Goal: Transaction & Acquisition: Book appointment/travel/reservation

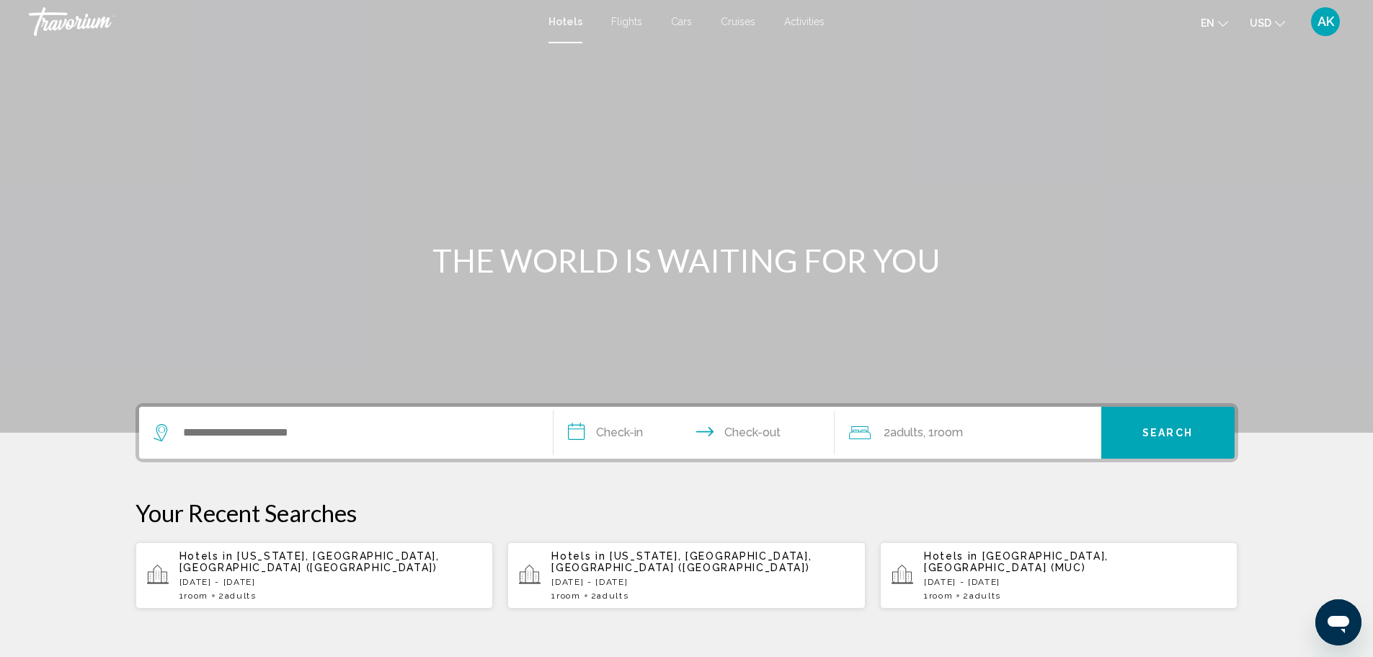
click at [262, 445] on div "Search widget" at bounding box center [346, 432] width 385 height 52
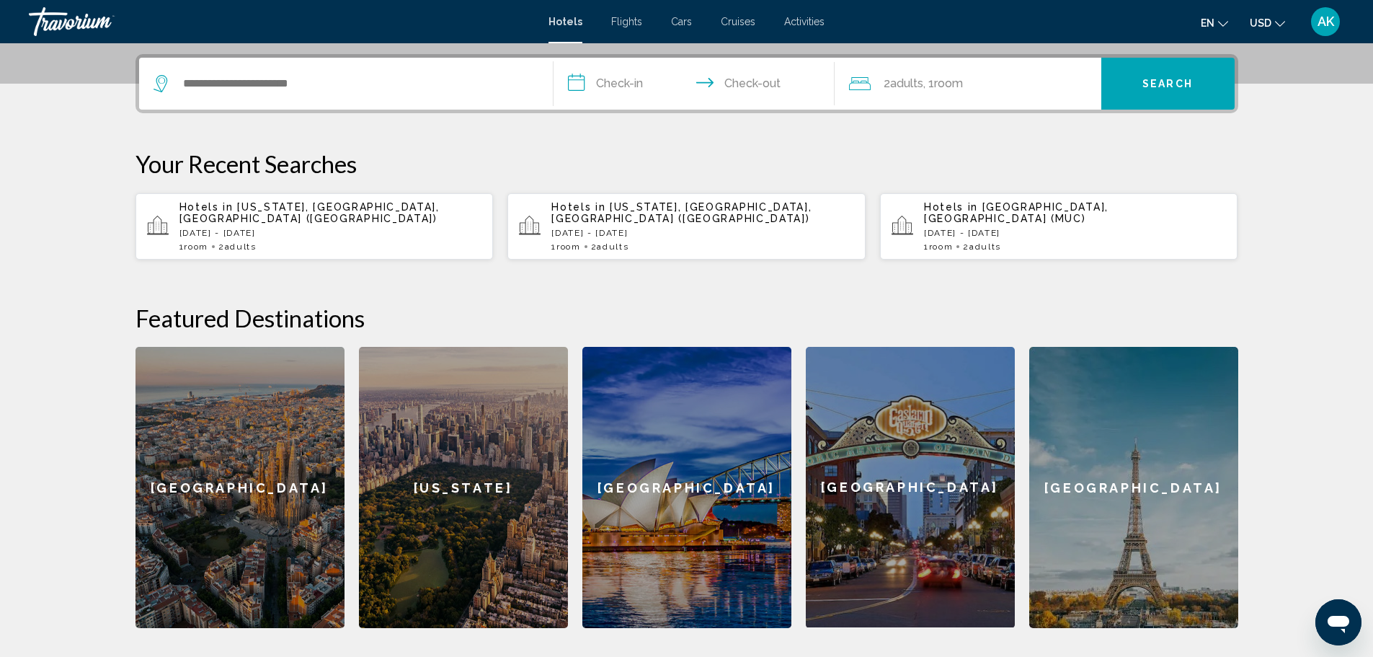
scroll to position [356, 0]
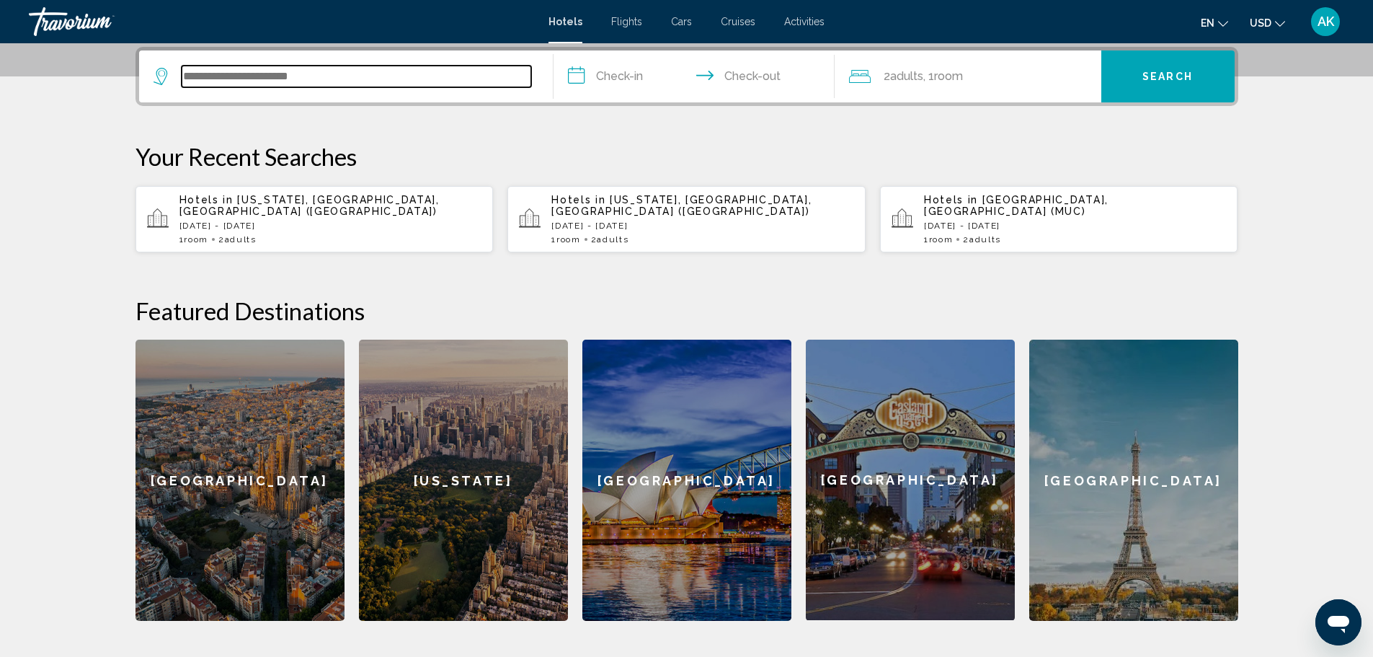
click at [215, 66] on input "Search widget" at bounding box center [357, 77] width 350 height 22
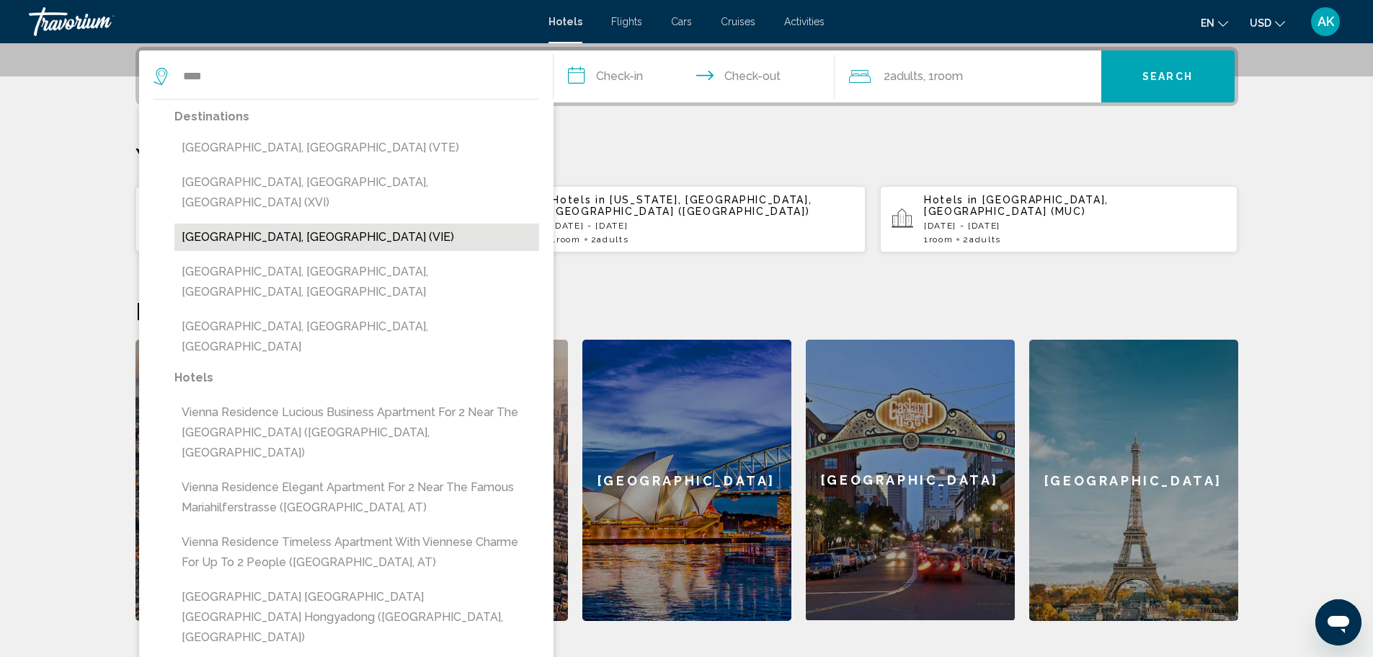
click at [273, 223] on button "[GEOGRAPHIC_DATA], [GEOGRAPHIC_DATA] (VIE)" at bounding box center [356, 236] width 365 height 27
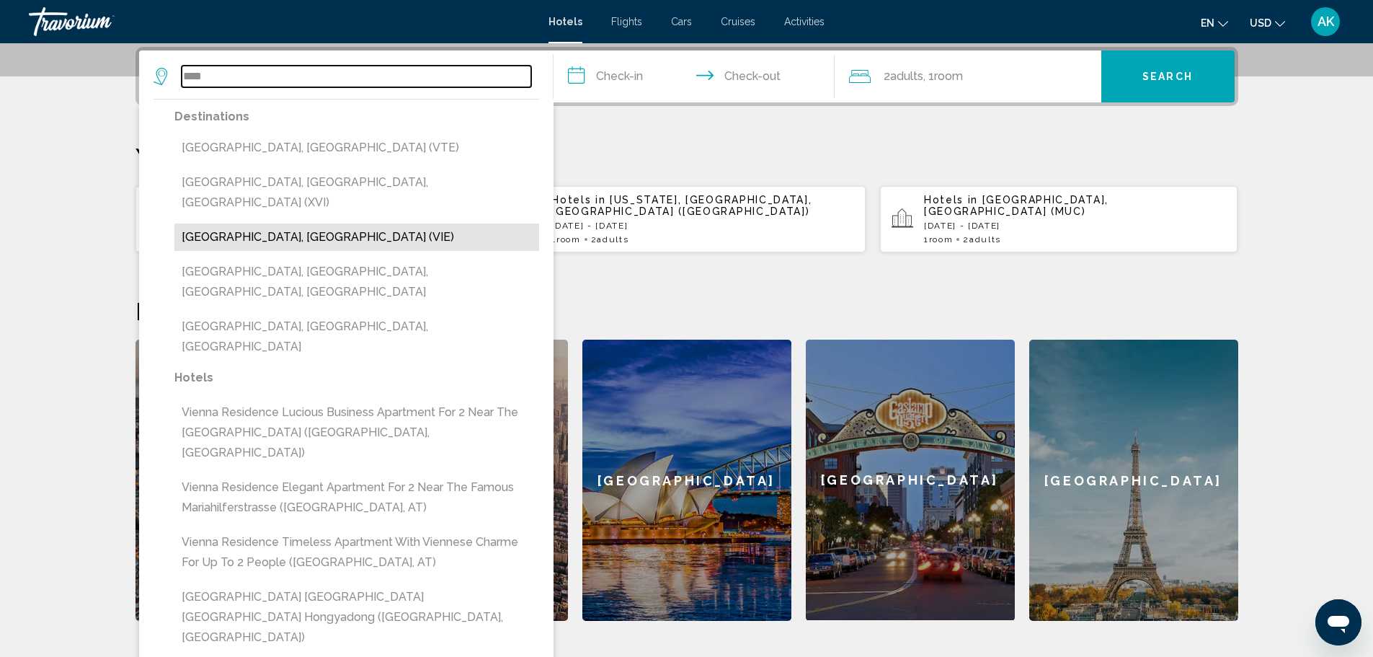
type input "**********"
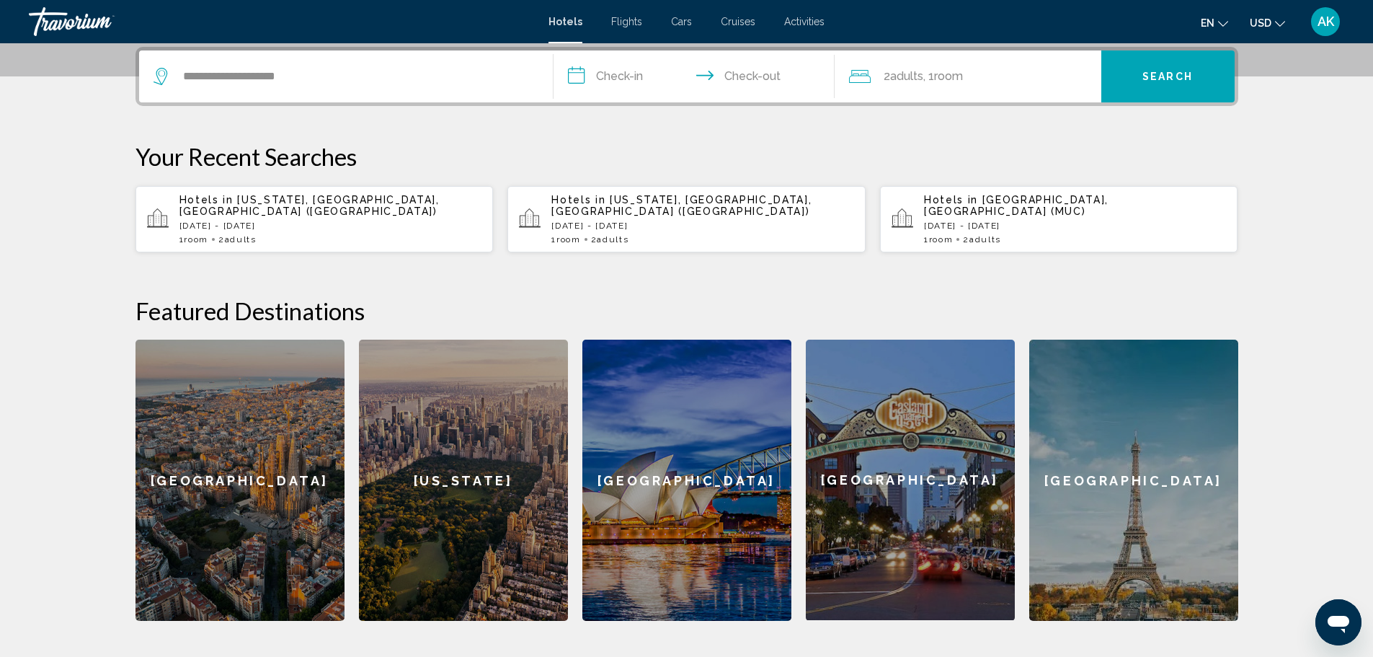
click at [608, 58] on input "**********" at bounding box center [697, 78] width 287 height 56
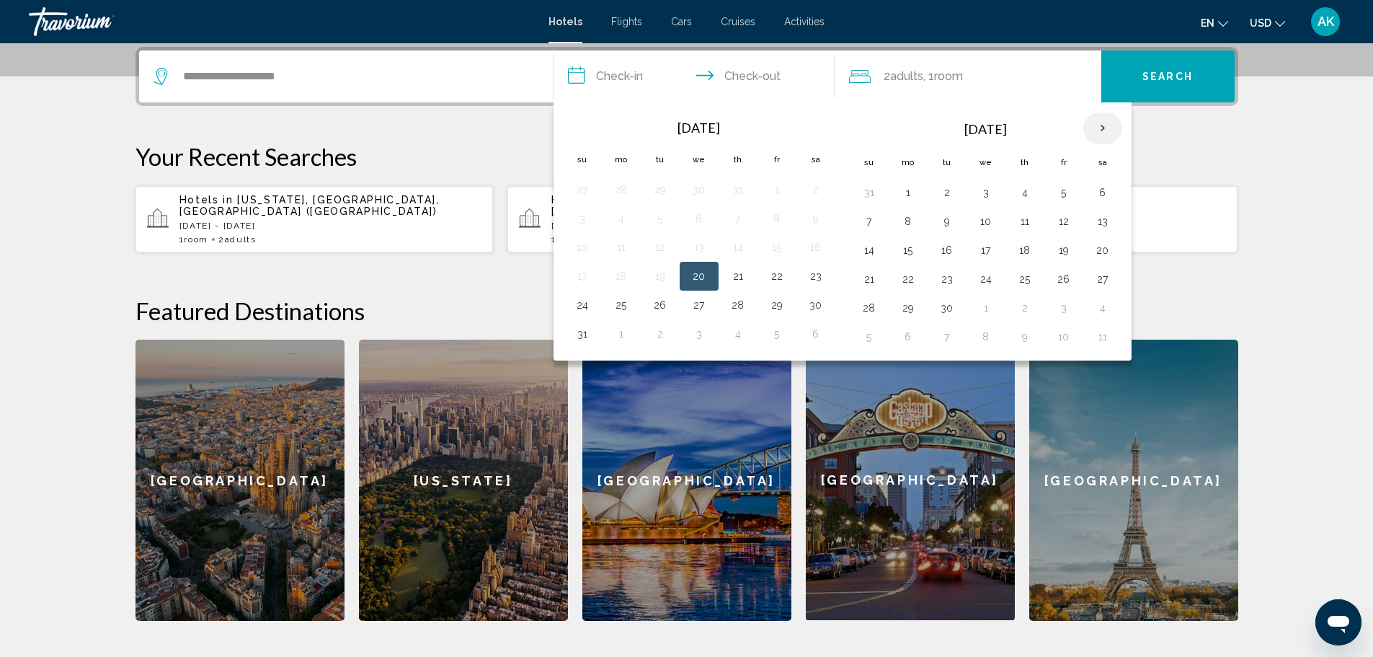
click at [1113, 123] on th "Next month" at bounding box center [1102, 128] width 39 height 32
click at [1101, 276] on button "27" at bounding box center [1102, 279] width 23 height 20
click at [912, 312] on button "29" at bounding box center [908, 308] width 23 height 20
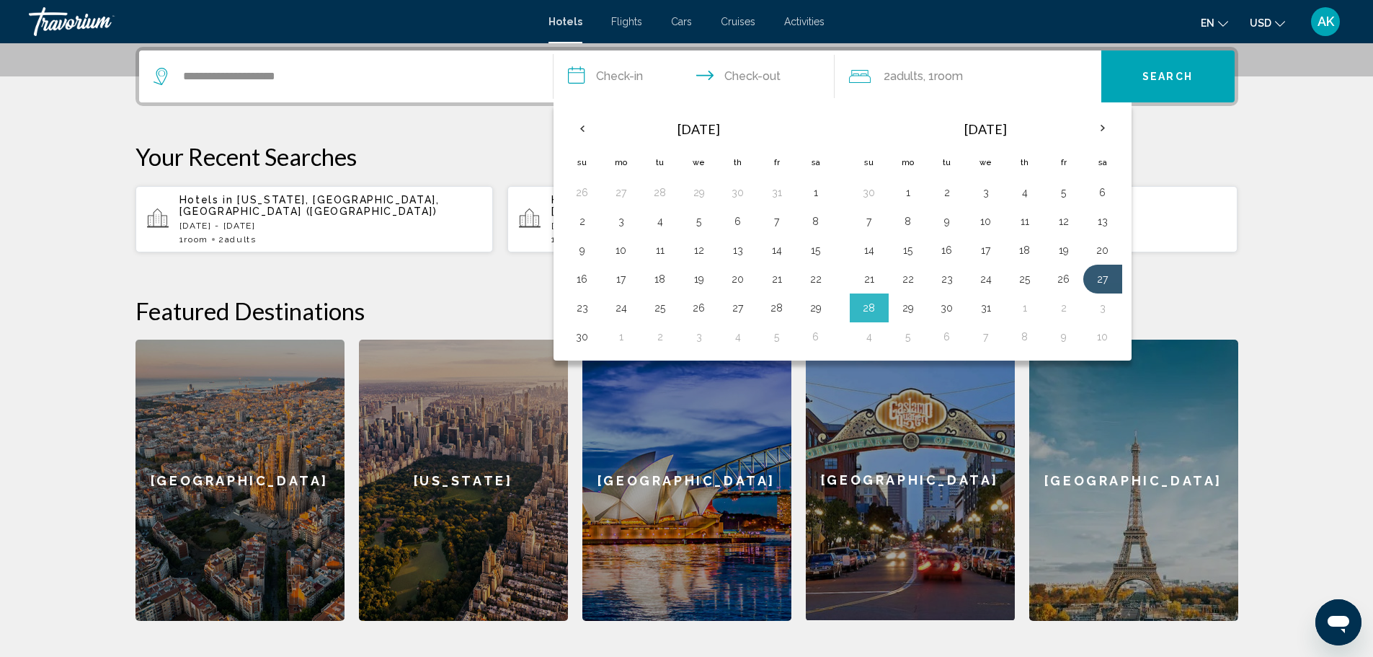
type input "**********"
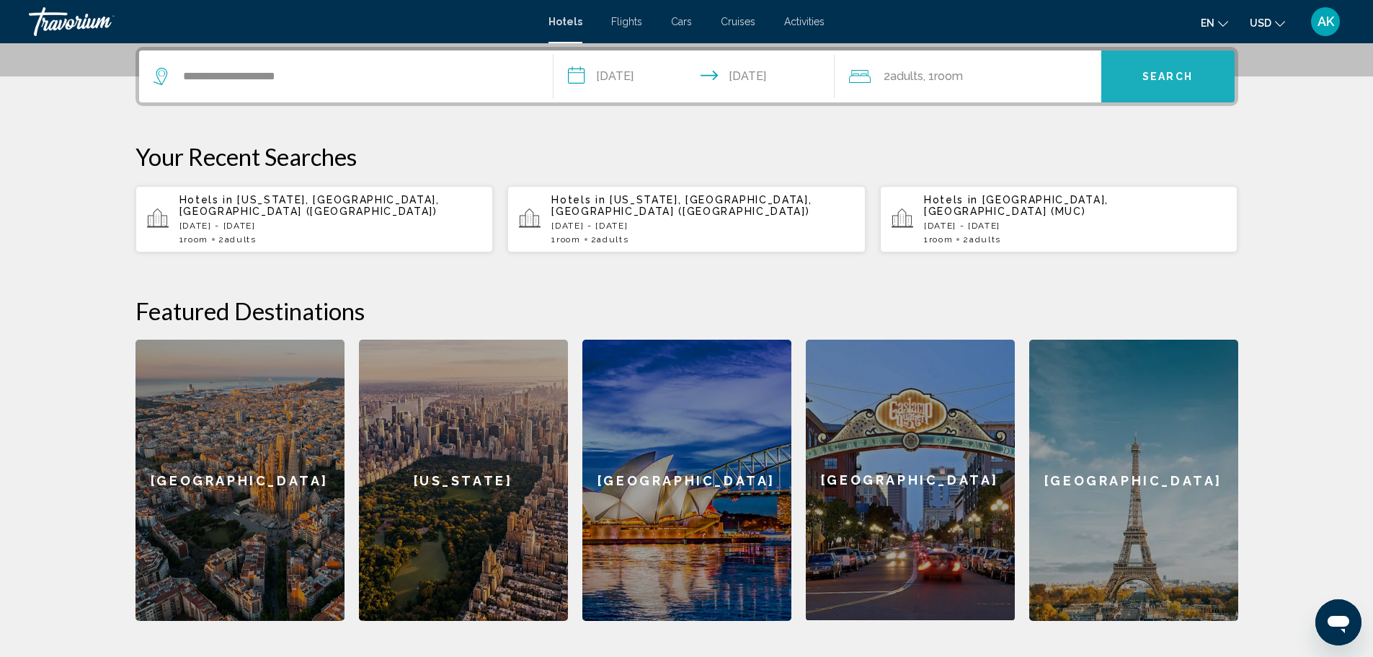
click at [1153, 71] on span "Search" at bounding box center [1167, 77] width 50 height 12
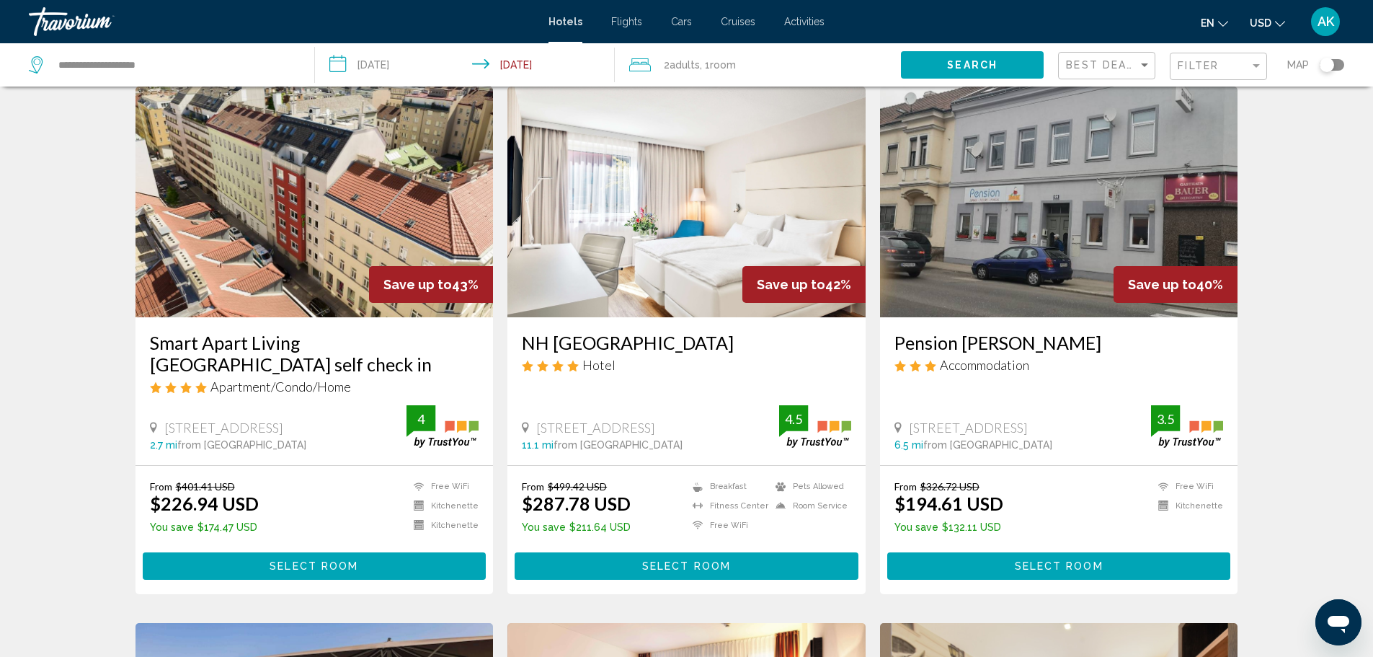
scroll to position [72, 0]
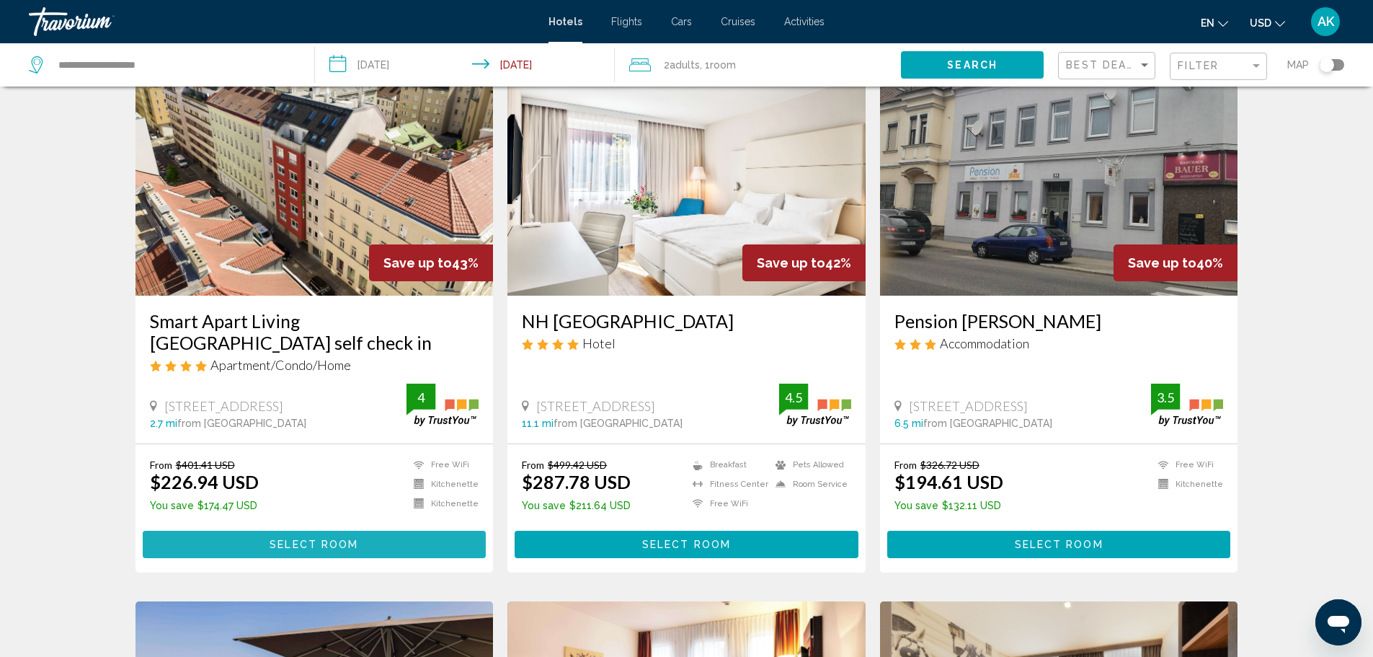
click at [324, 539] on span "Select Room" at bounding box center [314, 545] width 89 height 12
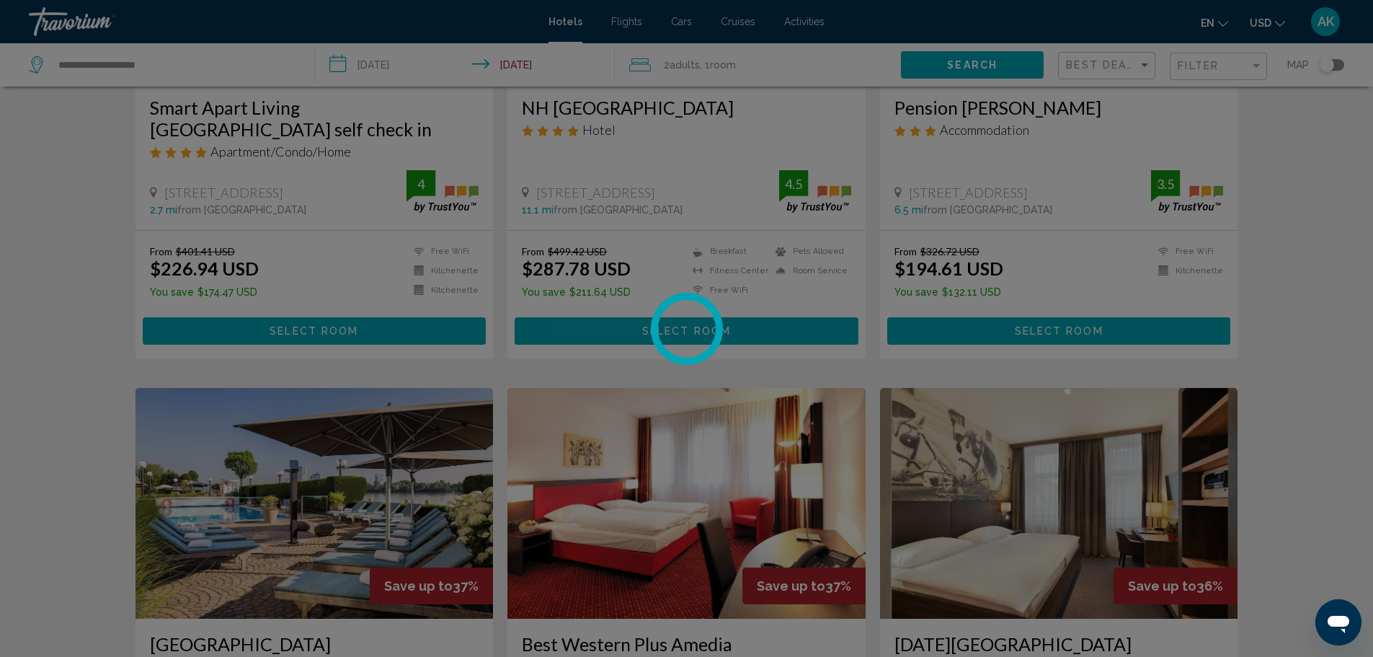
scroll to position [288, 0]
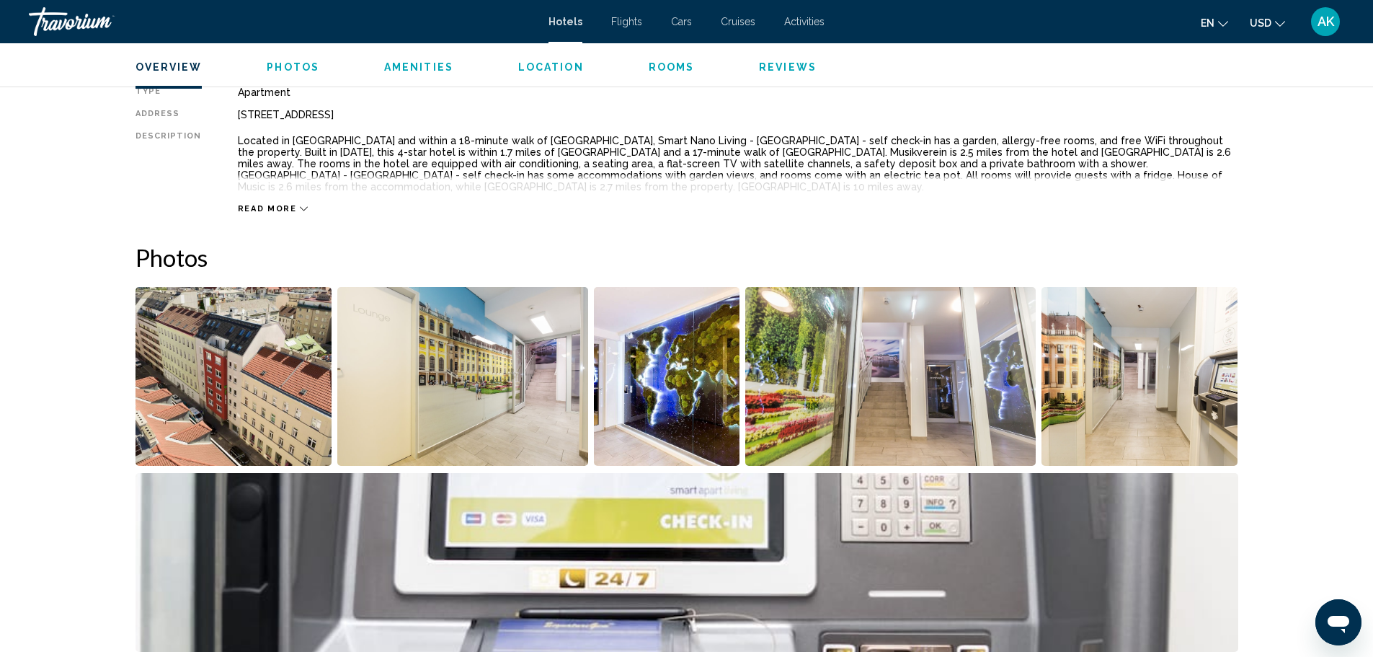
scroll to position [504, 0]
click at [248, 387] on img "Open full-screen image slider" at bounding box center [233, 377] width 197 height 179
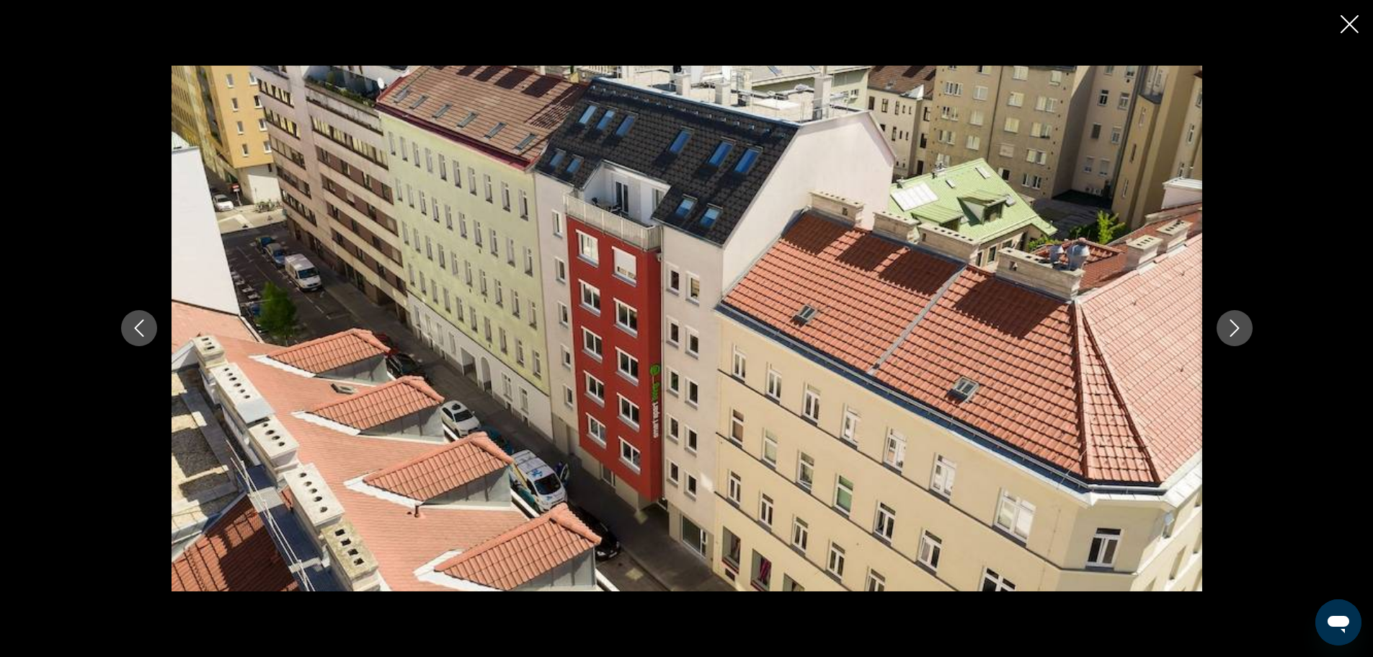
click at [1237, 314] on button "Next image" at bounding box center [1235, 328] width 36 height 36
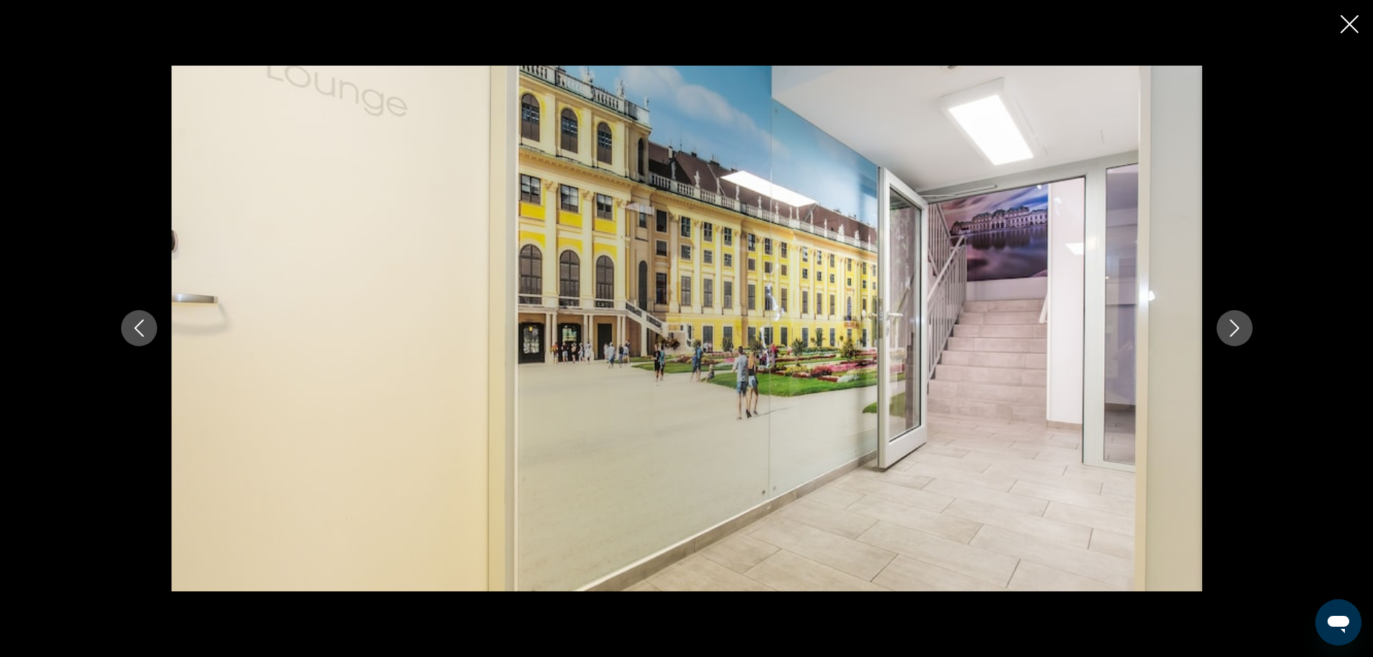
click at [1237, 322] on icon "Next image" at bounding box center [1234, 327] width 17 height 17
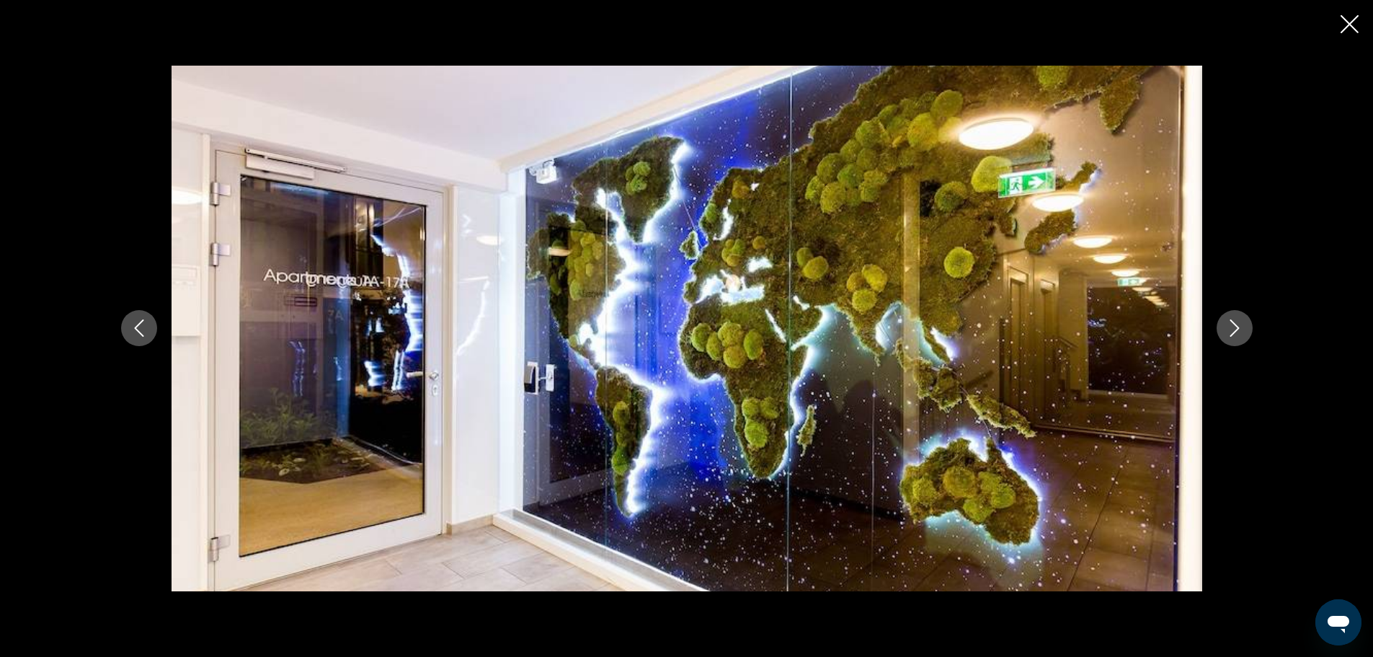
click at [1237, 322] on icon "Next image" at bounding box center [1234, 327] width 17 height 17
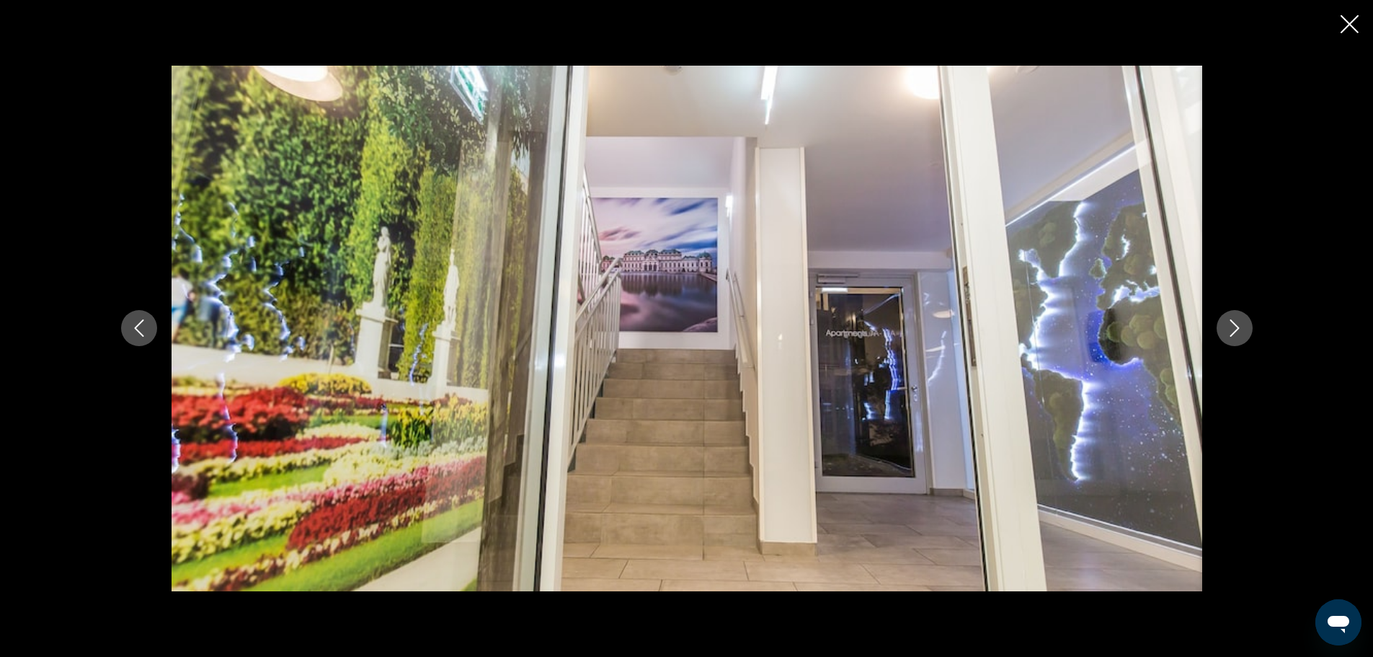
click at [1237, 322] on icon "Next image" at bounding box center [1234, 327] width 17 height 17
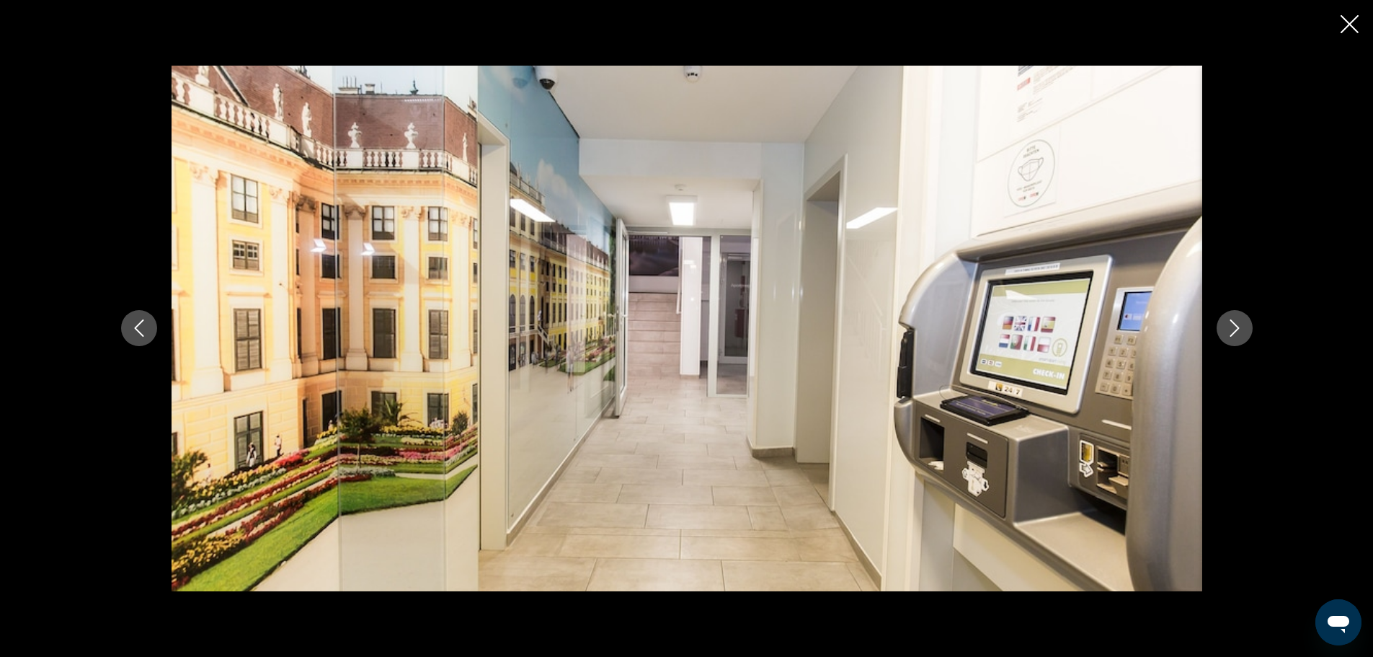
click at [1237, 322] on icon "Next image" at bounding box center [1234, 327] width 17 height 17
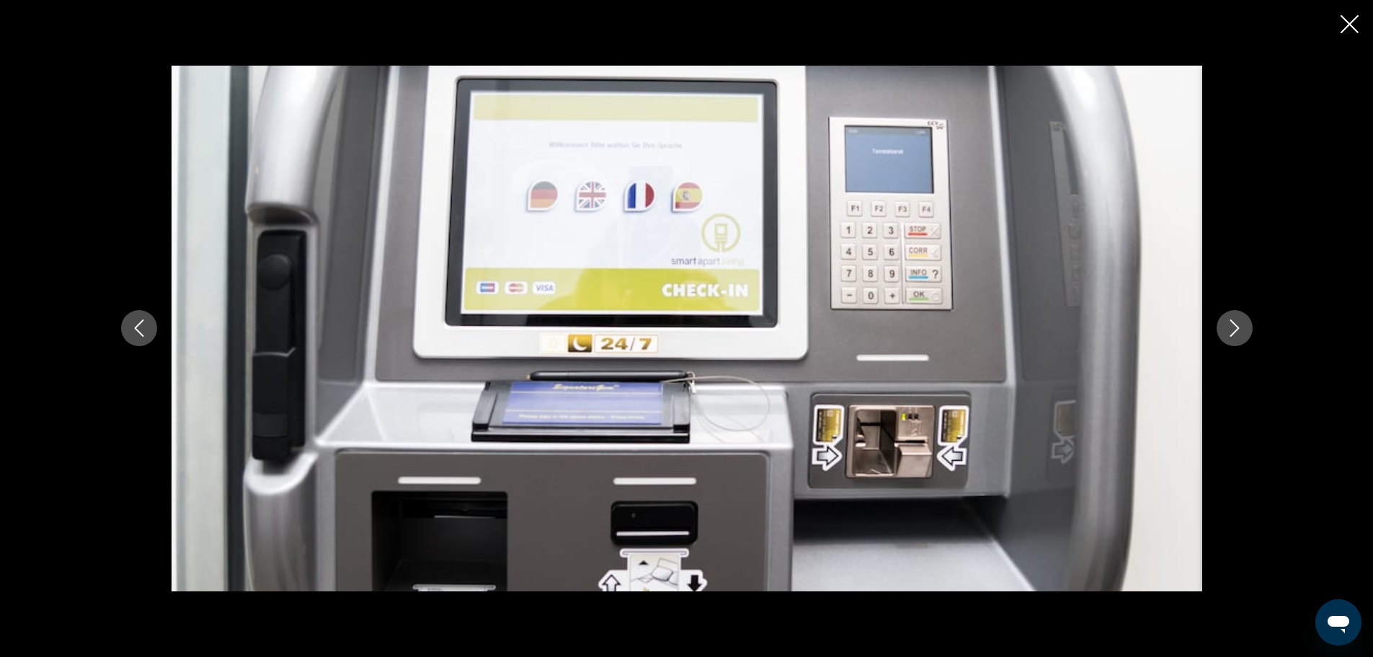
click at [1237, 322] on icon "Next image" at bounding box center [1234, 327] width 17 height 17
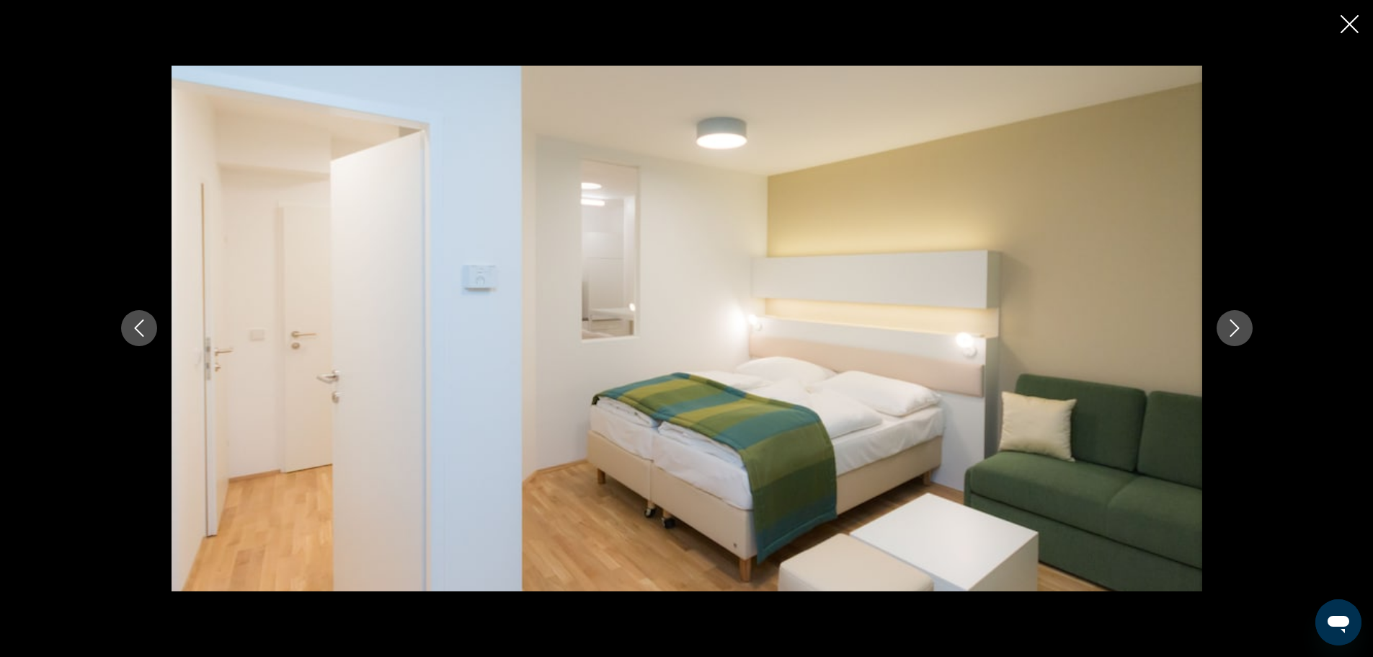
click at [1237, 322] on icon "Next image" at bounding box center [1234, 327] width 17 height 17
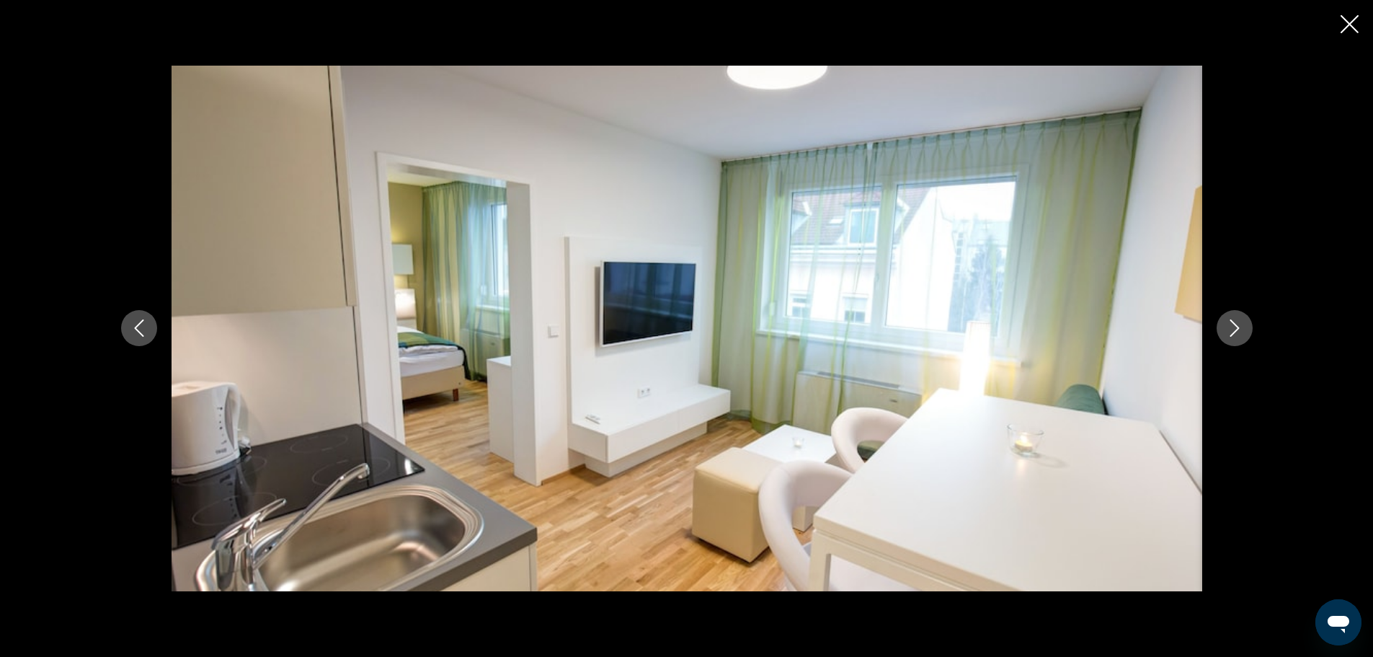
click at [1237, 322] on icon "Next image" at bounding box center [1234, 327] width 17 height 17
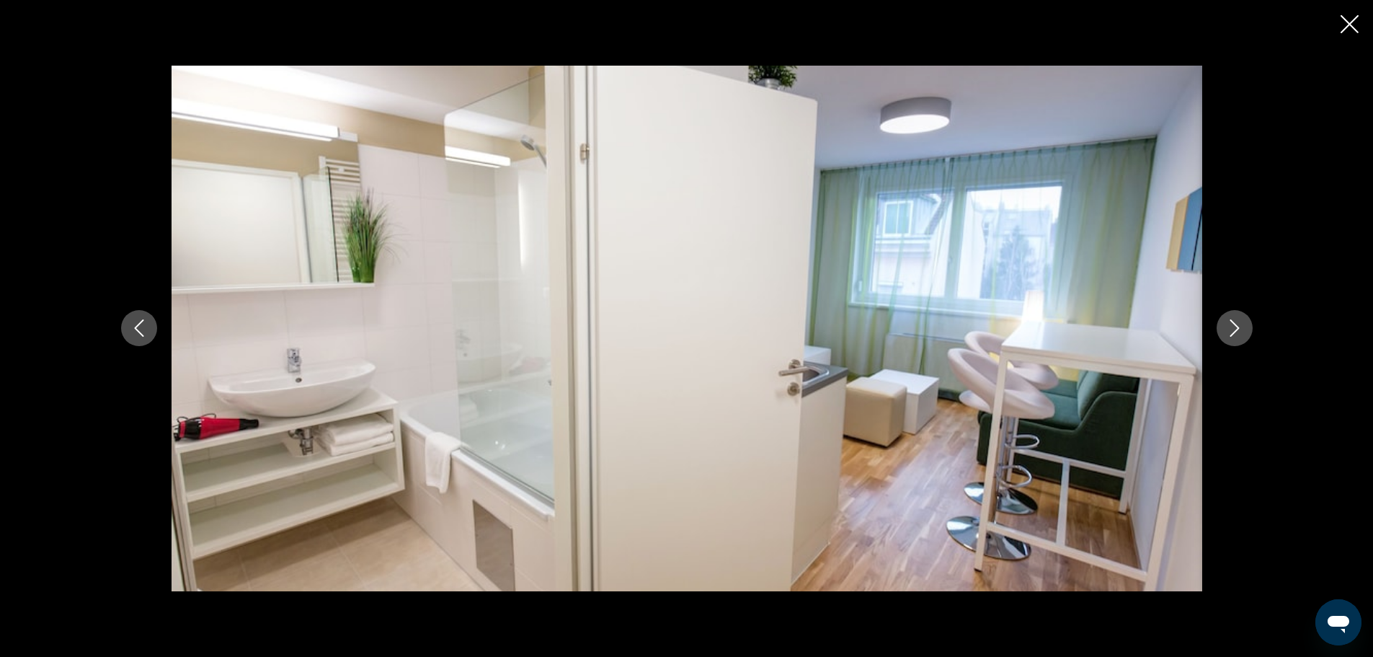
click at [1237, 322] on icon "Next image" at bounding box center [1234, 327] width 17 height 17
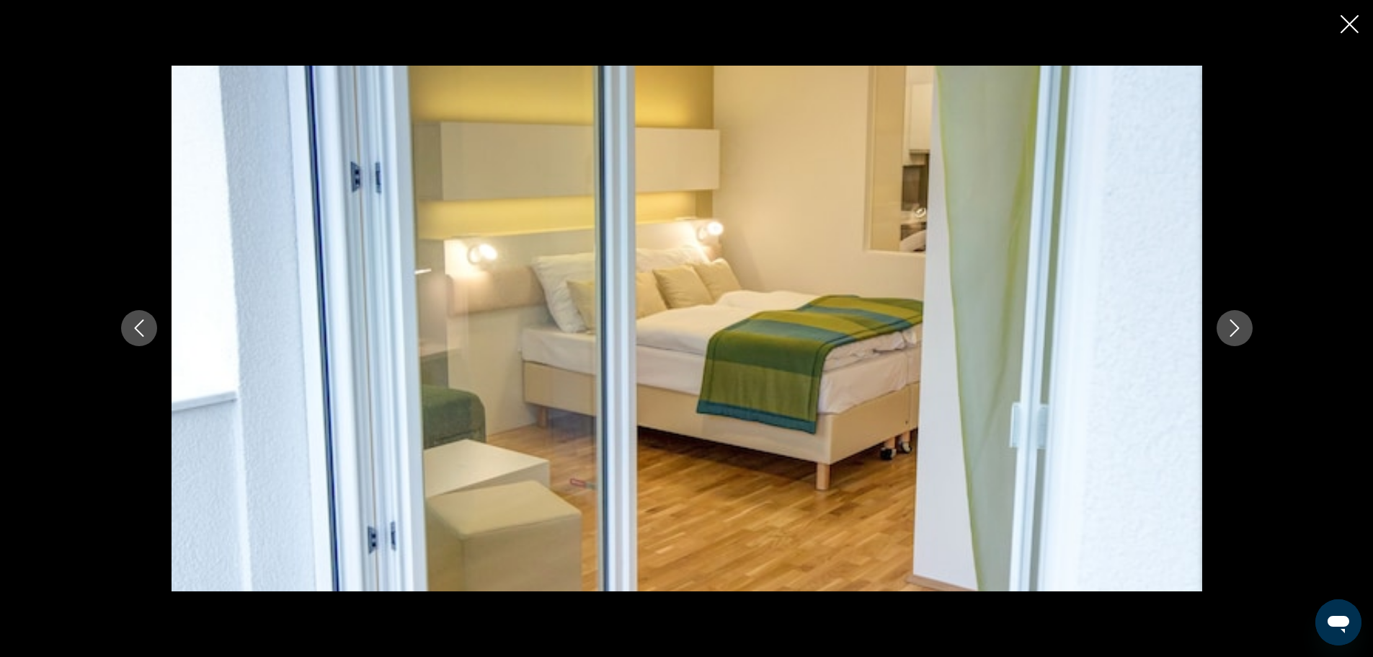
click at [1237, 322] on icon "Next image" at bounding box center [1234, 327] width 17 height 17
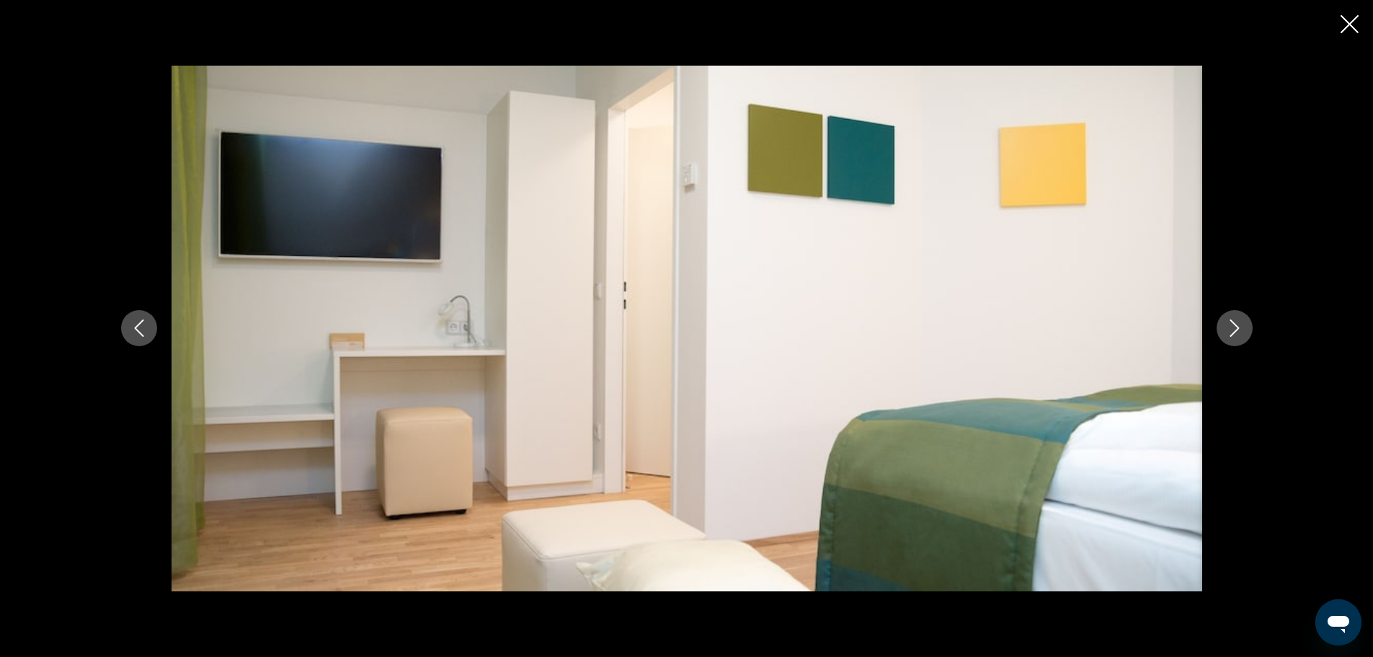
click at [1237, 322] on icon "Next image" at bounding box center [1234, 327] width 17 height 17
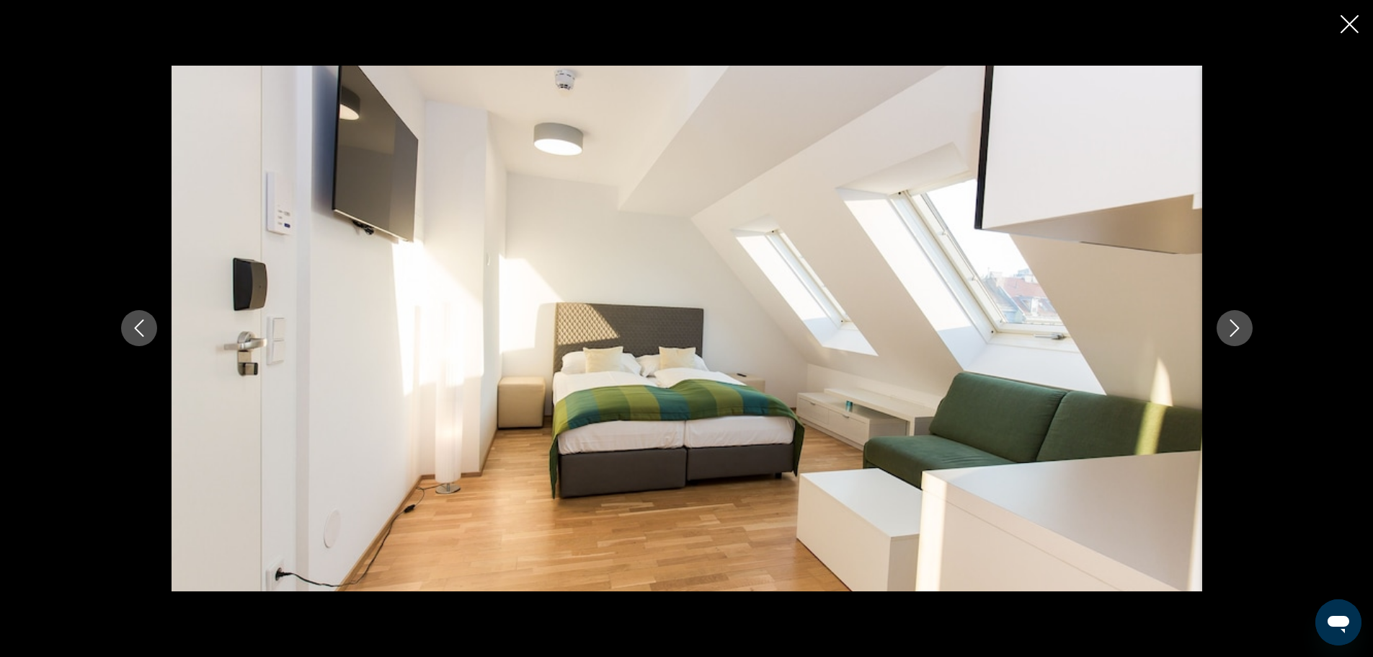
click at [1347, 23] on icon "Close slideshow" at bounding box center [1350, 24] width 18 height 18
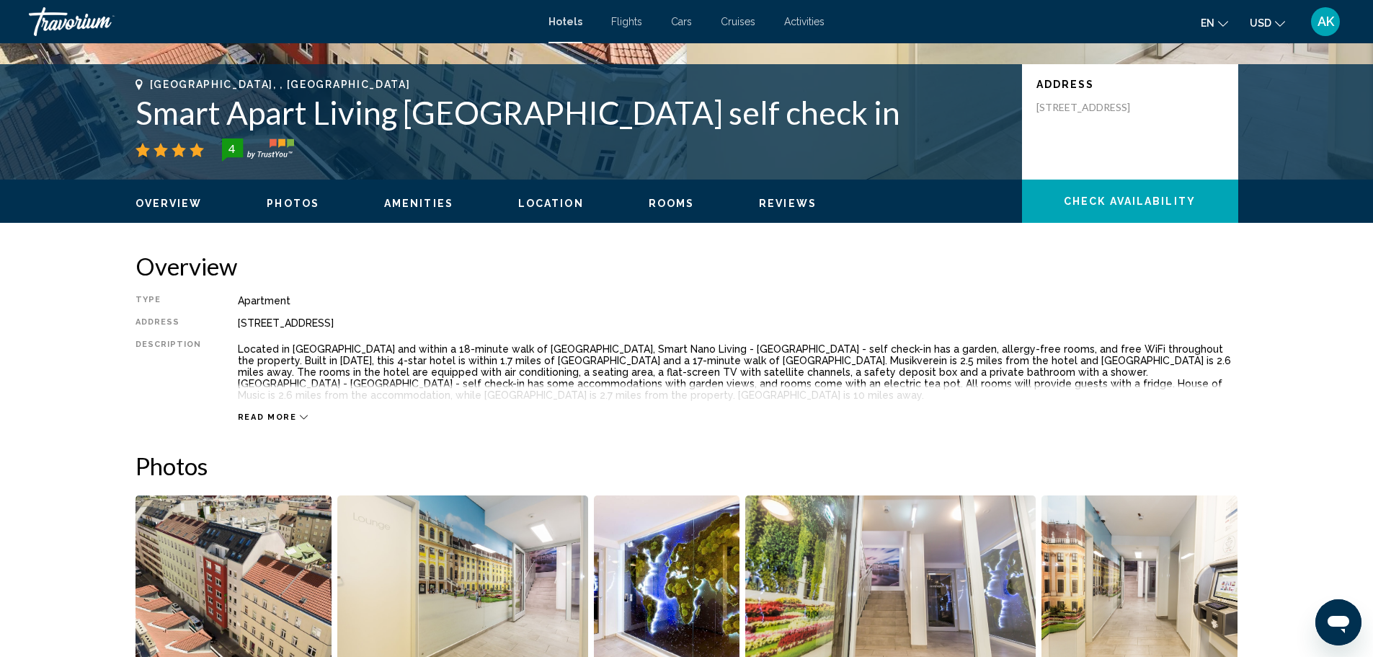
scroll to position [288, 0]
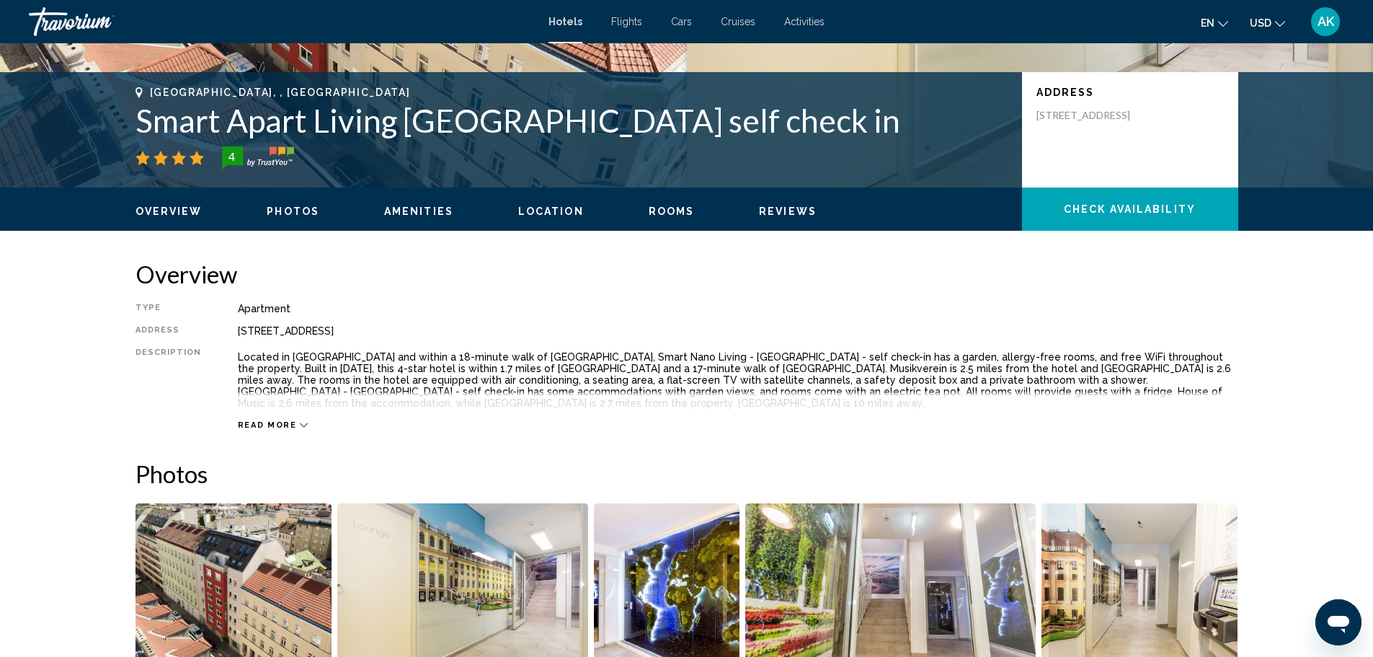
drag, startPoint x: 396, startPoint y: 332, endPoint x: 233, endPoint y: 329, distance: 162.9
click at [238, 329] on div "[STREET_ADDRESS]" at bounding box center [738, 331] width 1000 height 12
copy div "[STREET_ADDRESS]"
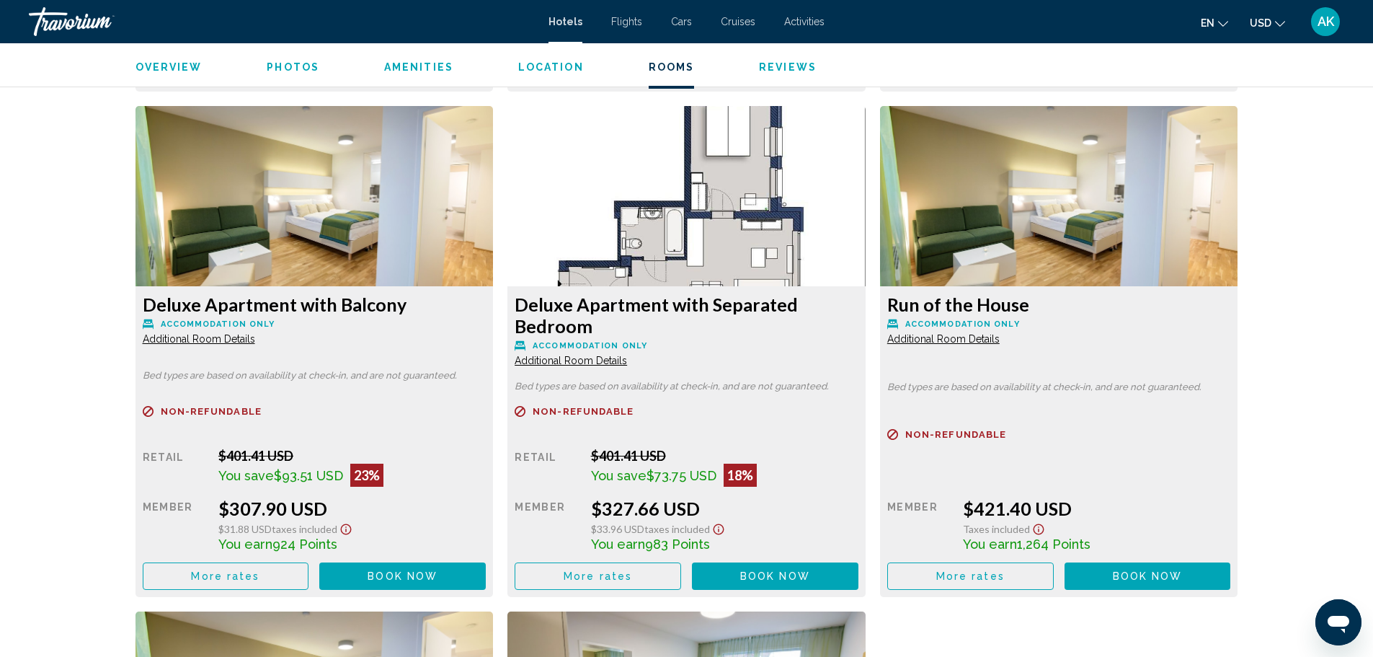
scroll to position [2378, 0]
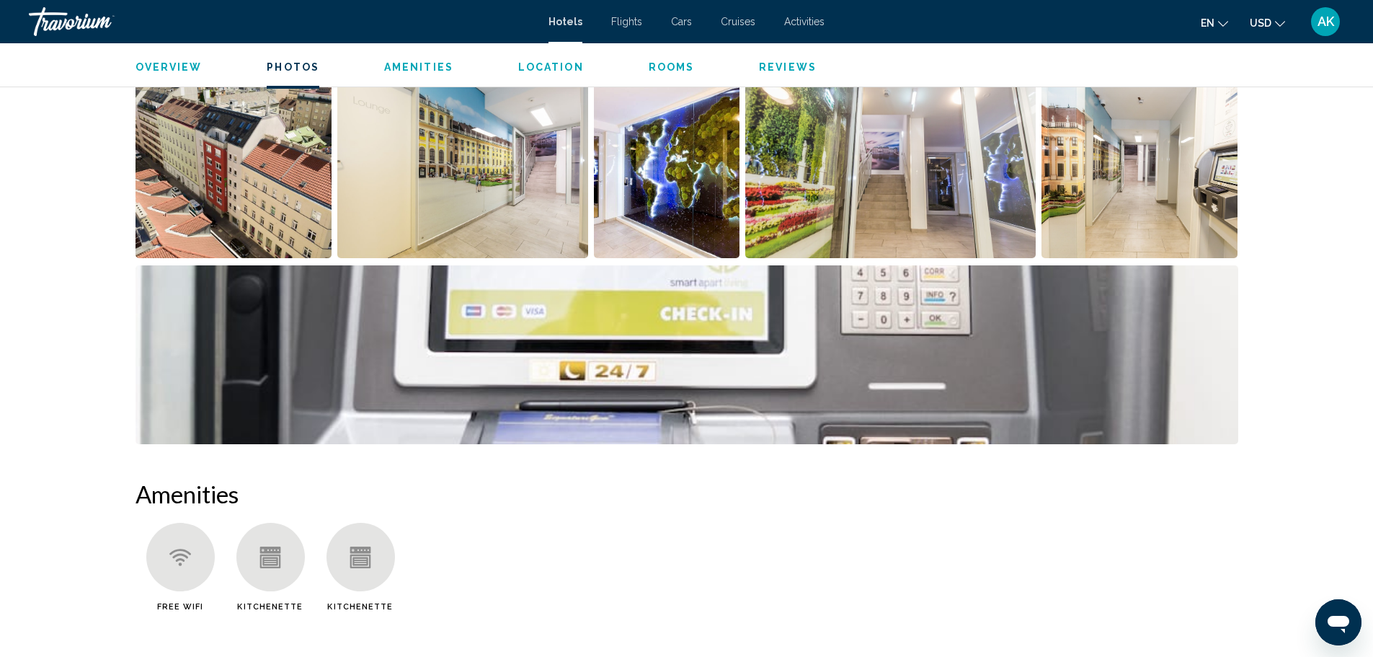
scroll to position [721, 0]
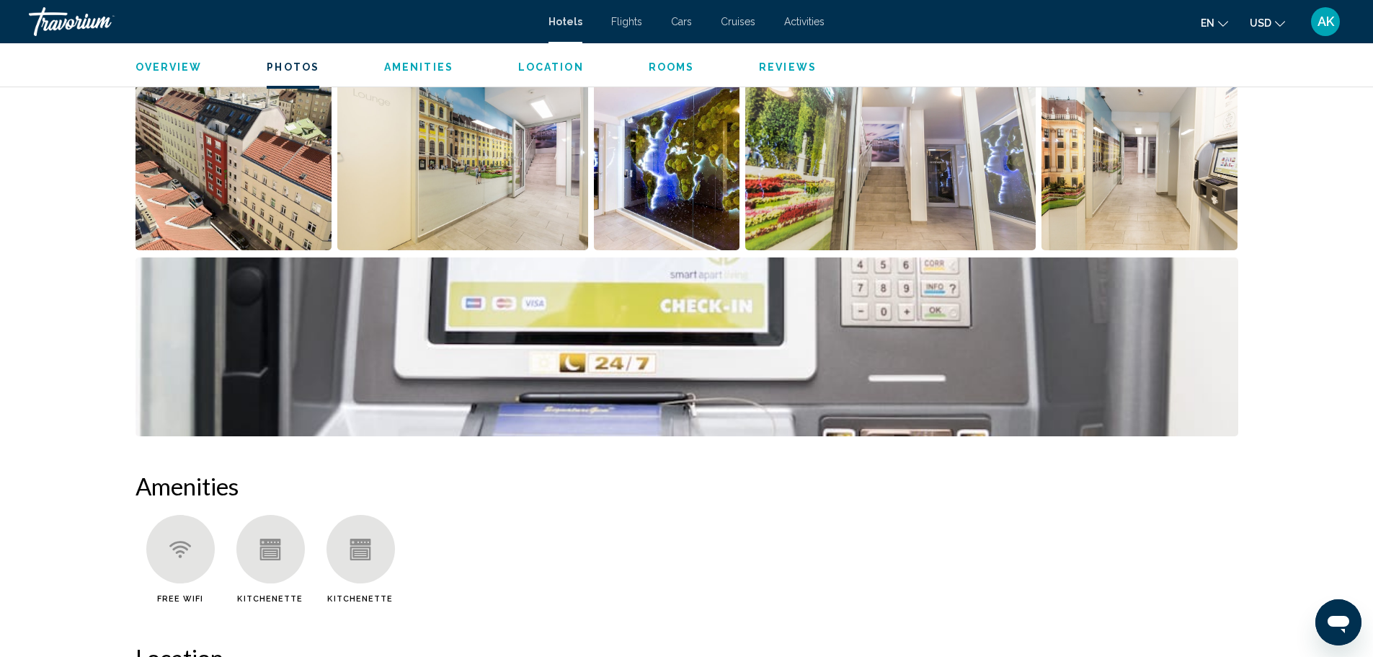
click at [1119, 198] on img "Open full-screen image slider" at bounding box center [1139, 160] width 197 height 179
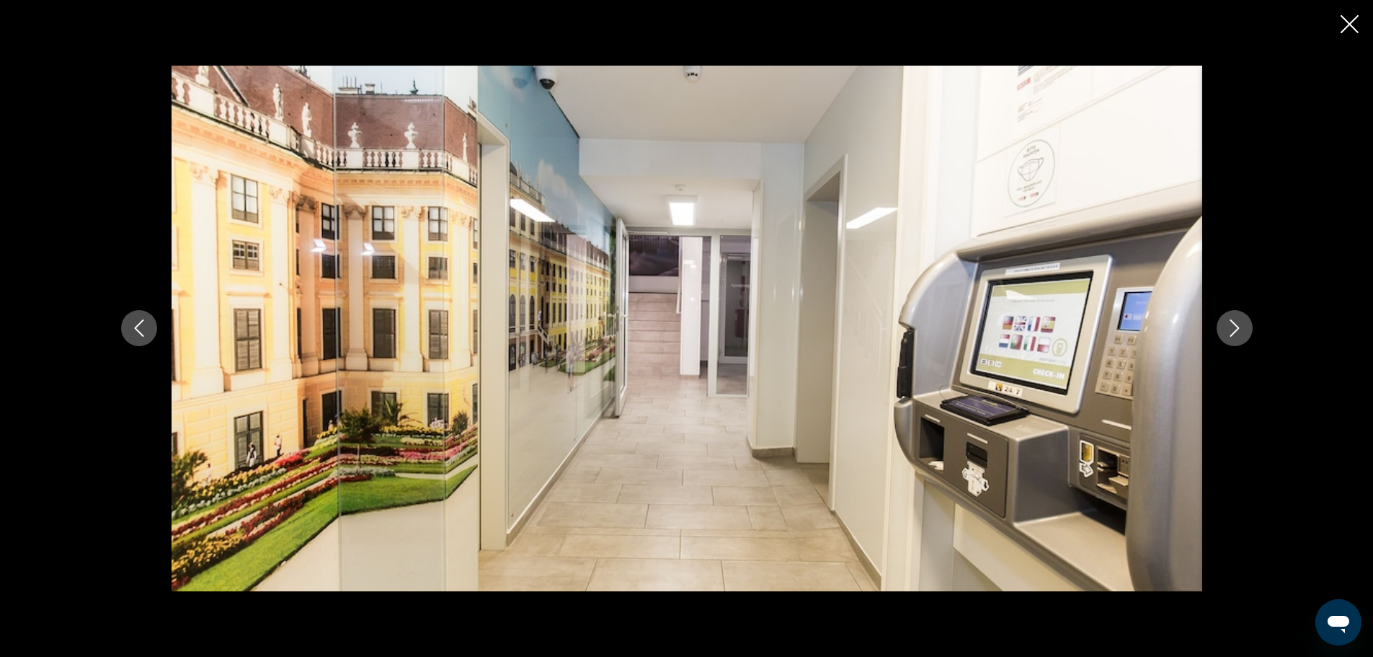
click at [1232, 329] on icon "Next image" at bounding box center [1234, 327] width 17 height 17
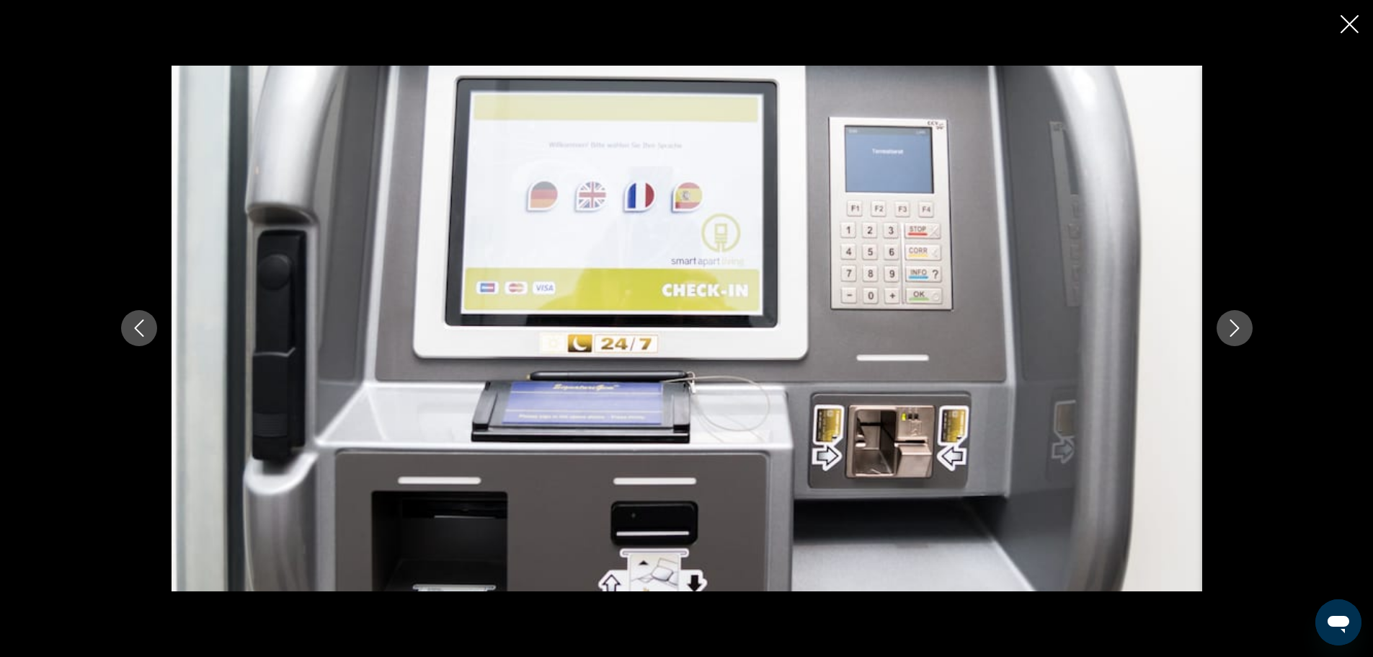
click at [1237, 325] on icon "Next image" at bounding box center [1234, 327] width 17 height 17
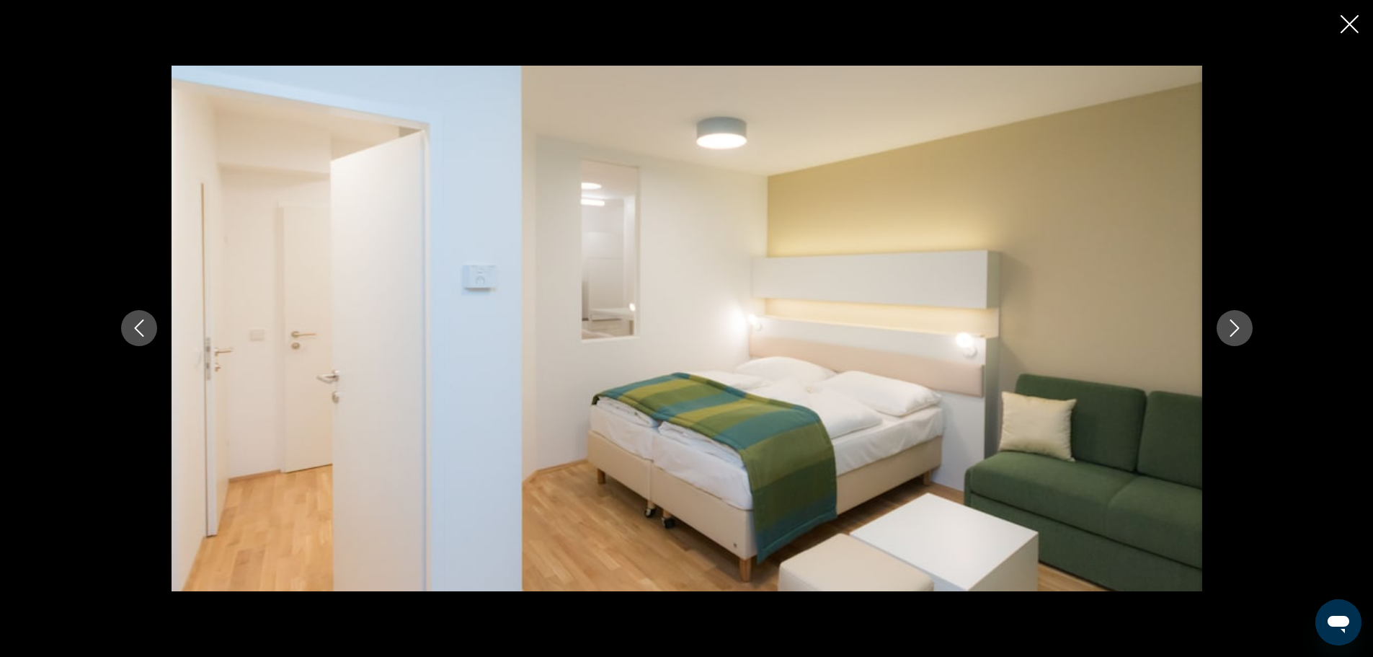
click at [1237, 325] on icon "Next image" at bounding box center [1234, 327] width 17 height 17
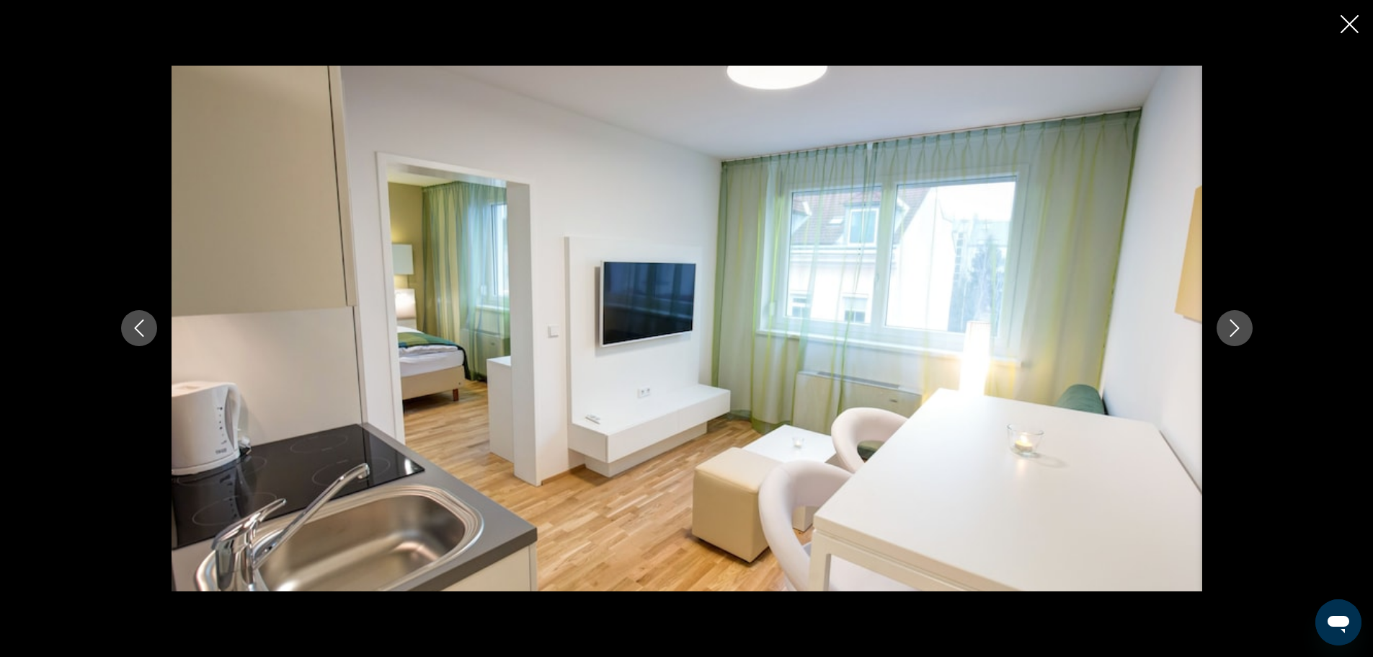
click at [1238, 324] on icon "Next image" at bounding box center [1234, 327] width 17 height 17
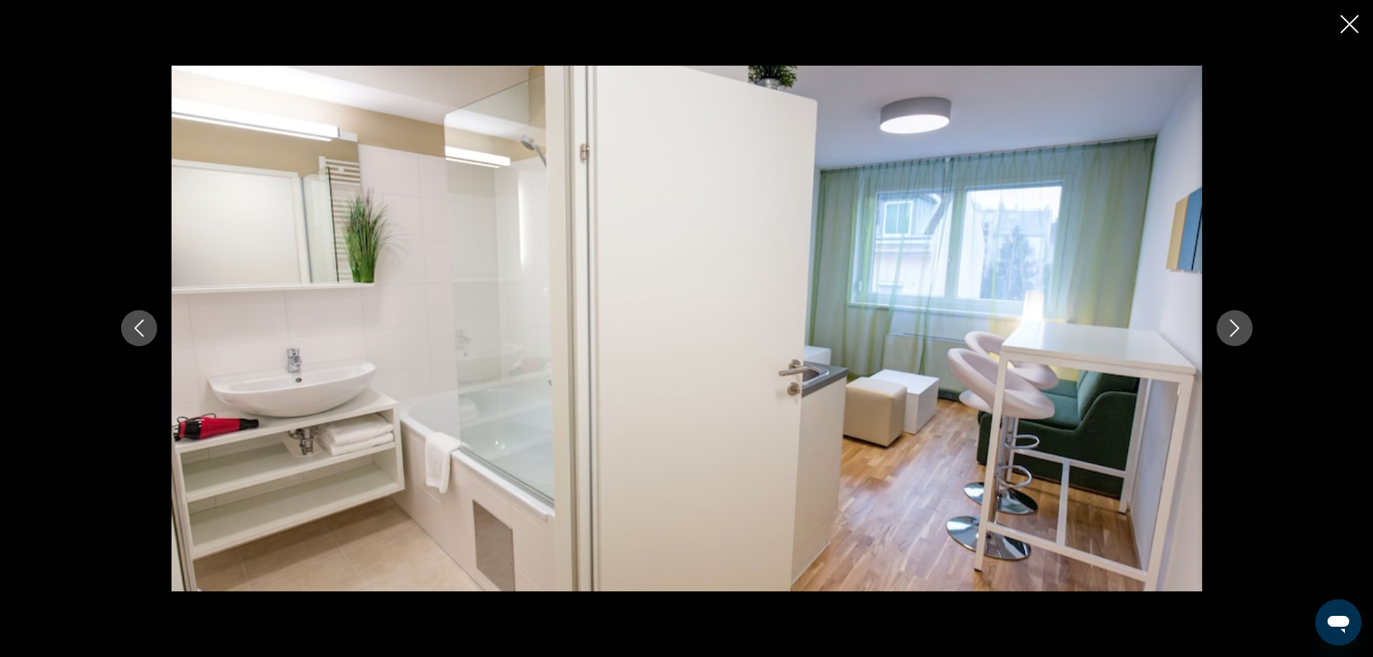
click at [1239, 323] on icon "Next image" at bounding box center [1234, 327] width 17 height 17
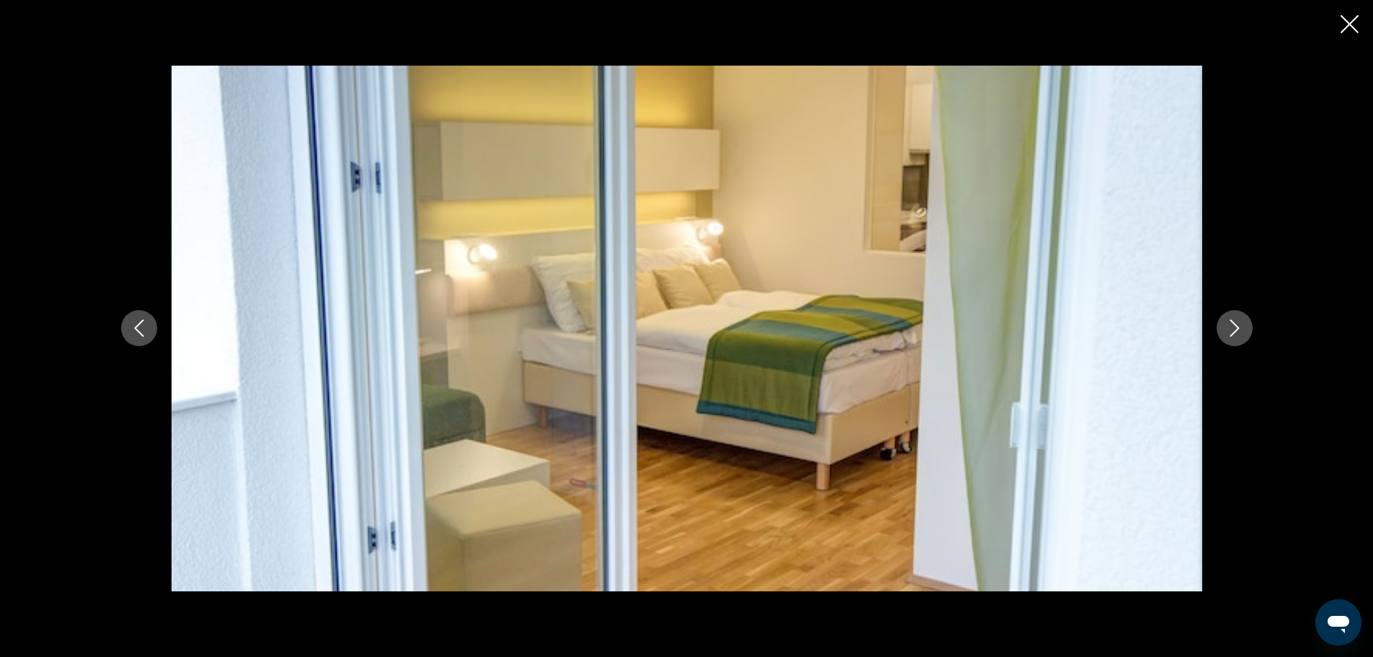
click at [1240, 322] on icon "Next image" at bounding box center [1234, 327] width 17 height 17
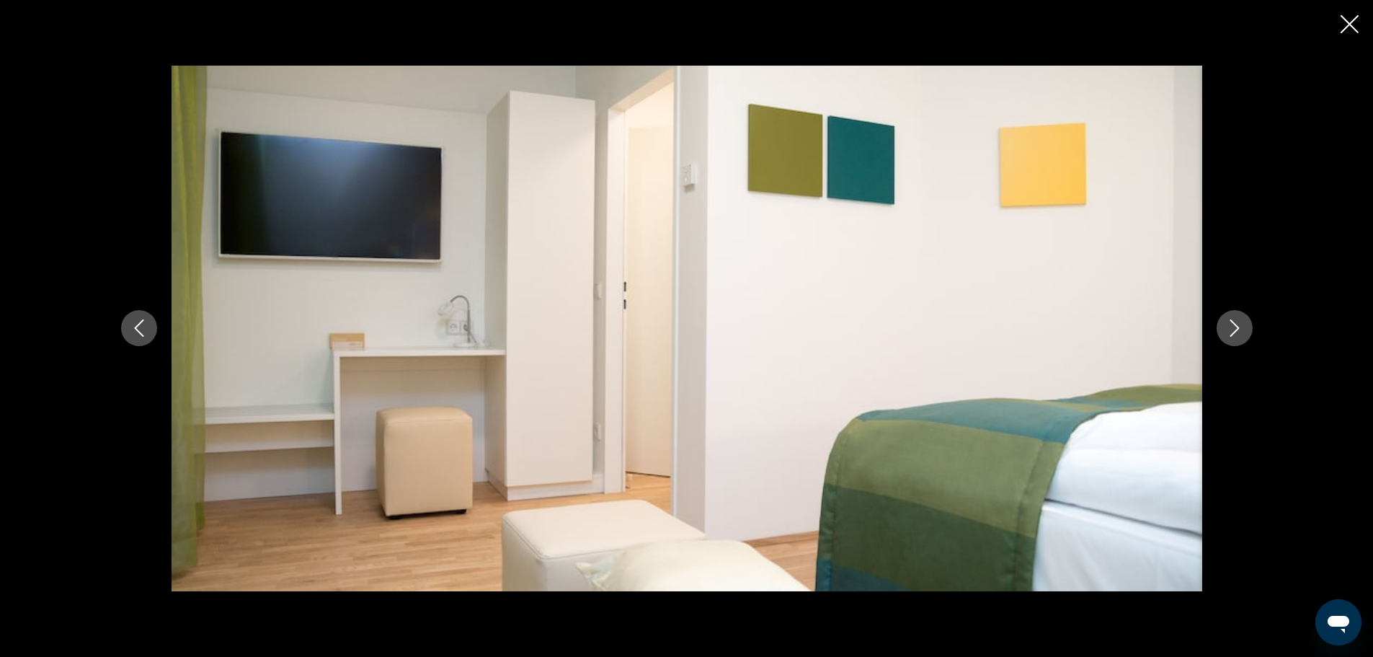
click at [1240, 321] on icon "Next image" at bounding box center [1234, 327] width 17 height 17
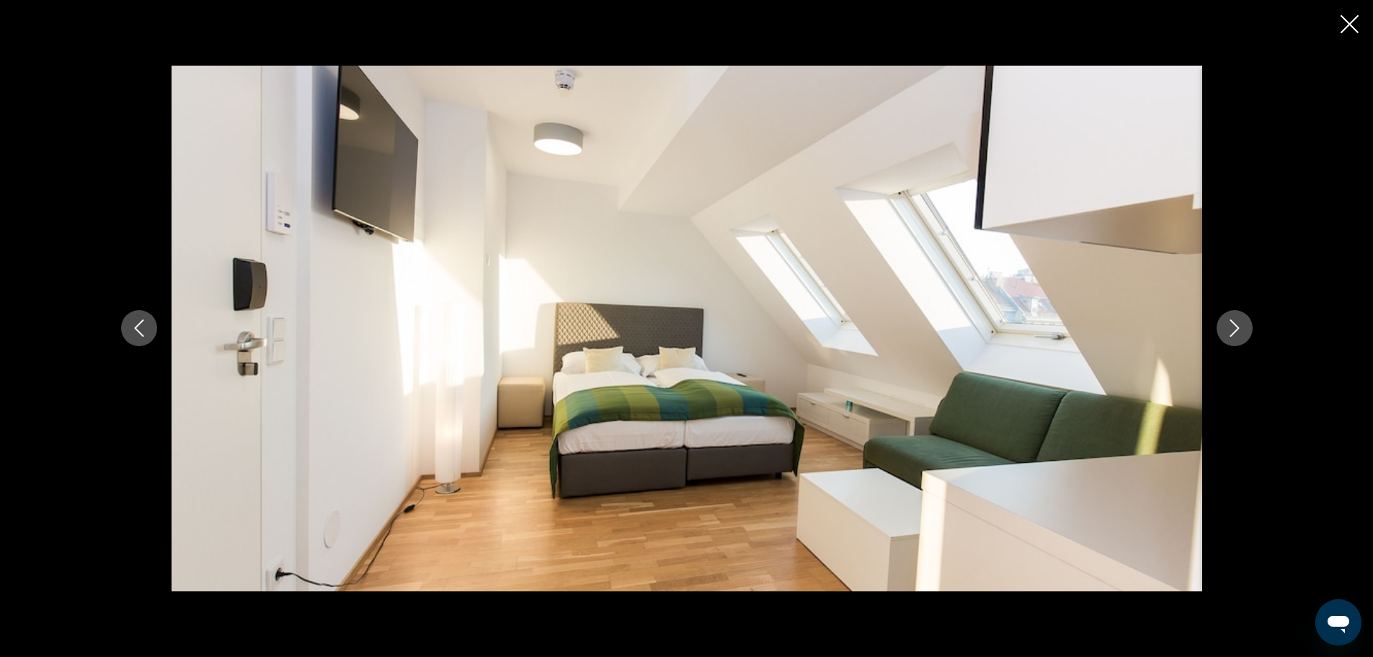
click at [1248, 324] on button "Next image" at bounding box center [1235, 328] width 36 height 36
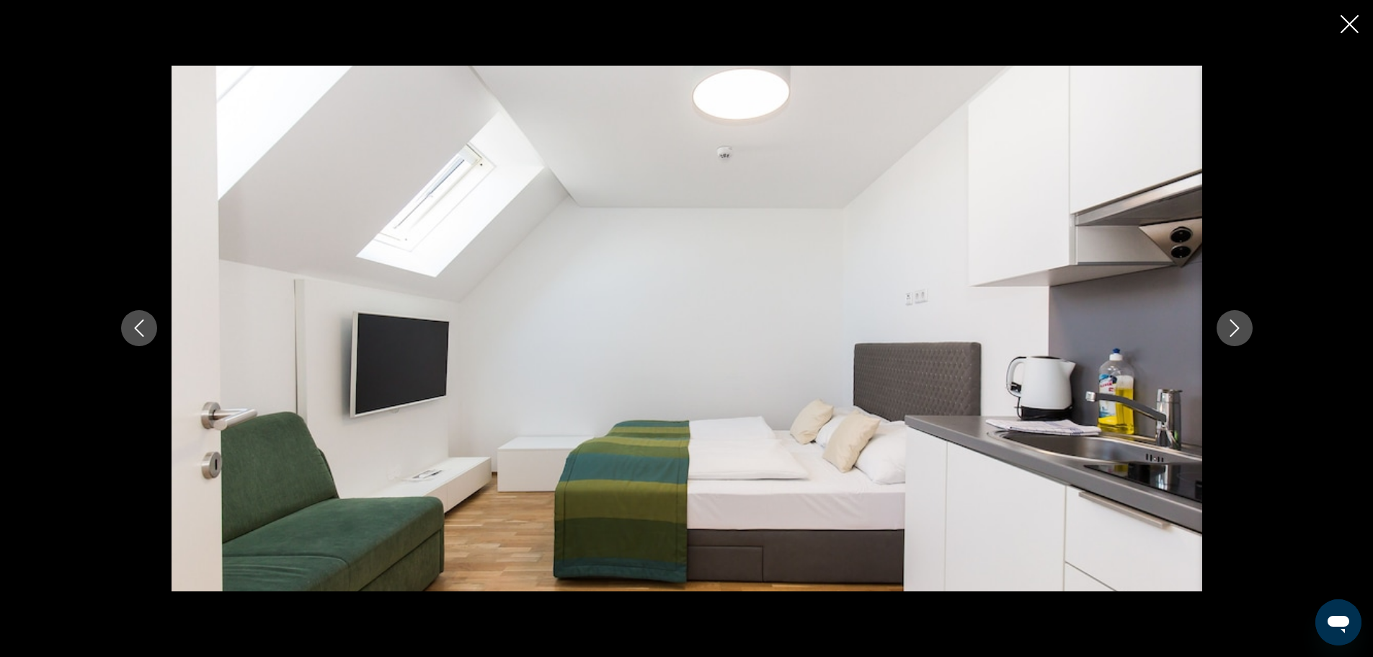
click at [1245, 326] on button "Next image" at bounding box center [1235, 328] width 36 height 36
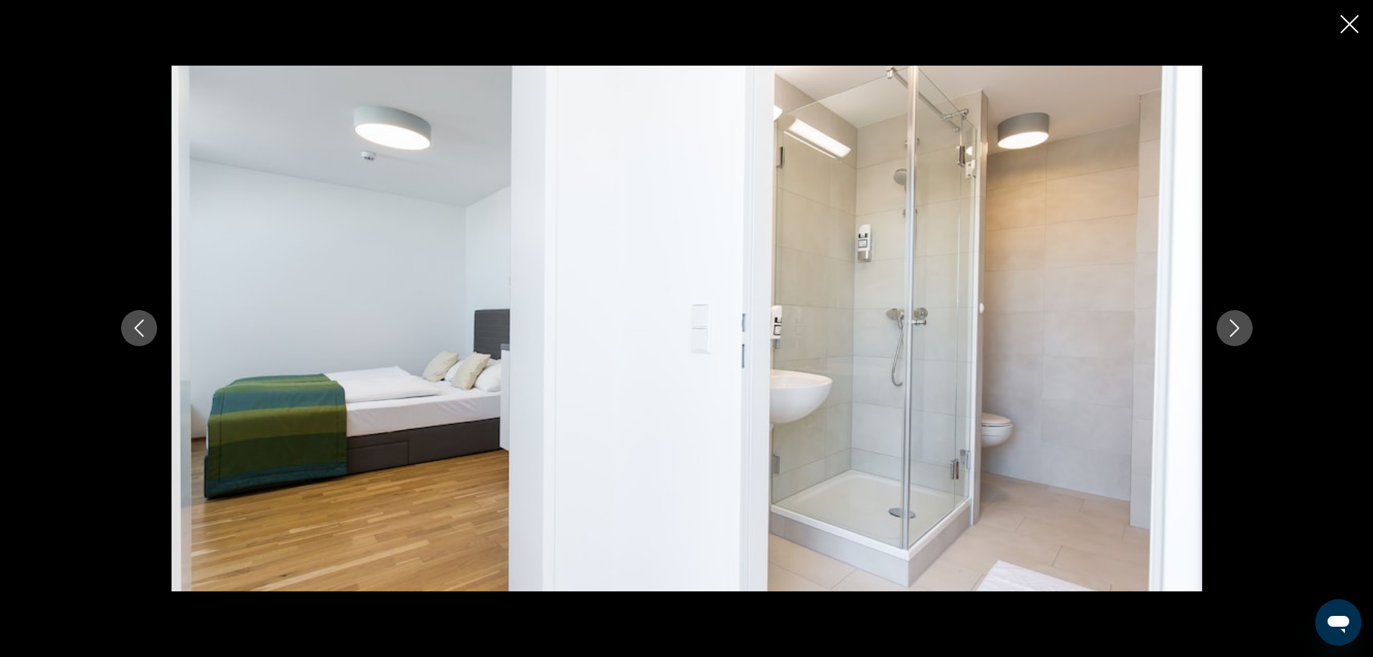
click at [1245, 324] on button "Next image" at bounding box center [1235, 328] width 36 height 36
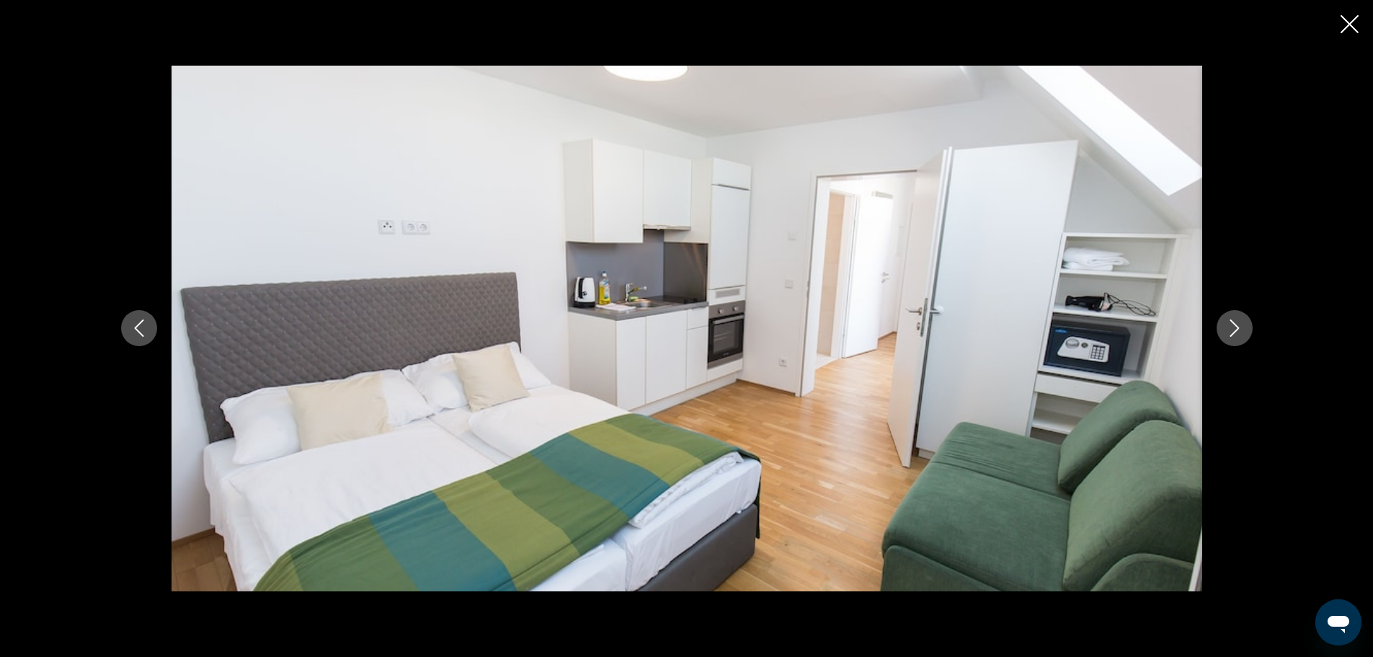
click at [1246, 322] on button "Next image" at bounding box center [1235, 328] width 36 height 36
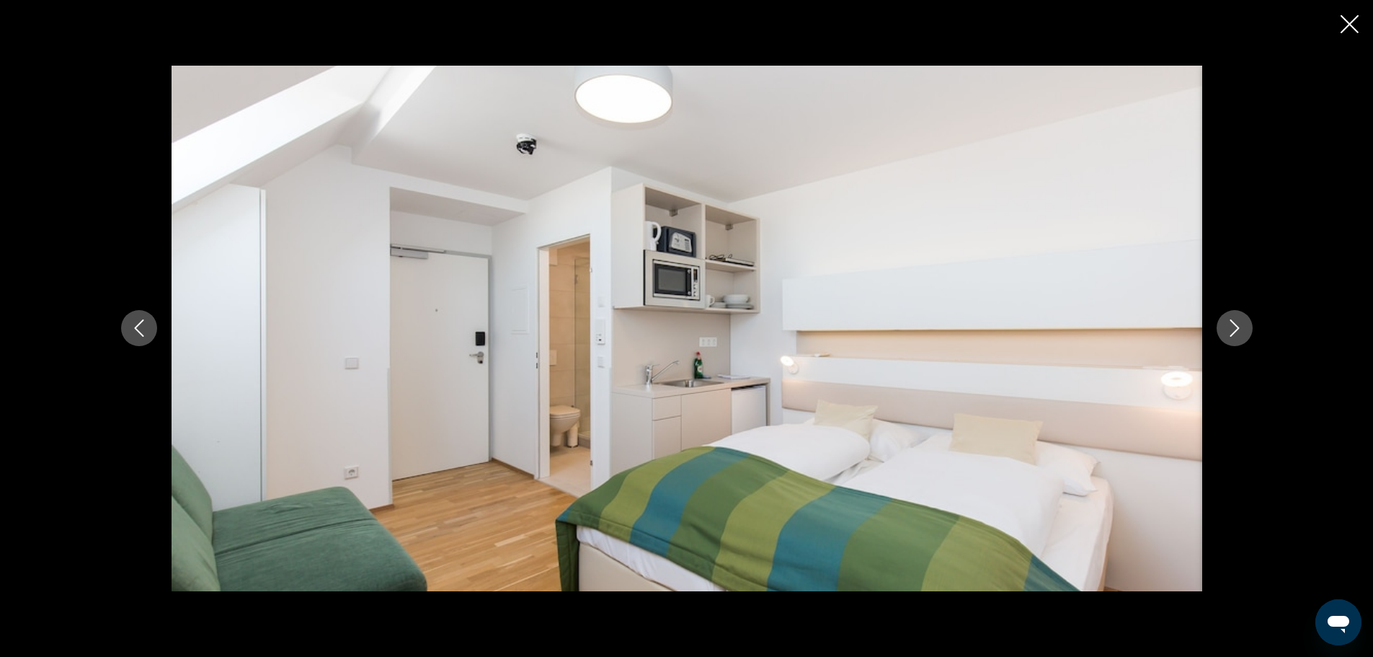
click at [1245, 326] on button "Next image" at bounding box center [1235, 328] width 36 height 36
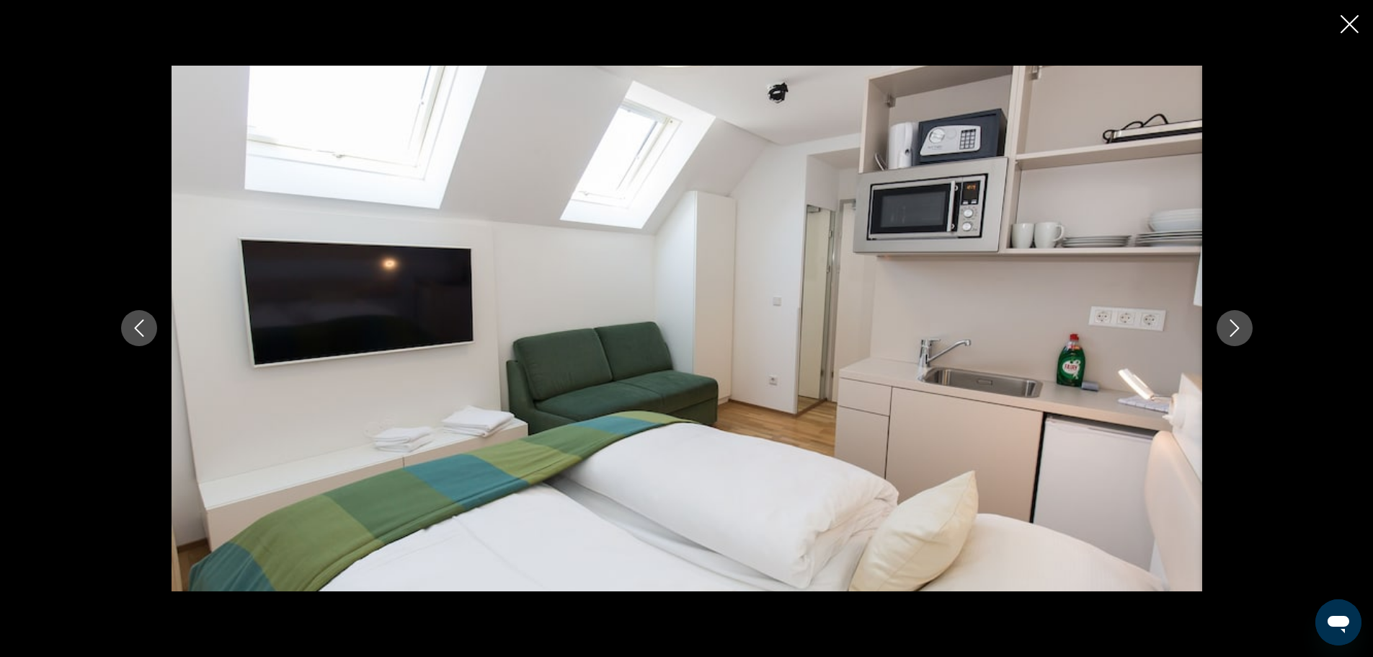
click at [1240, 329] on icon "Next image" at bounding box center [1234, 327] width 17 height 17
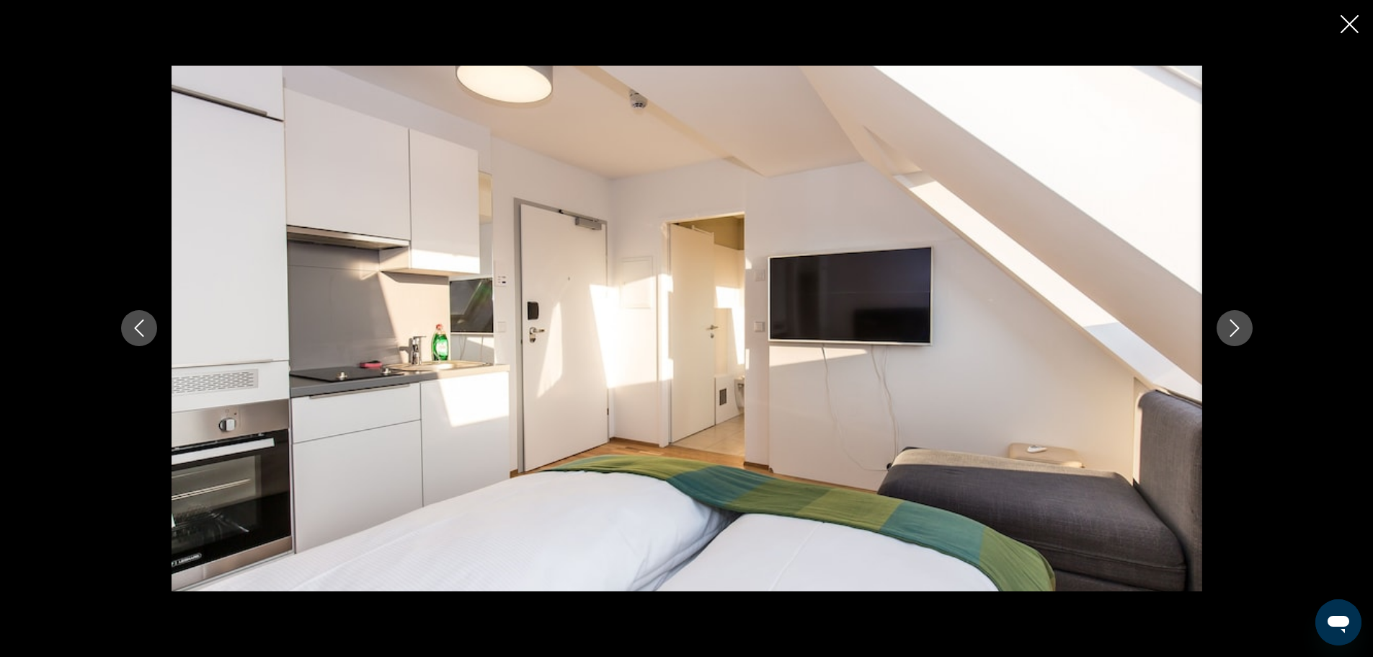
click at [1240, 329] on icon "Next image" at bounding box center [1234, 327] width 17 height 17
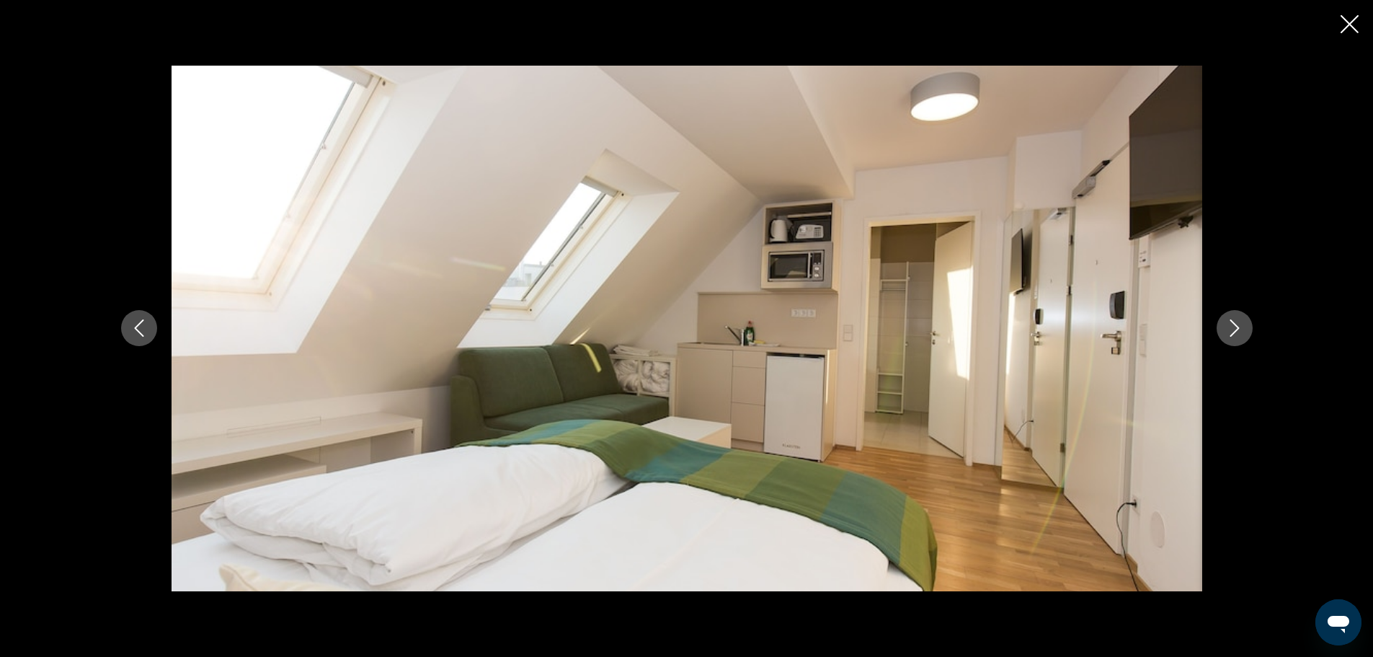
click at [1240, 329] on icon "Next image" at bounding box center [1234, 327] width 17 height 17
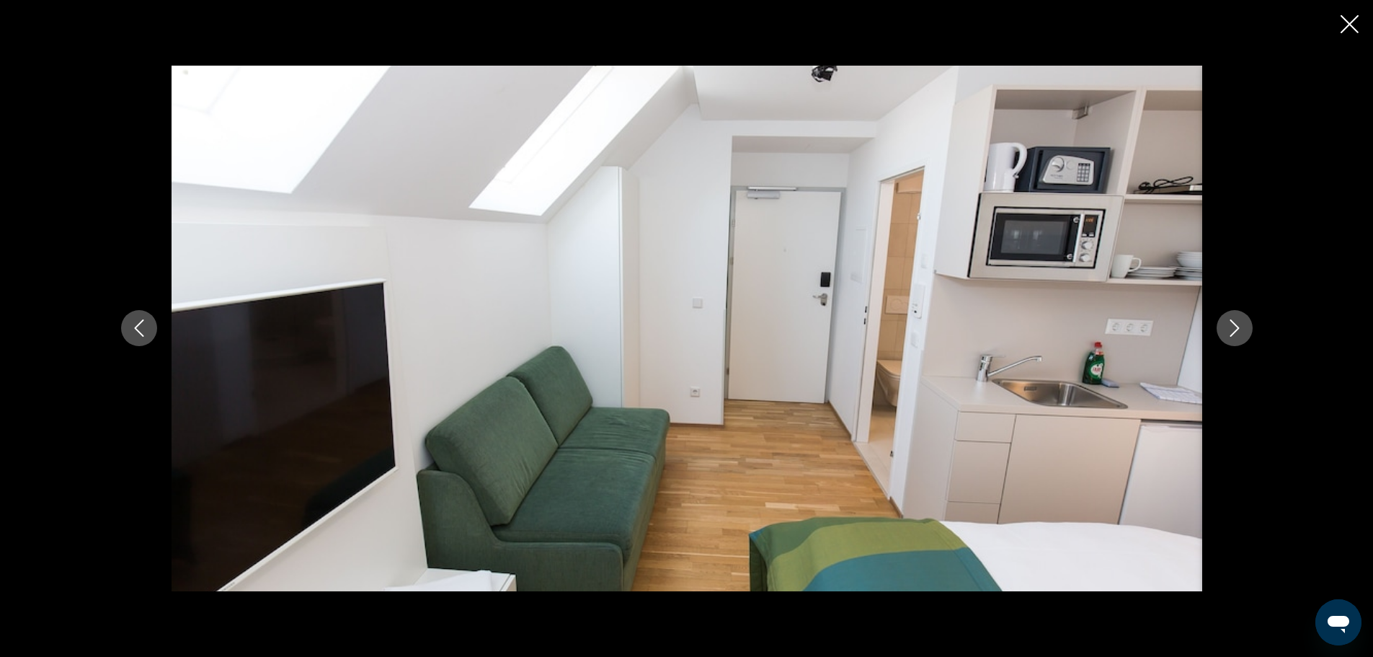
click at [1240, 329] on icon "Next image" at bounding box center [1234, 327] width 17 height 17
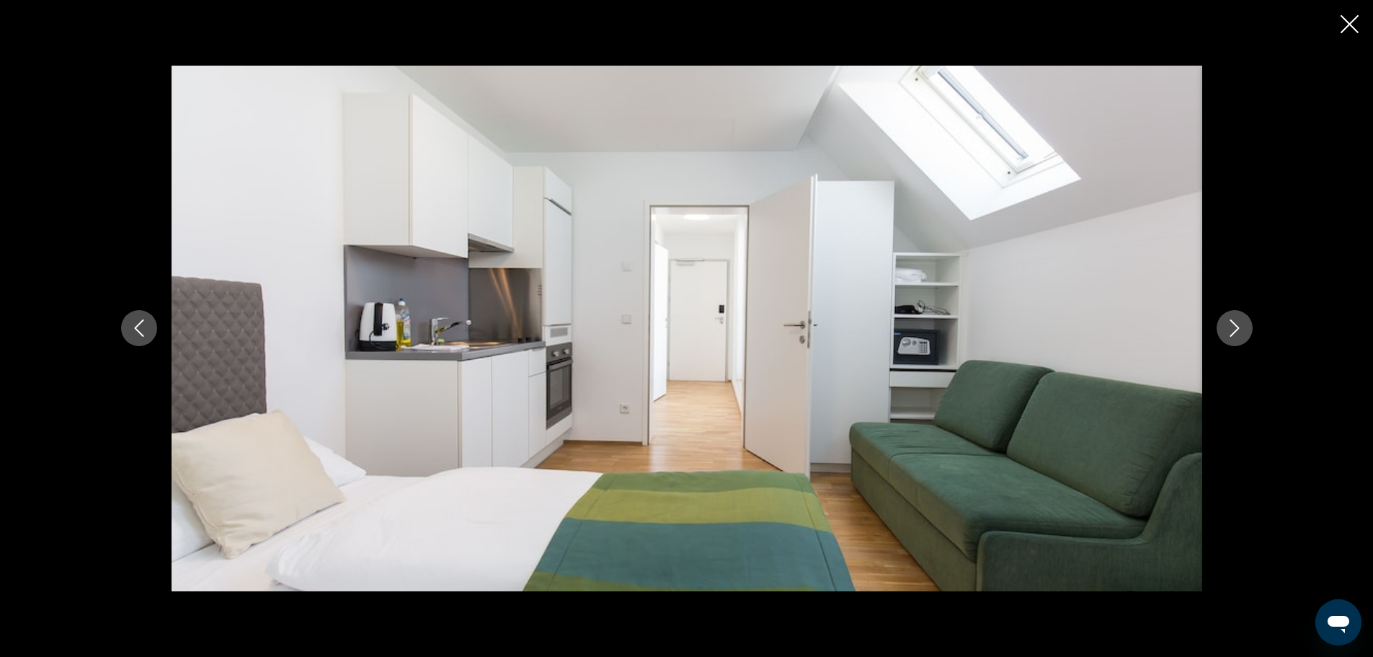
click at [1240, 329] on icon "Next image" at bounding box center [1234, 327] width 17 height 17
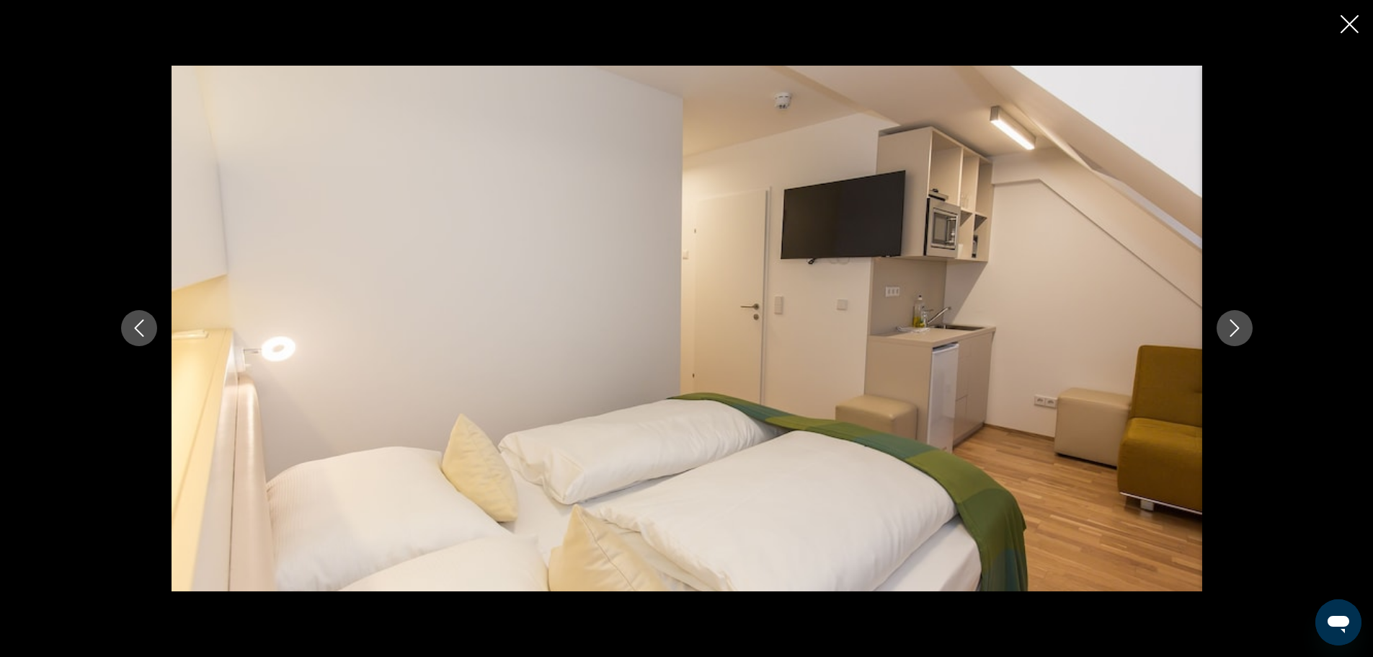
click at [1240, 329] on icon "Next image" at bounding box center [1234, 327] width 17 height 17
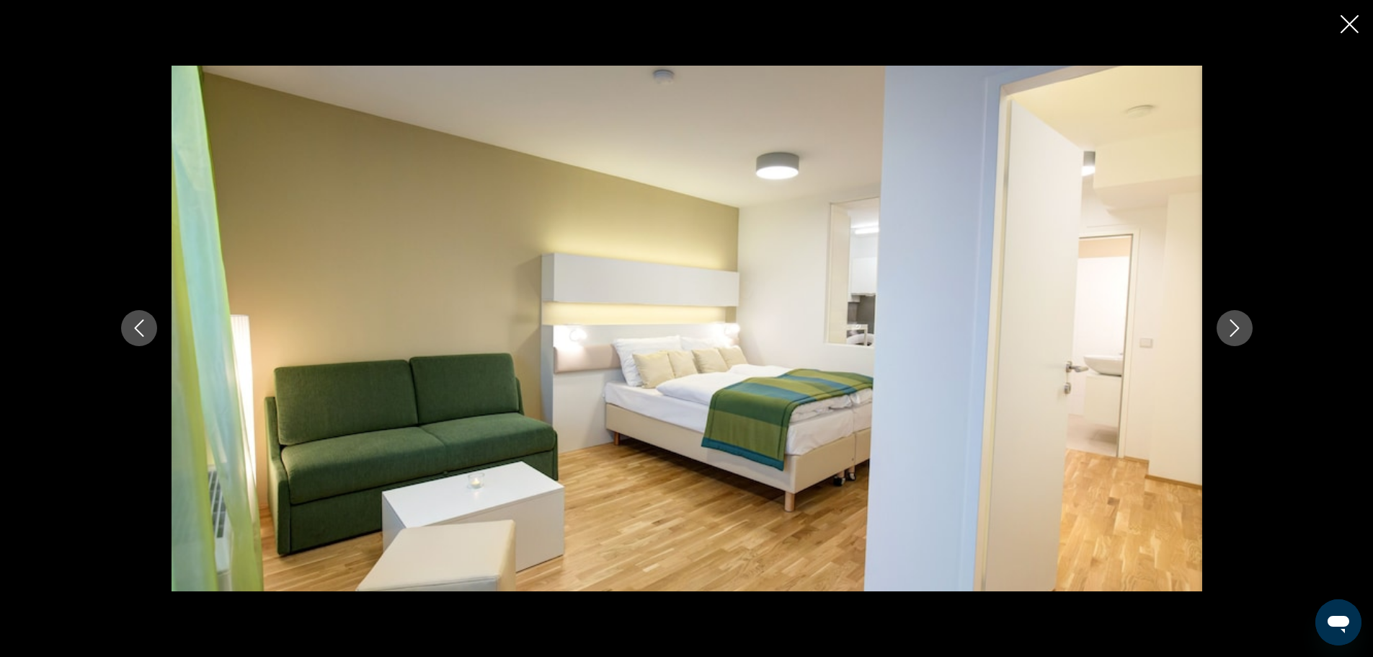
click at [1240, 329] on icon "Next image" at bounding box center [1234, 327] width 17 height 17
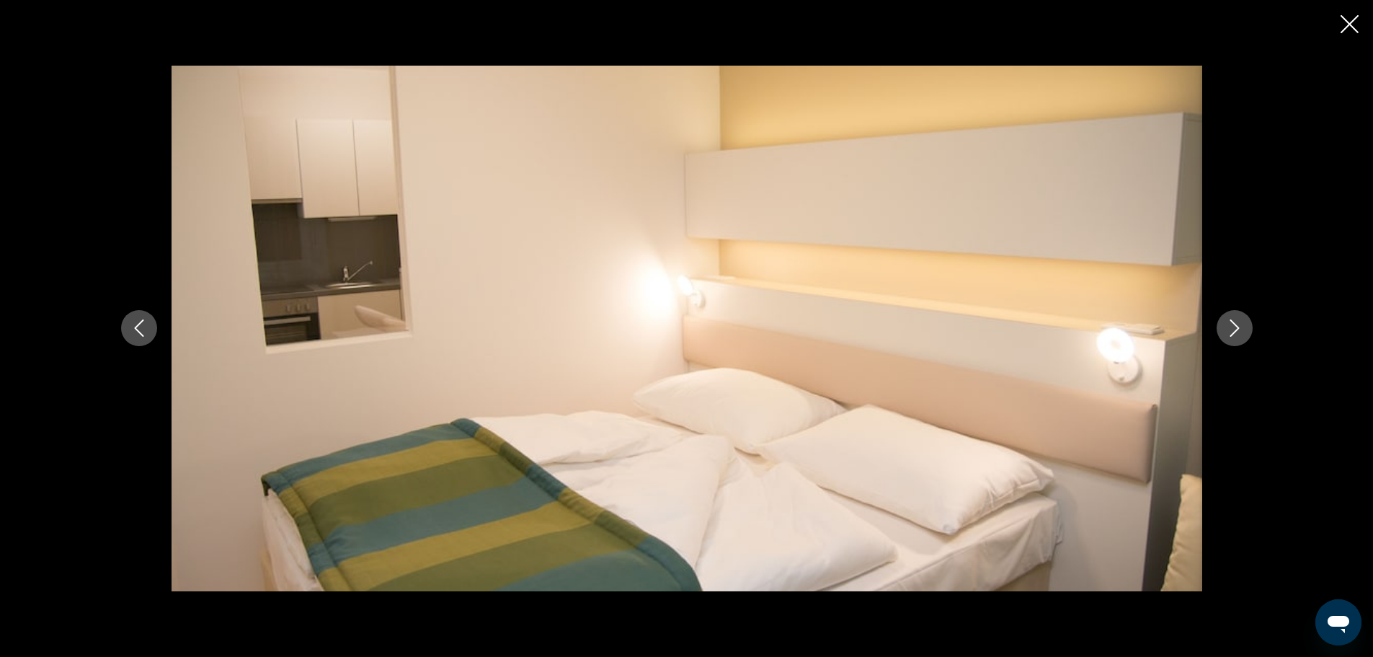
click at [1240, 329] on icon "Next image" at bounding box center [1234, 327] width 17 height 17
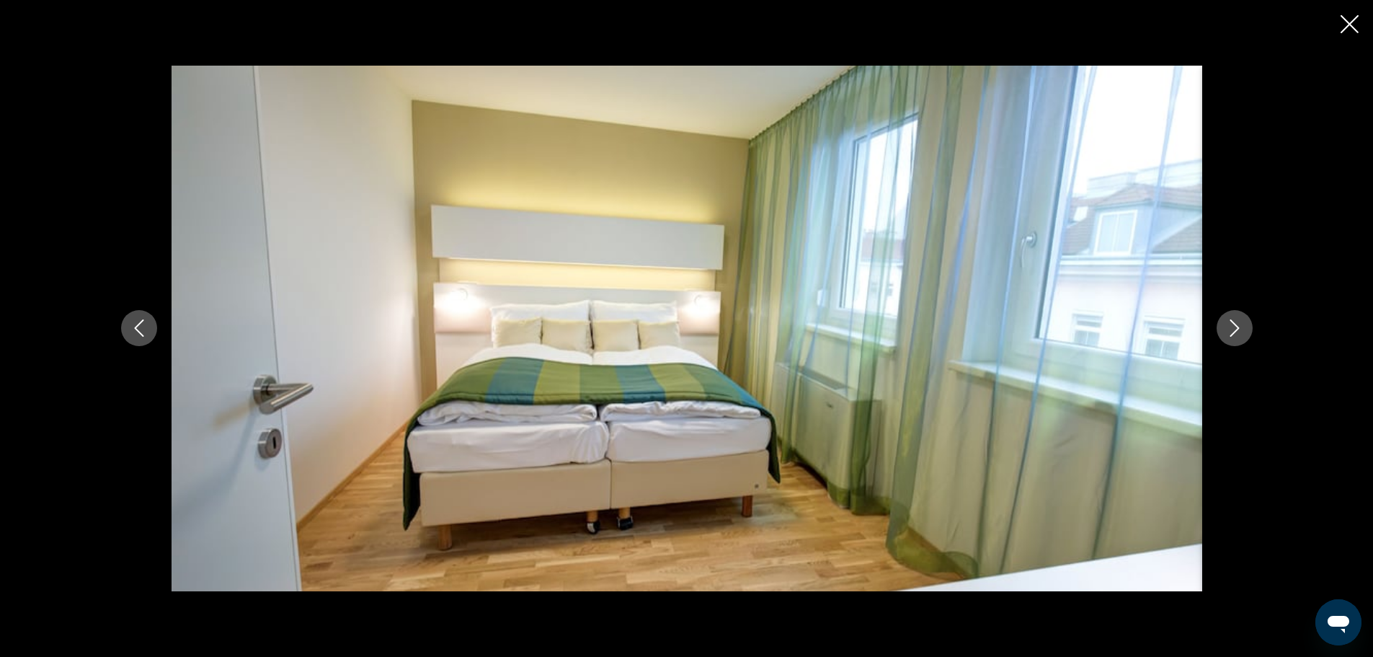
click at [1240, 329] on icon "Next image" at bounding box center [1234, 327] width 17 height 17
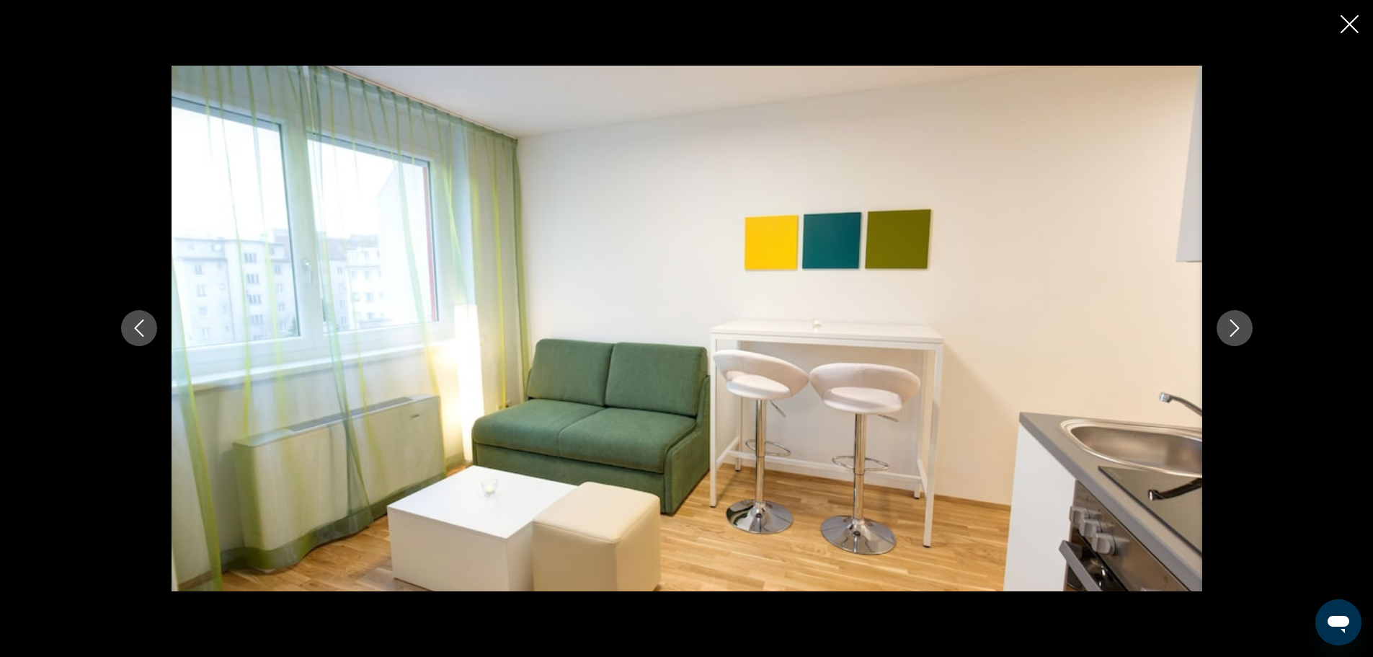
click at [1240, 329] on icon "Next image" at bounding box center [1234, 327] width 17 height 17
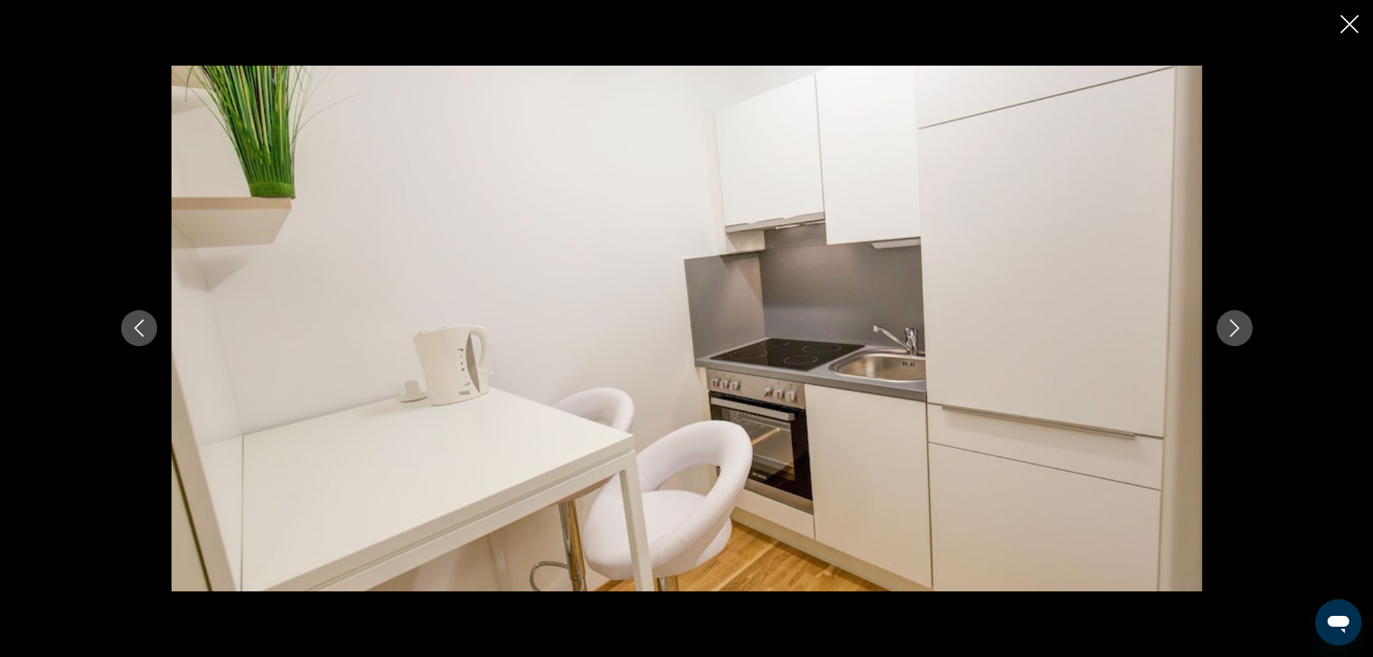
click at [1240, 329] on icon "Next image" at bounding box center [1234, 327] width 17 height 17
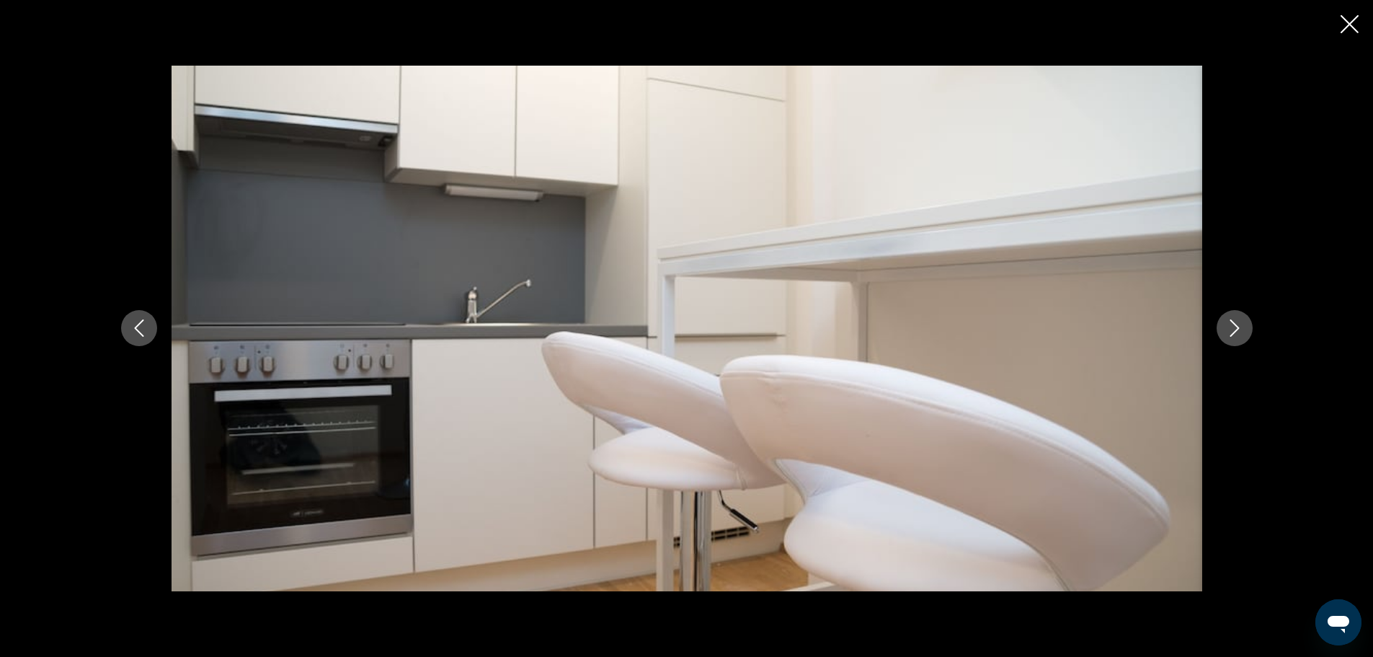
click at [1240, 329] on icon "Next image" at bounding box center [1234, 327] width 17 height 17
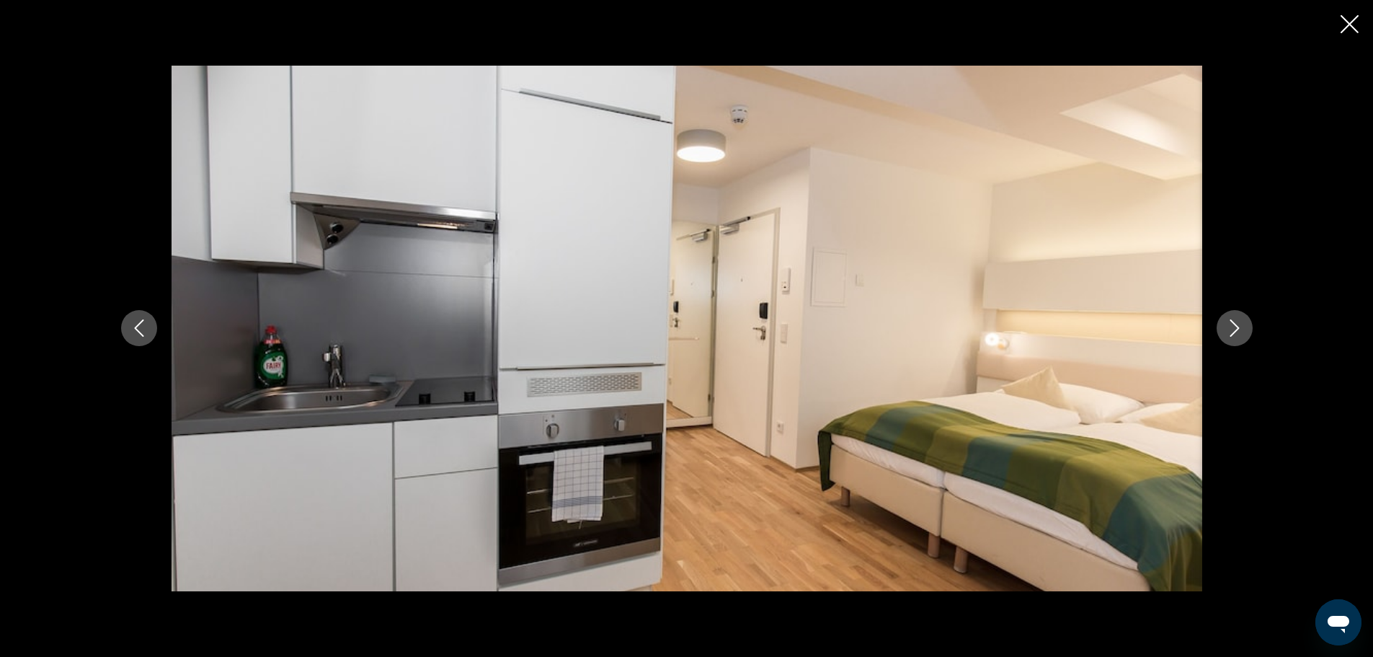
click at [1241, 329] on icon "Next image" at bounding box center [1234, 327] width 17 height 17
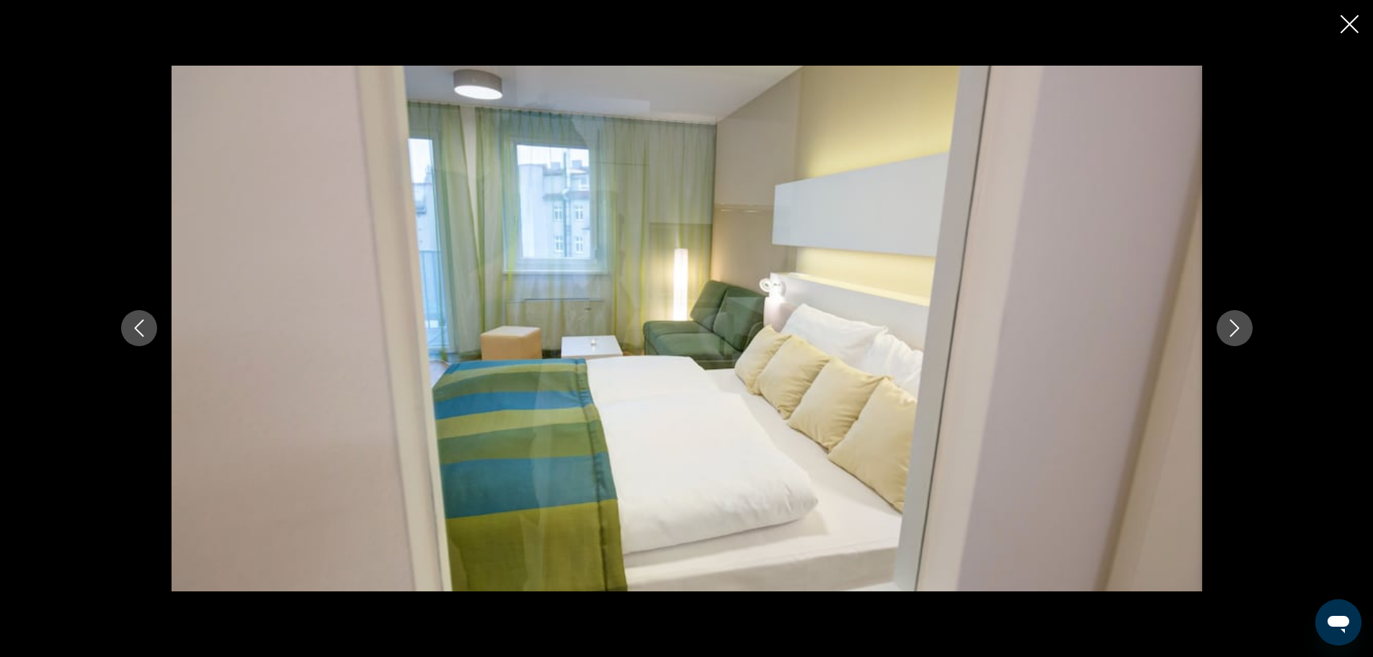
click at [1241, 329] on icon "Next image" at bounding box center [1234, 327] width 17 height 17
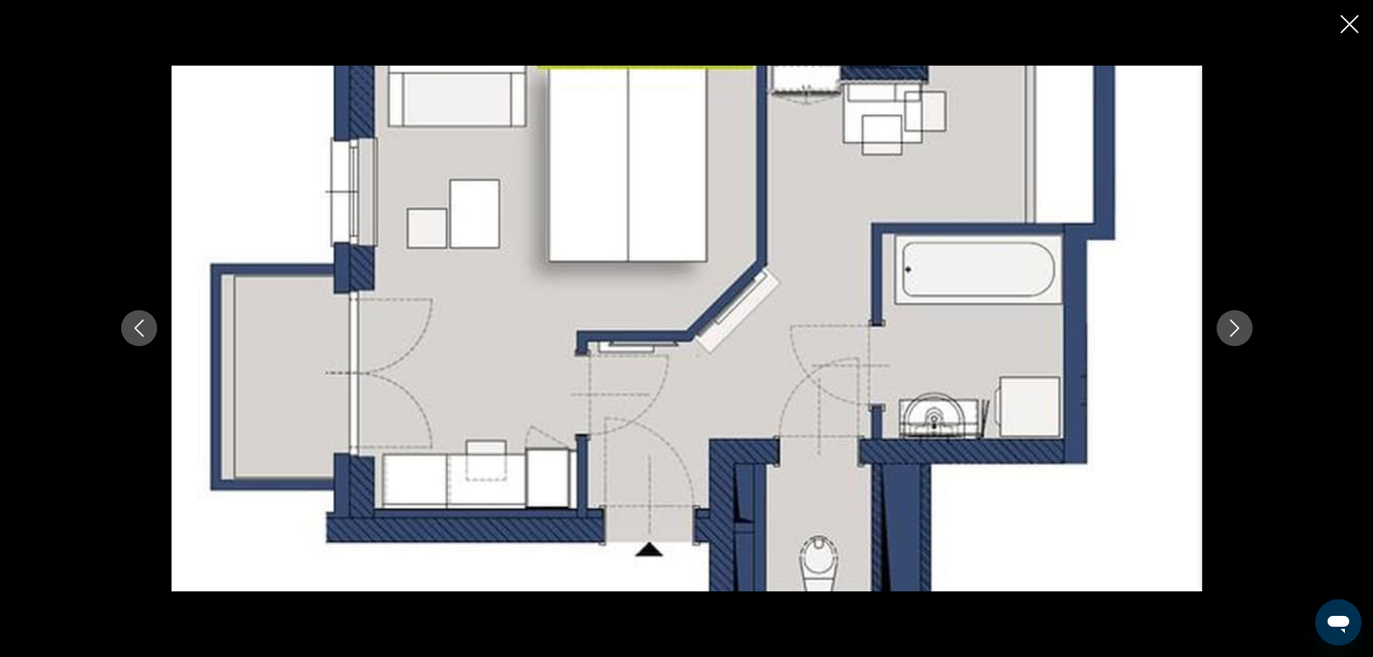
click at [1241, 329] on icon "Next image" at bounding box center [1234, 327] width 17 height 17
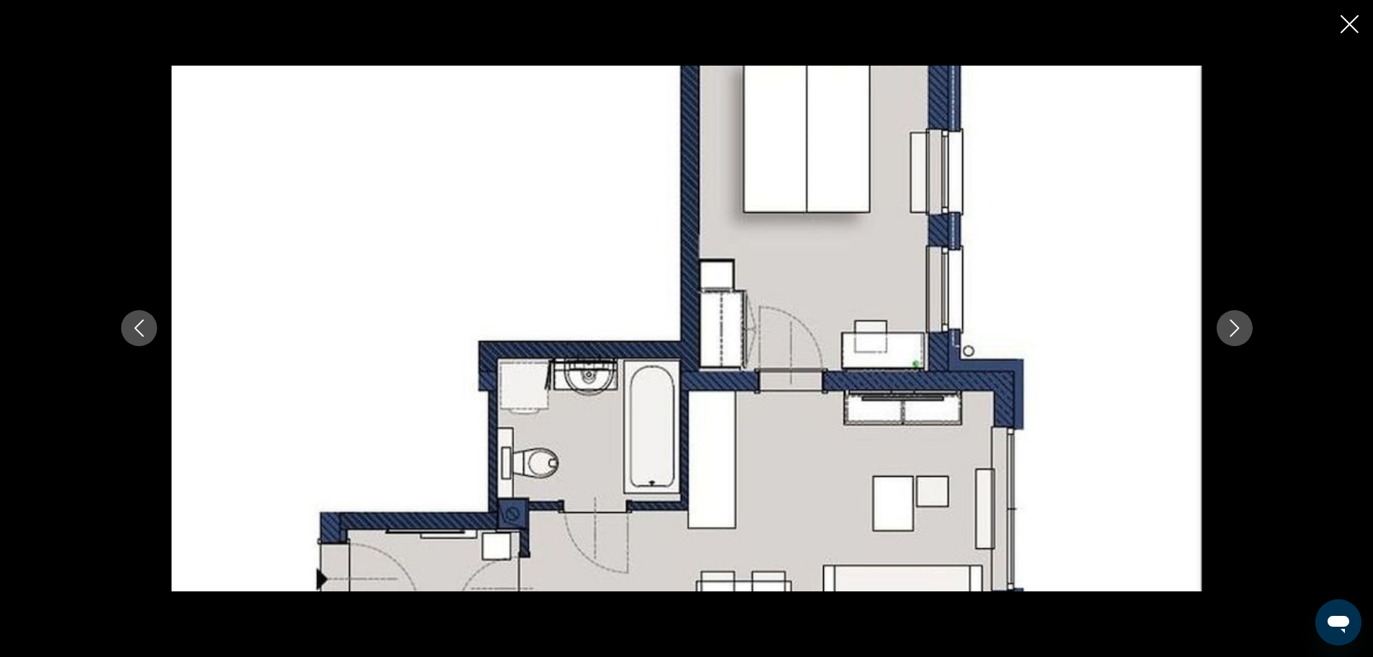
click at [137, 327] on icon "Previous image" at bounding box center [138, 327] width 17 height 17
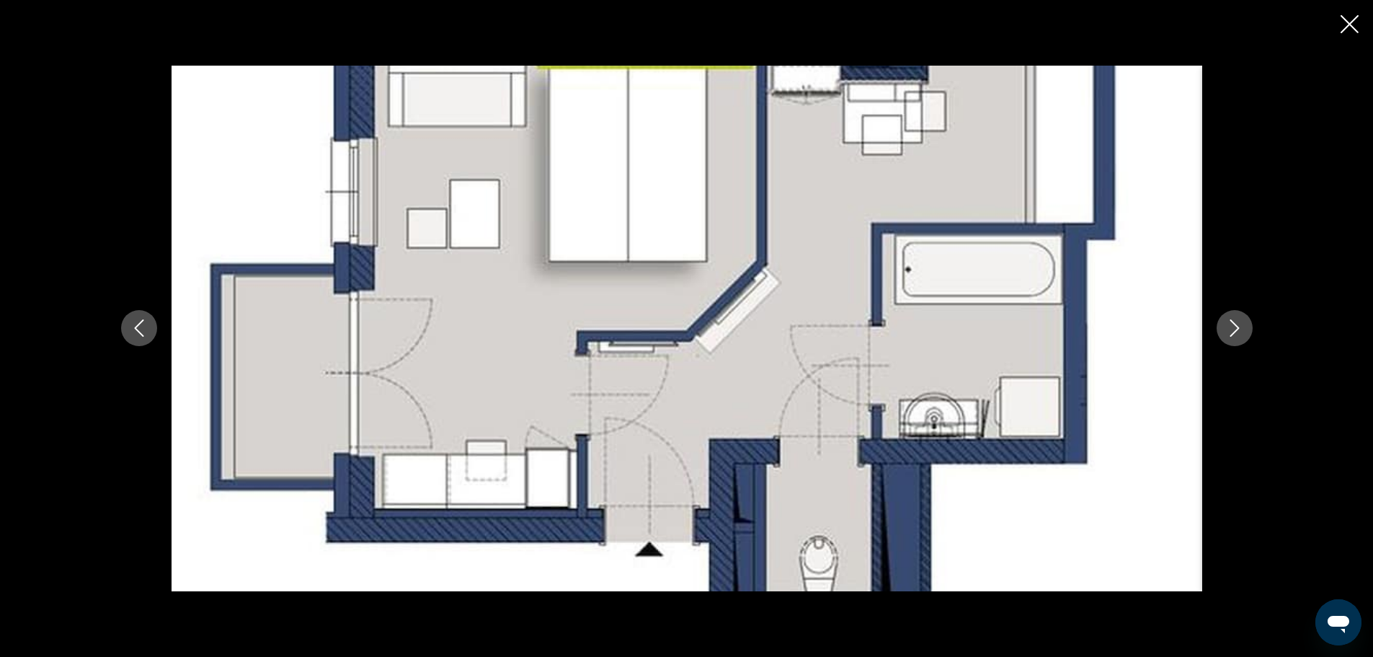
click at [1252, 330] on button "Next image" at bounding box center [1235, 328] width 36 height 36
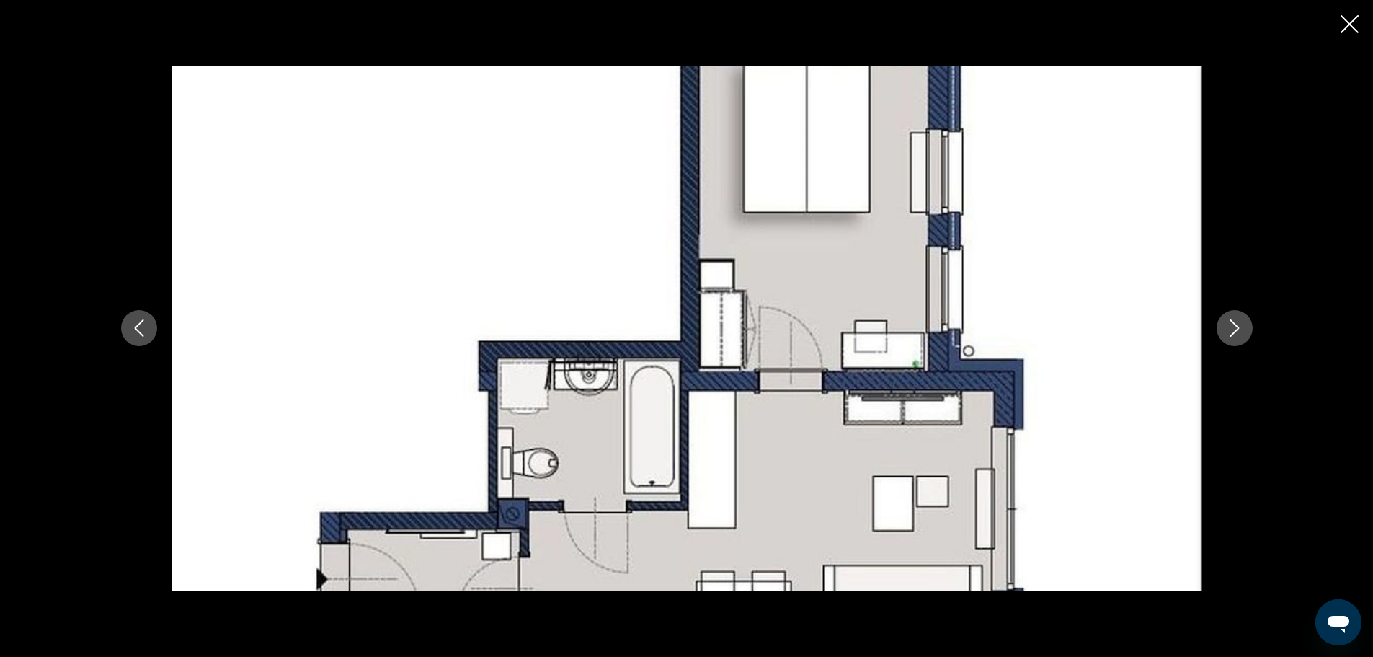
click at [1251, 331] on button "Next image" at bounding box center [1235, 328] width 36 height 36
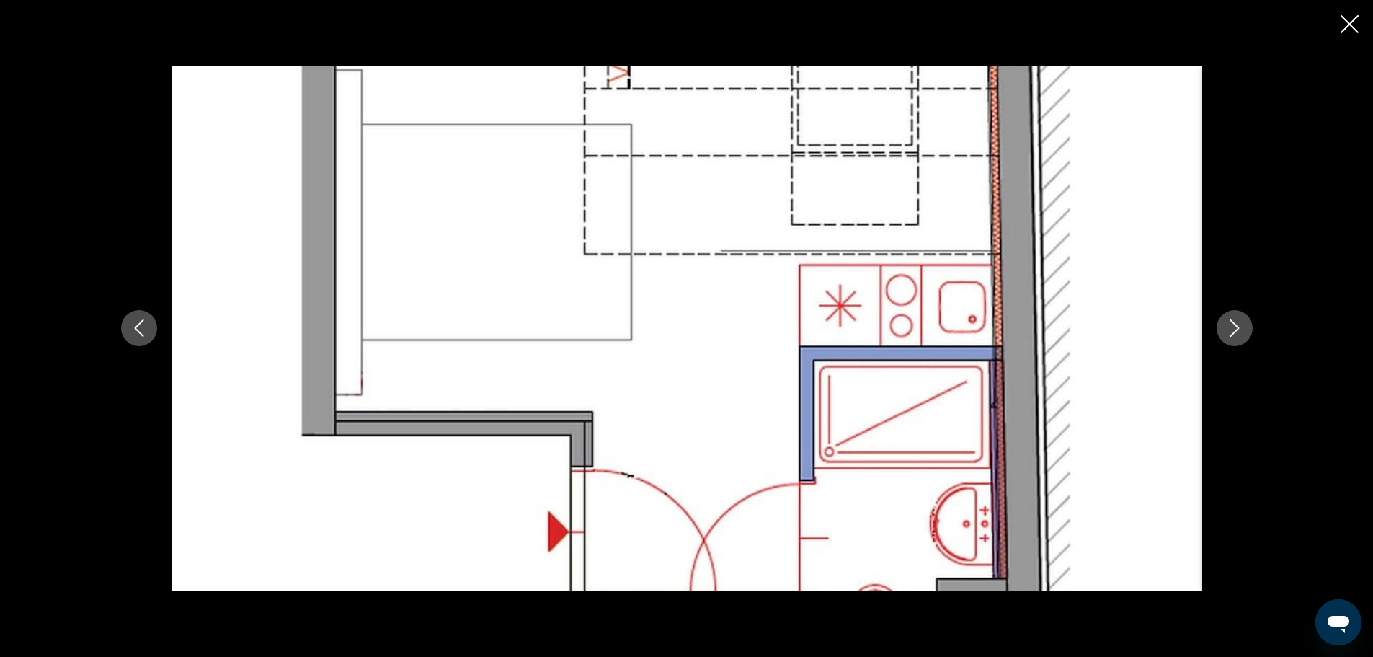
click at [1243, 334] on icon "Next image" at bounding box center [1234, 327] width 17 height 17
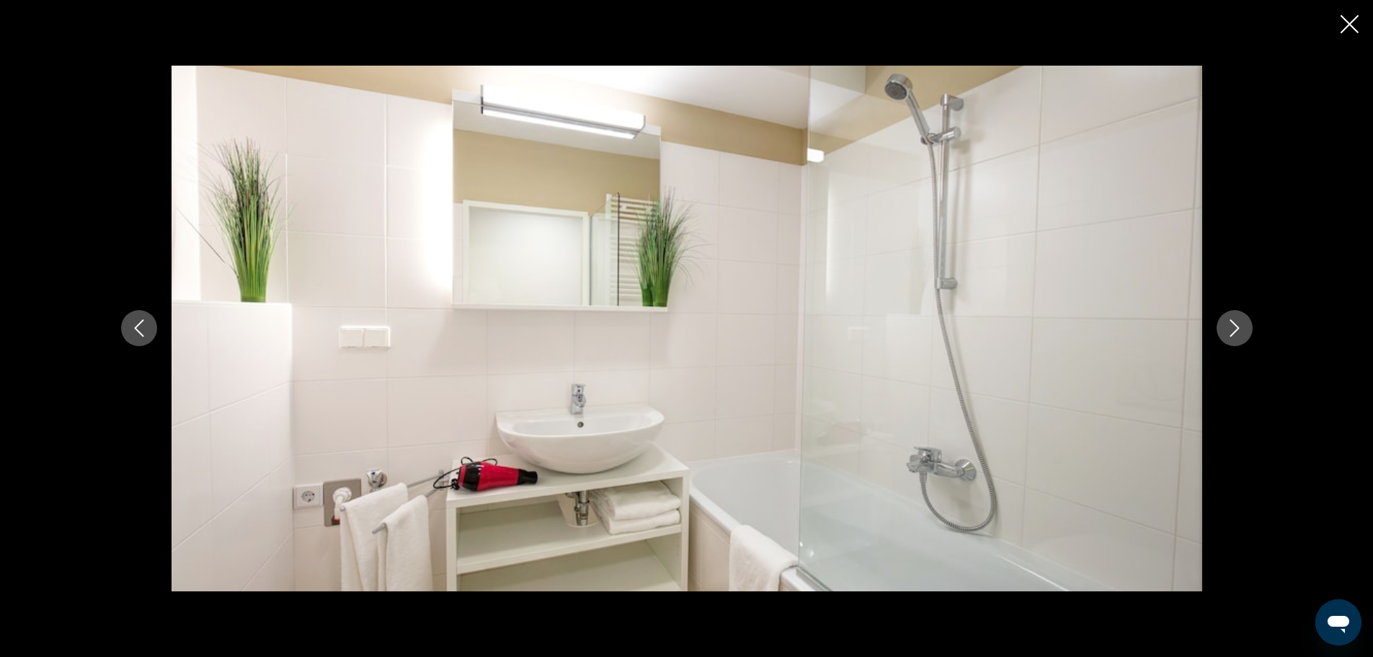
click at [1243, 334] on icon "Next image" at bounding box center [1234, 327] width 17 height 17
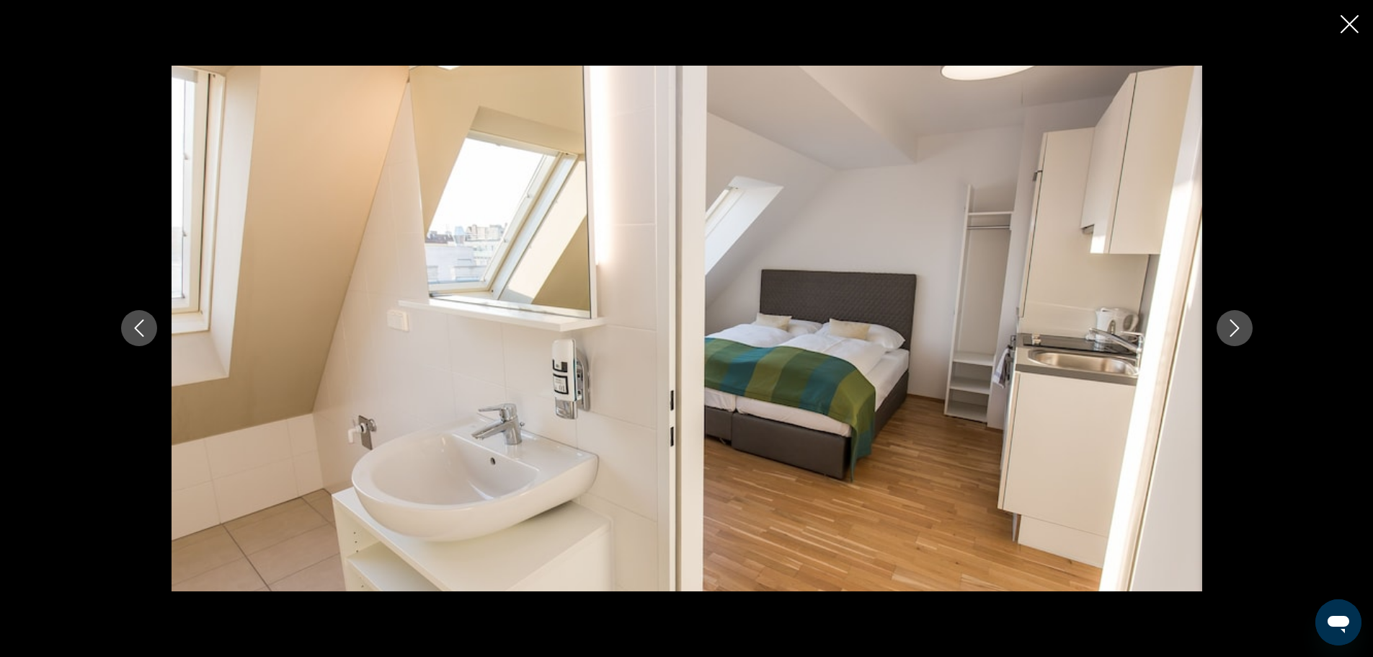
click at [1243, 334] on icon "Next image" at bounding box center [1234, 327] width 17 height 17
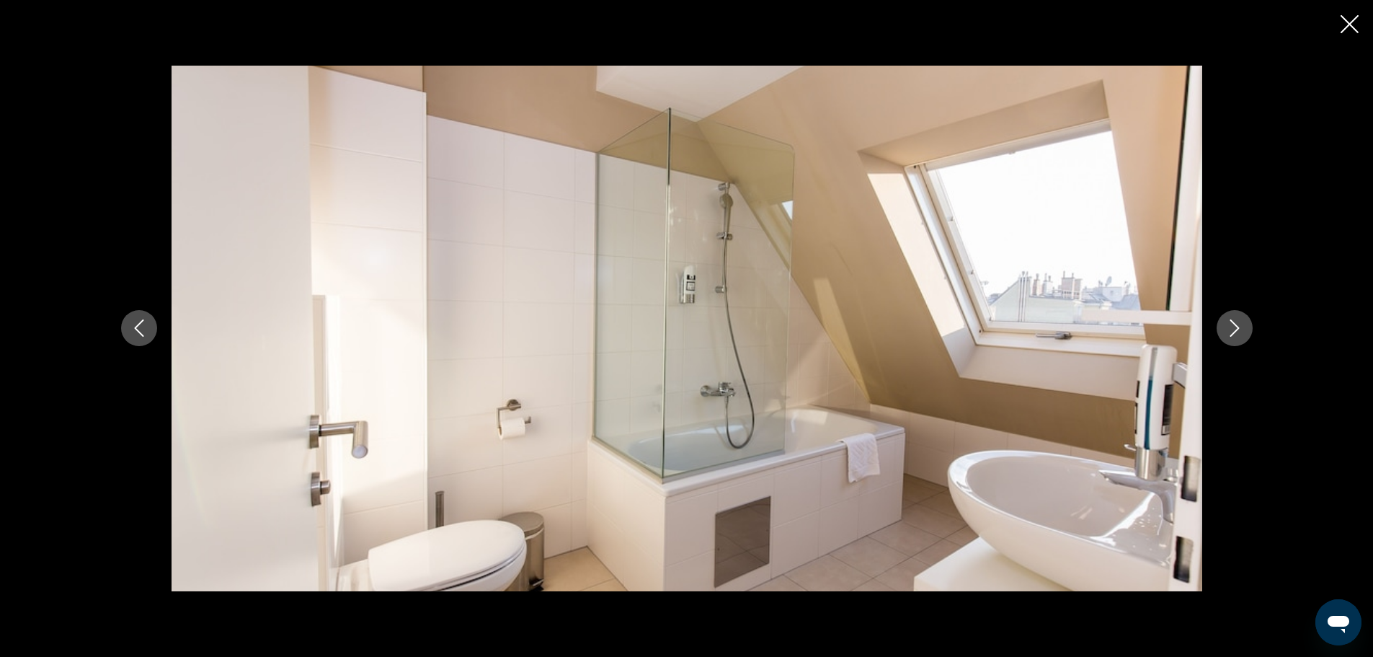
click at [1243, 335] on icon "Next image" at bounding box center [1234, 327] width 17 height 17
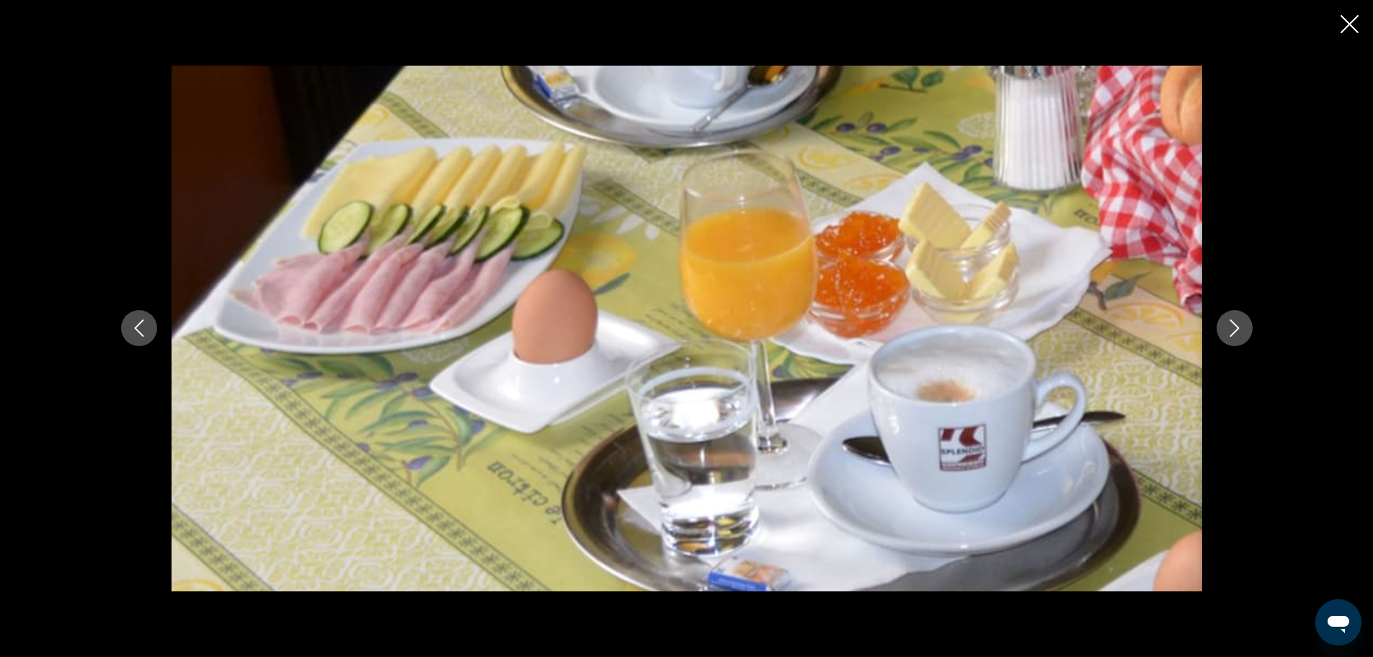
click at [1243, 335] on icon "Next image" at bounding box center [1234, 327] width 17 height 17
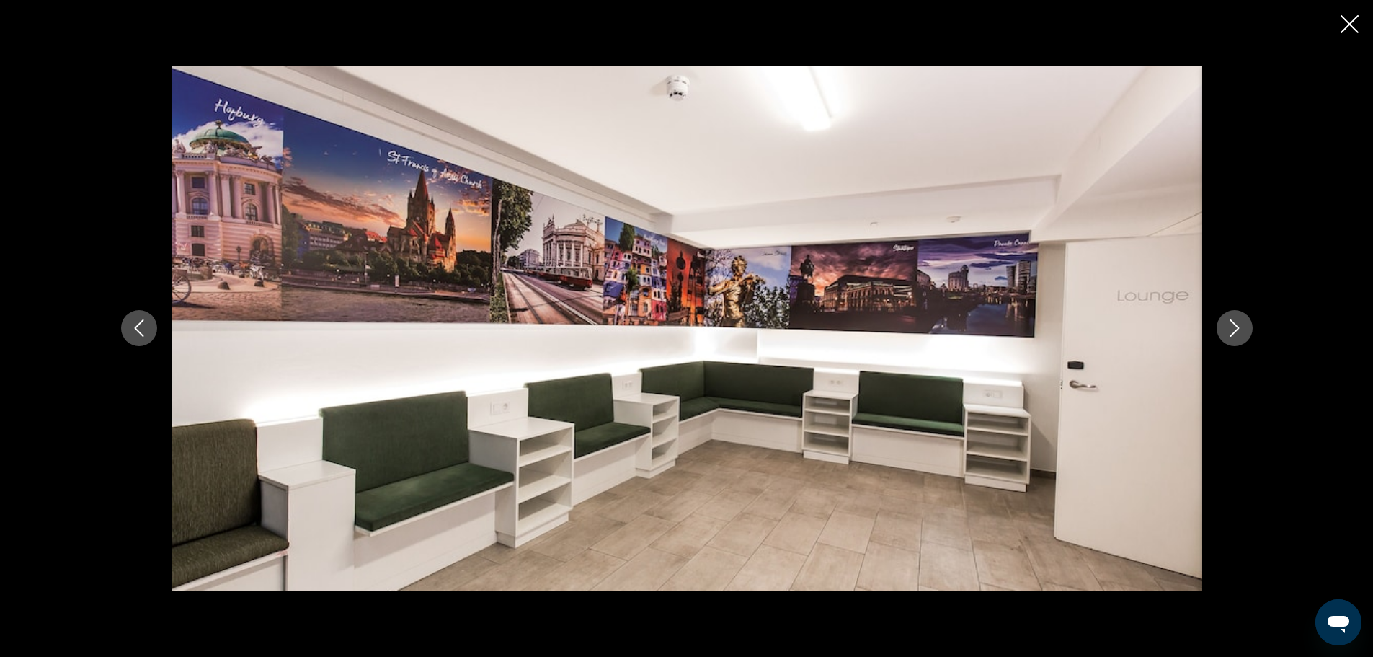
click at [1243, 335] on icon "Next image" at bounding box center [1234, 327] width 17 height 17
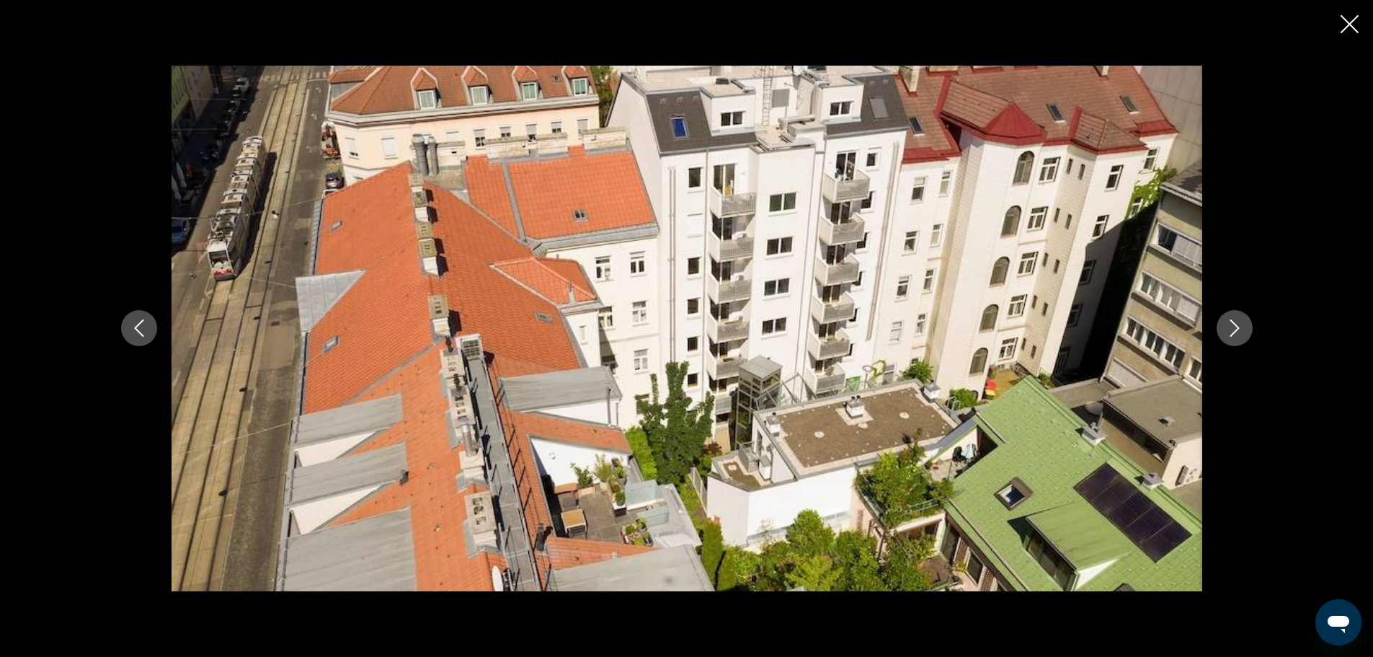
click at [1242, 334] on icon "Next image" at bounding box center [1234, 327] width 17 height 17
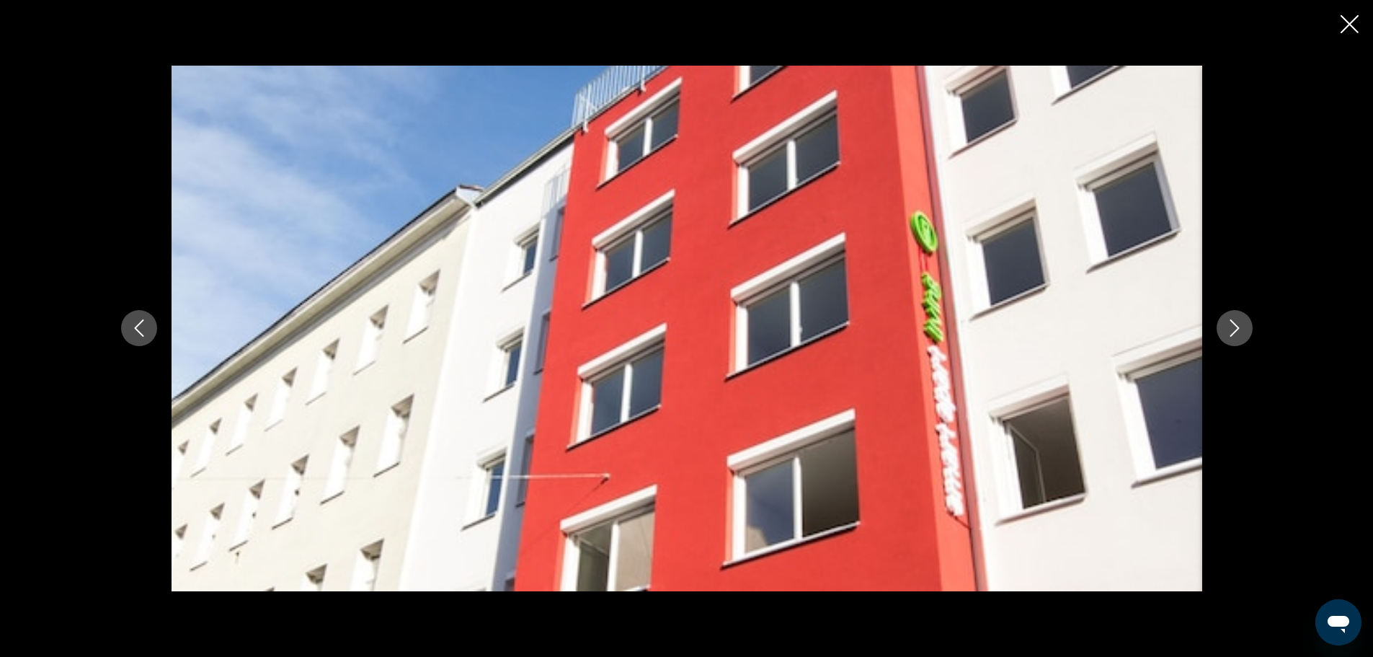
click at [1250, 341] on div "Main content" at bounding box center [687, 328] width 1160 height 525
click at [1346, 24] on icon "Close slideshow" at bounding box center [1350, 24] width 18 height 18
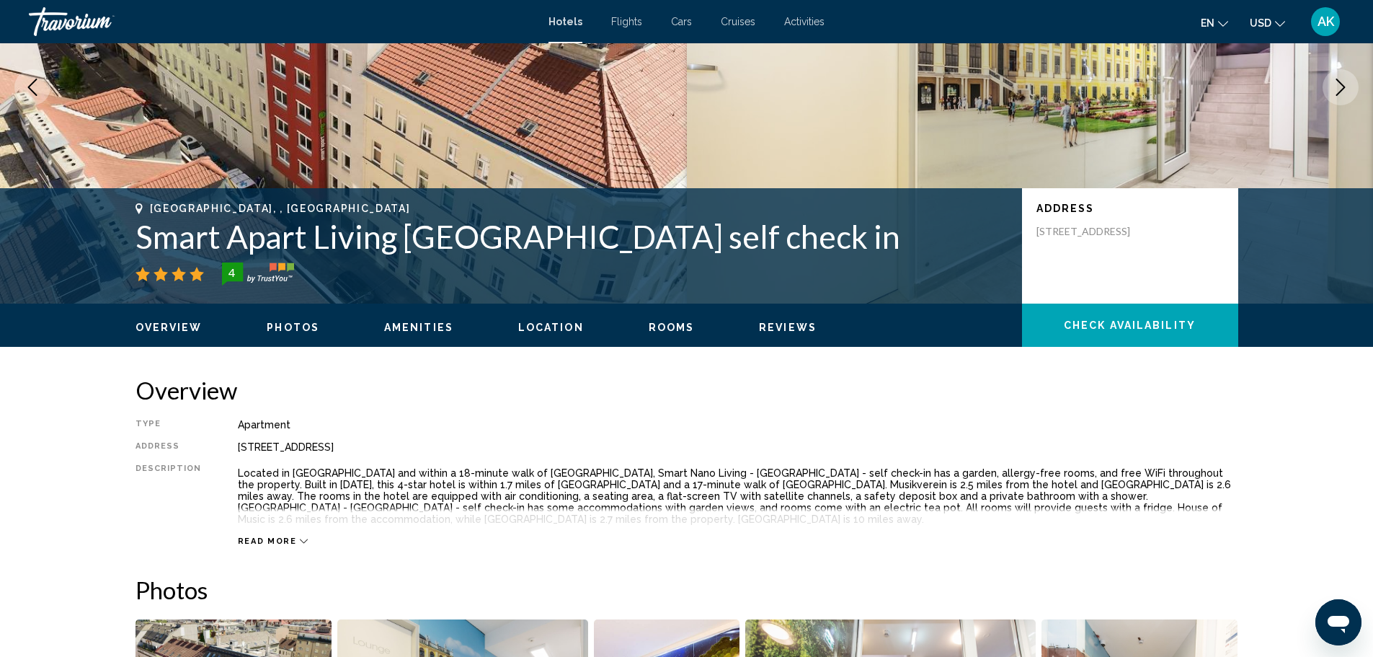
scroll to position [0, 0]
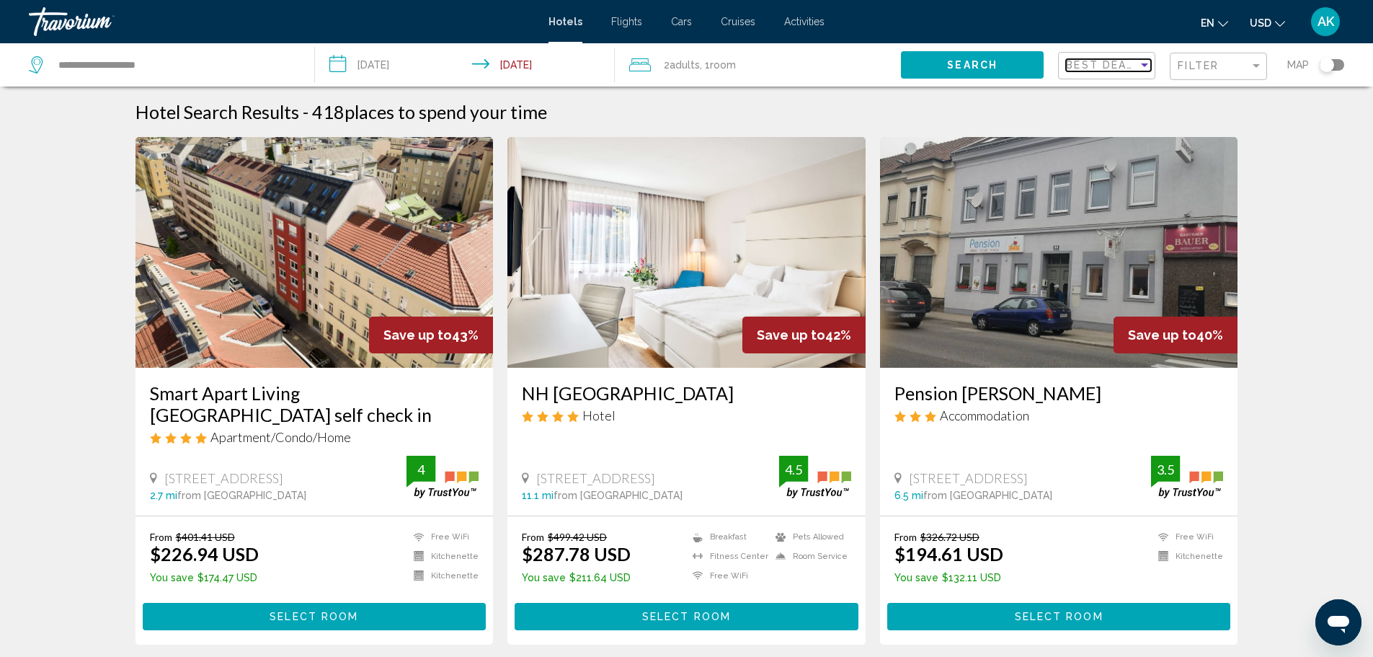
click at [1092, 70] on span "Best Deals" at bounding box center [1104, 65] width 76 height 12
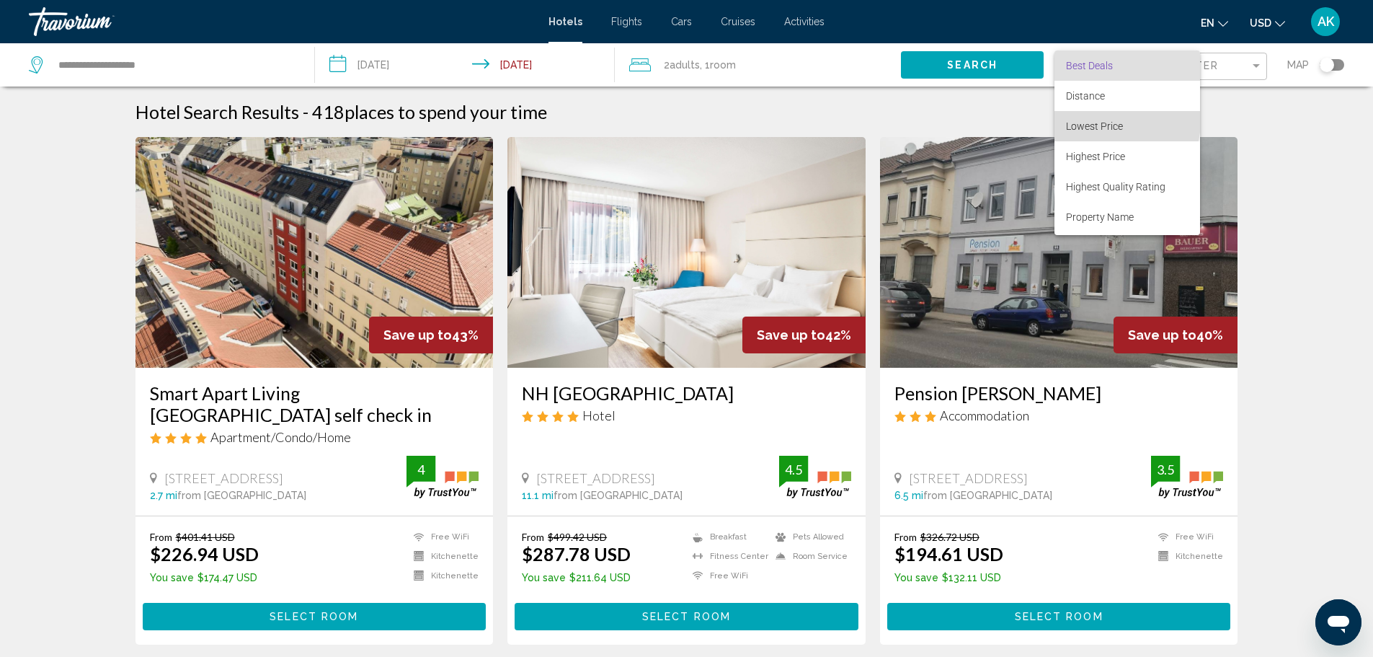
drag, startPoint x: 1106, startPoint y: 121, endPoint x: 1108, endPoint y: 130, distance: 9.8
click at [1106, 123] on span "Lowest Price" at bounding box center [1094, 126] width 57 height 12
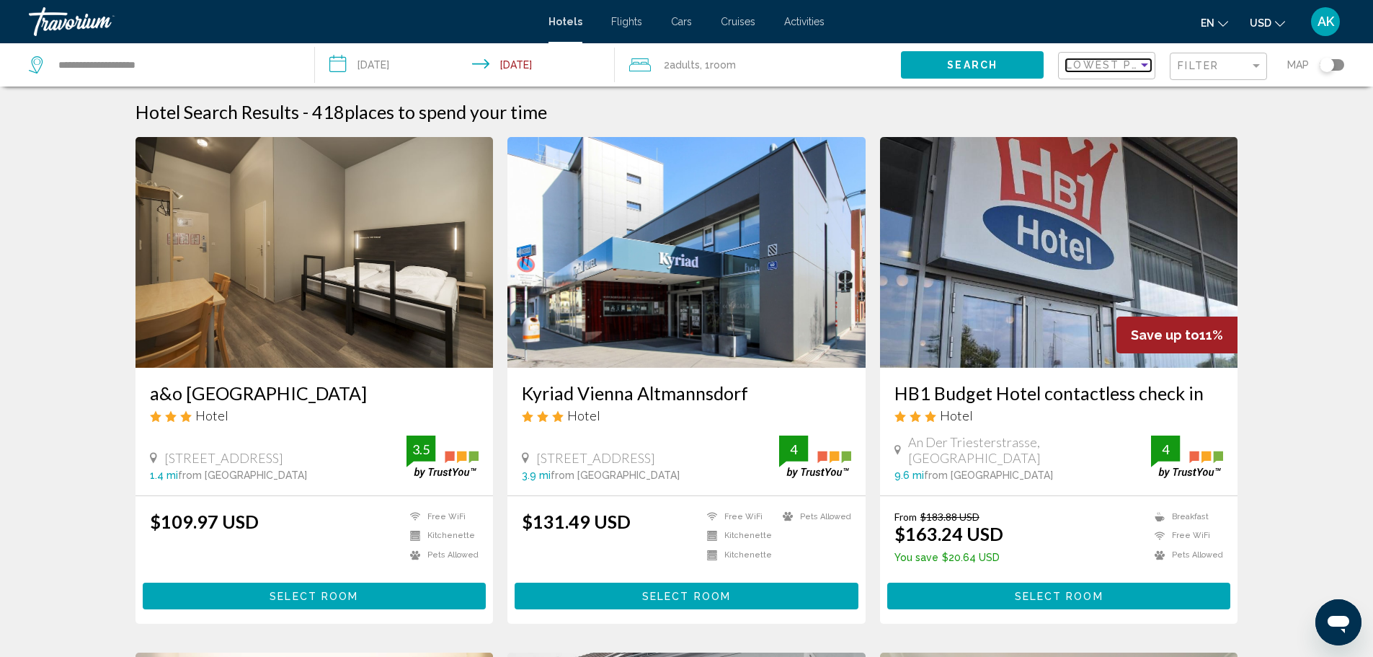
scroll to position [72, 0]
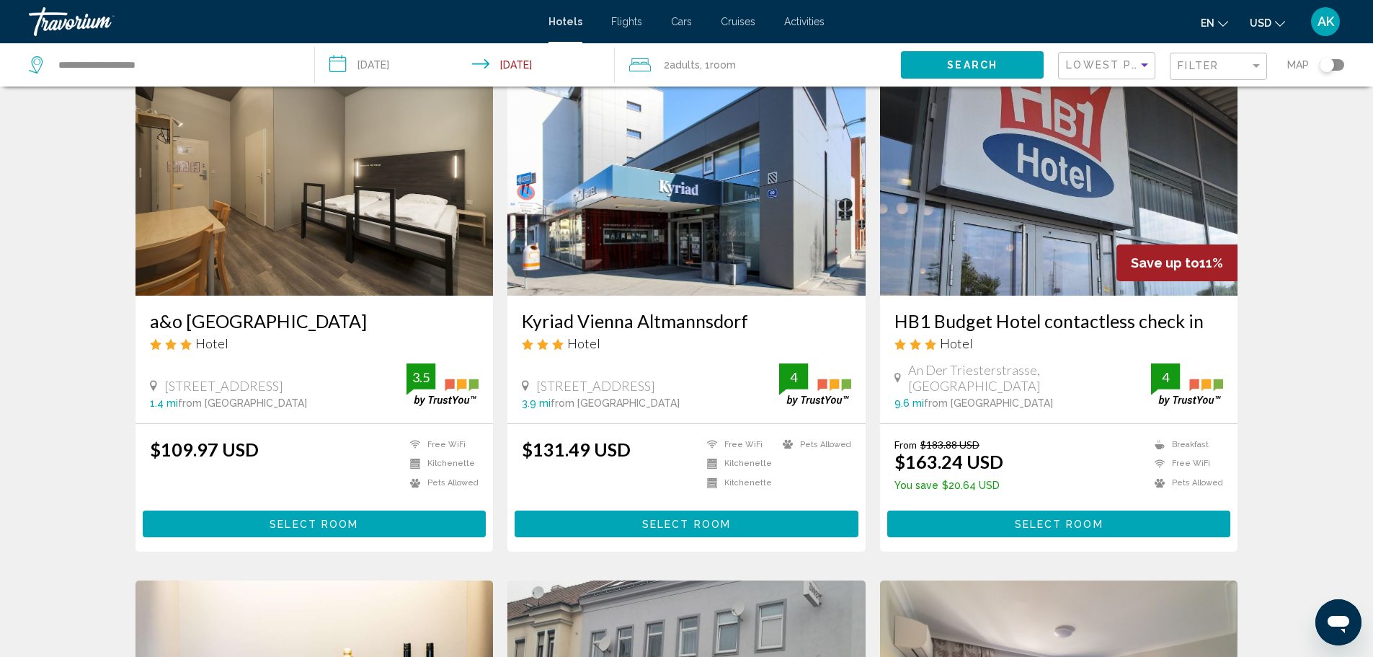
click at [682, 524] on span "Select Room" at bounding box center [686, 524] width 89 height 12
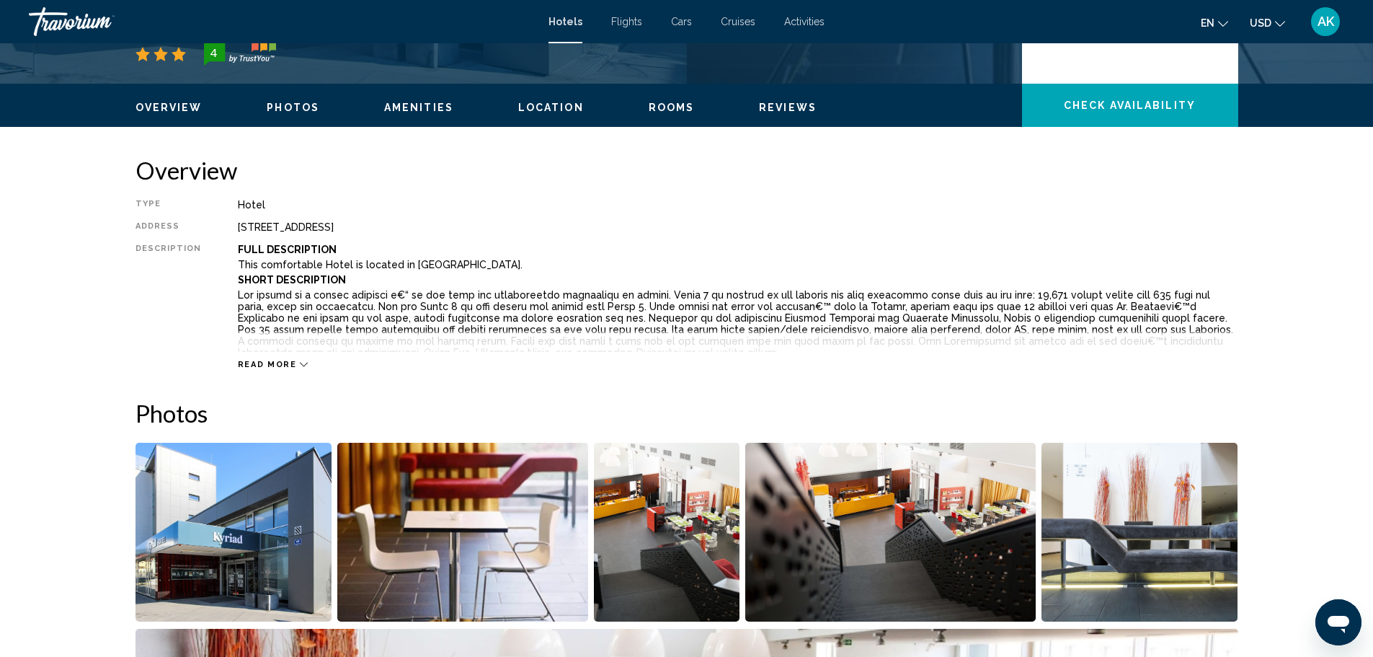
scroll to position [504, 0]
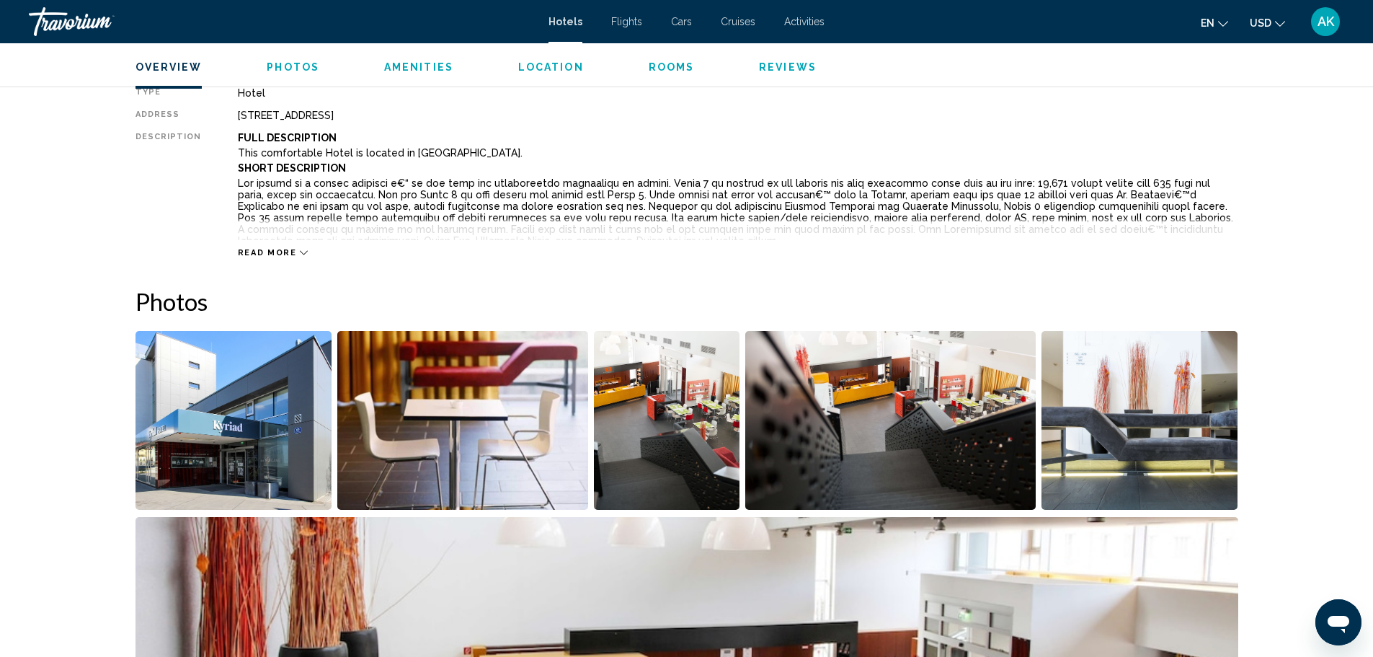
click at [215, 398] on img "Open full-screen image slider" at bounding box center [233, 420] width 197 height 179
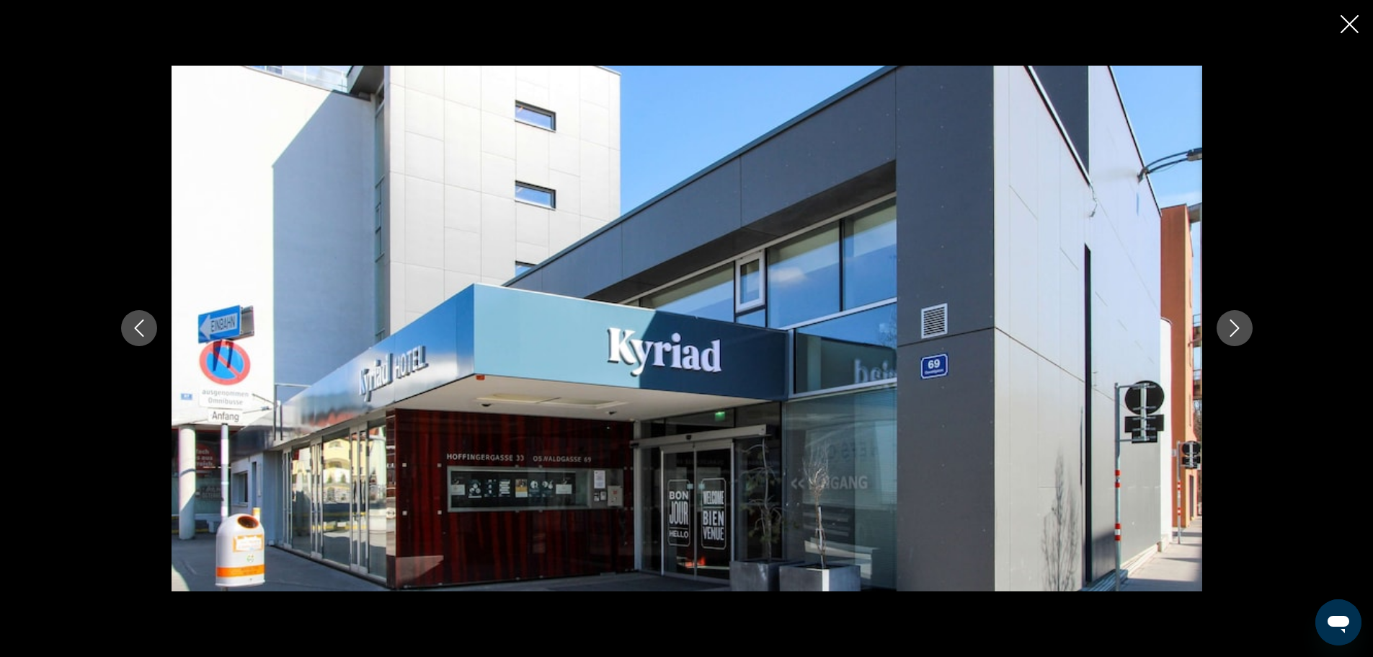
click at [1227, 336] on icon "Next image" at bounding box center [1234, 327] width 17 height 17
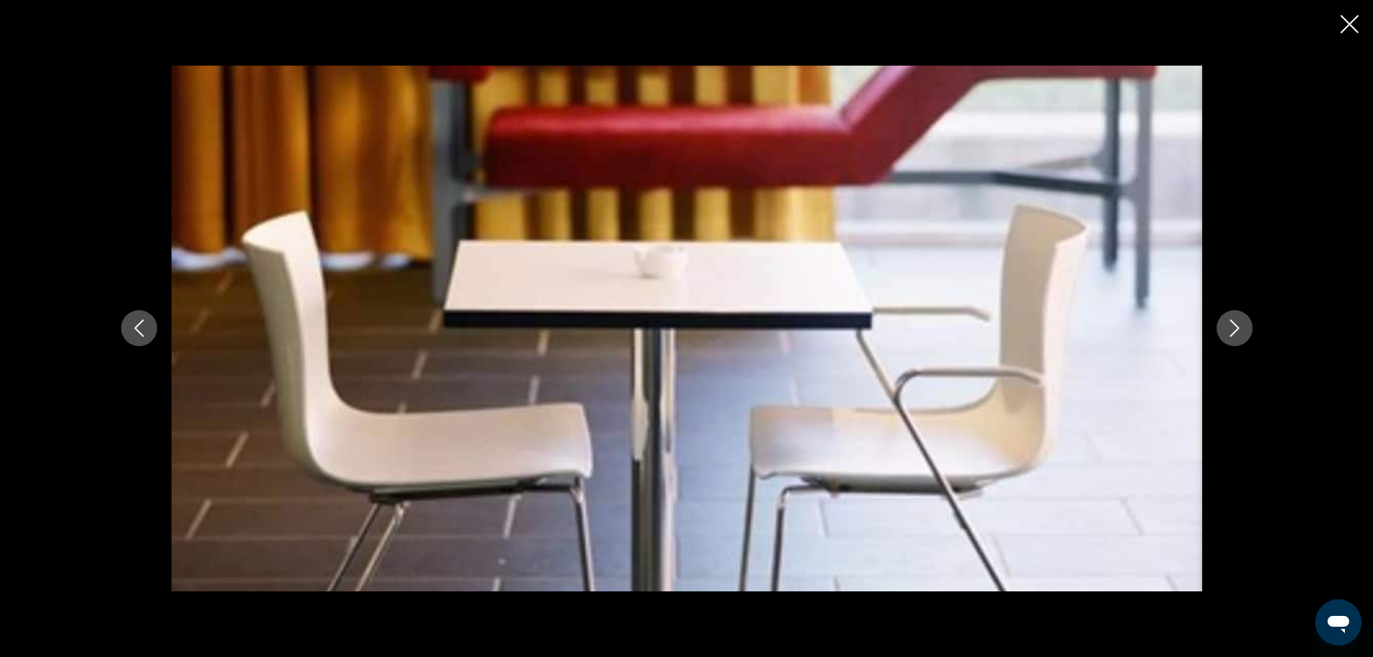
click at [1237, 334] on icon "Next image" at bounding box center [1234, 327] width 17 height 17
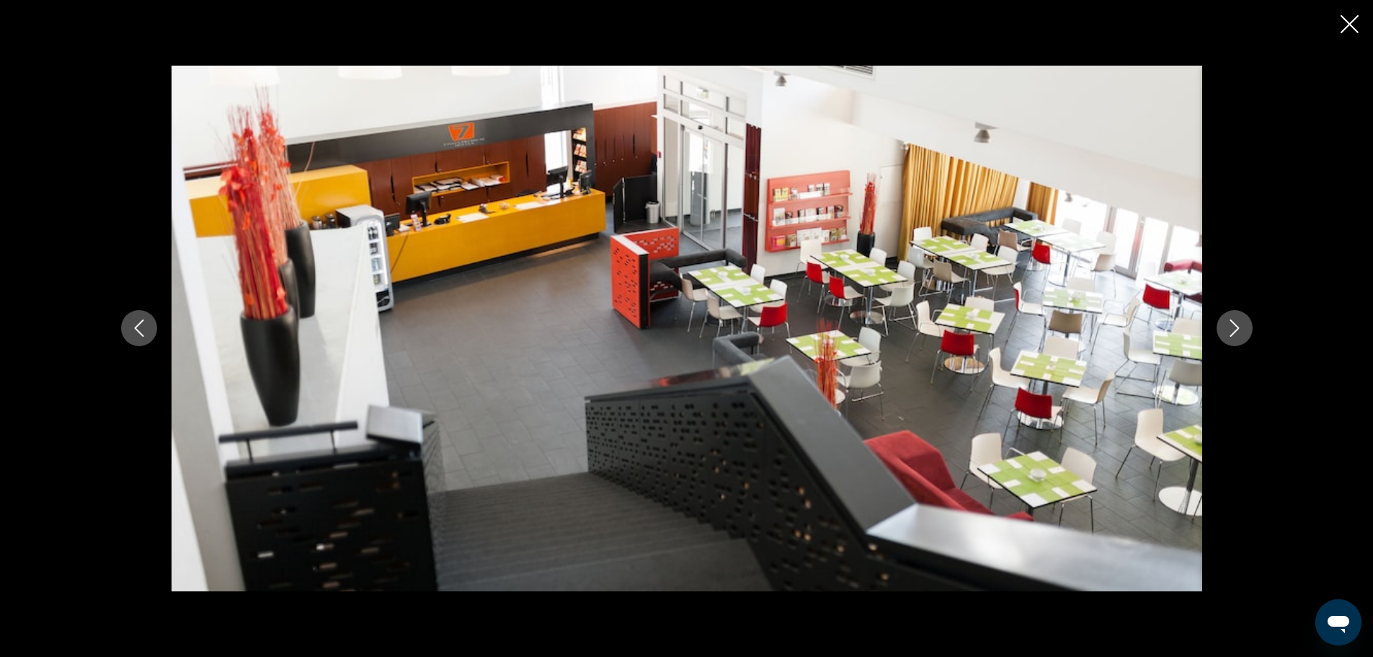
click at [1237, 334] on icon "Next image" at bounding box center [1234, 327] width 17 height 17
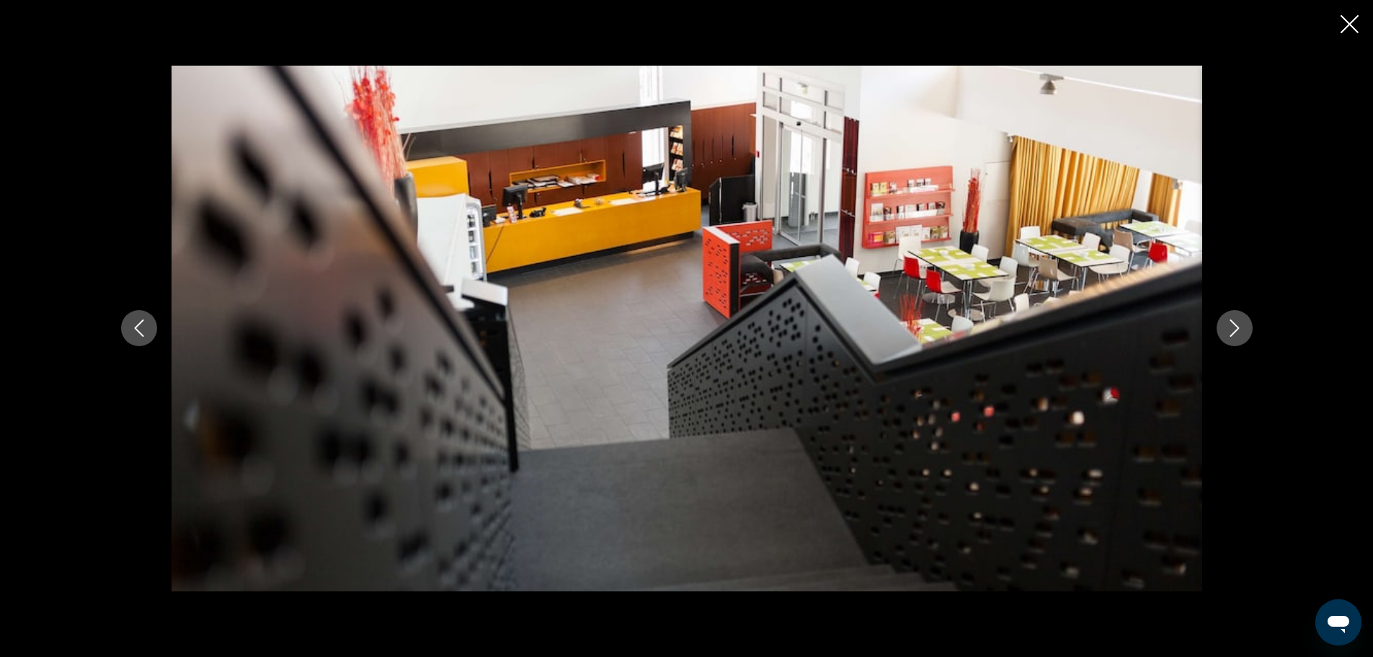
click at [1237, 334] on icon "Next image" at bounding box center [1234, 327] width 17 height 17
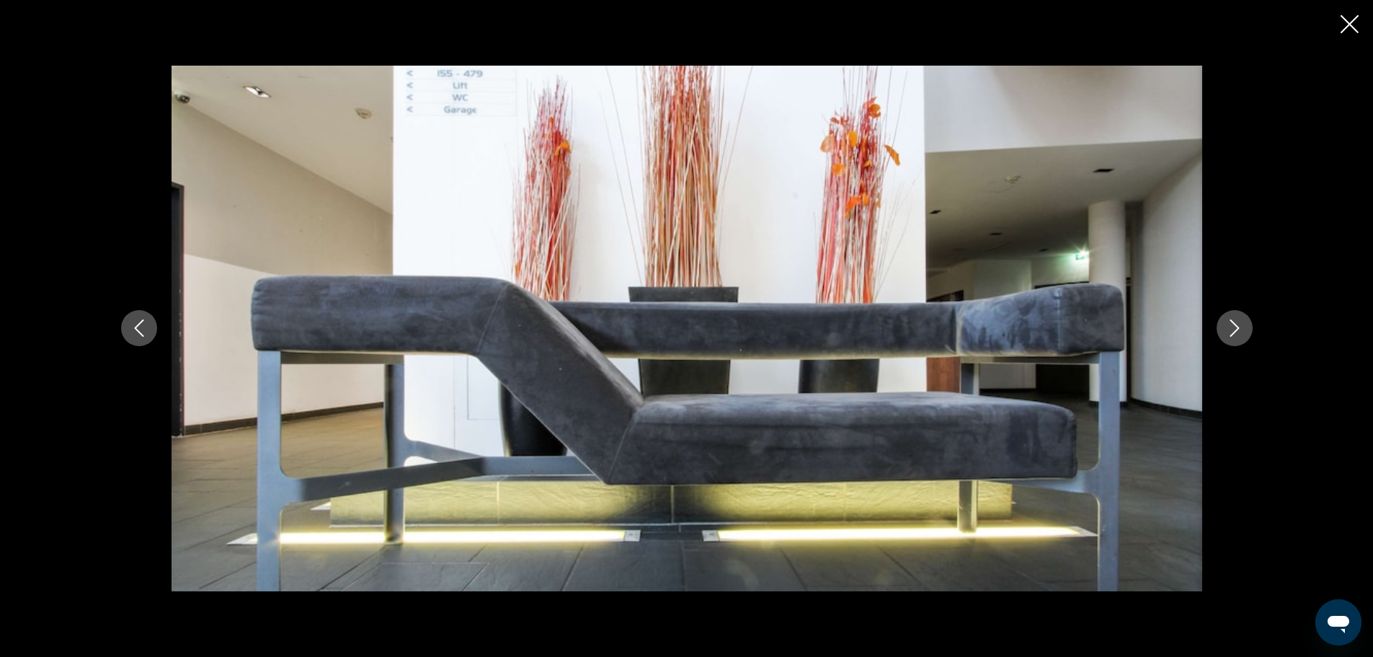
click at [1237, 334] on icon "Next image" at bounding box center [1234, 327] width 17 height 17
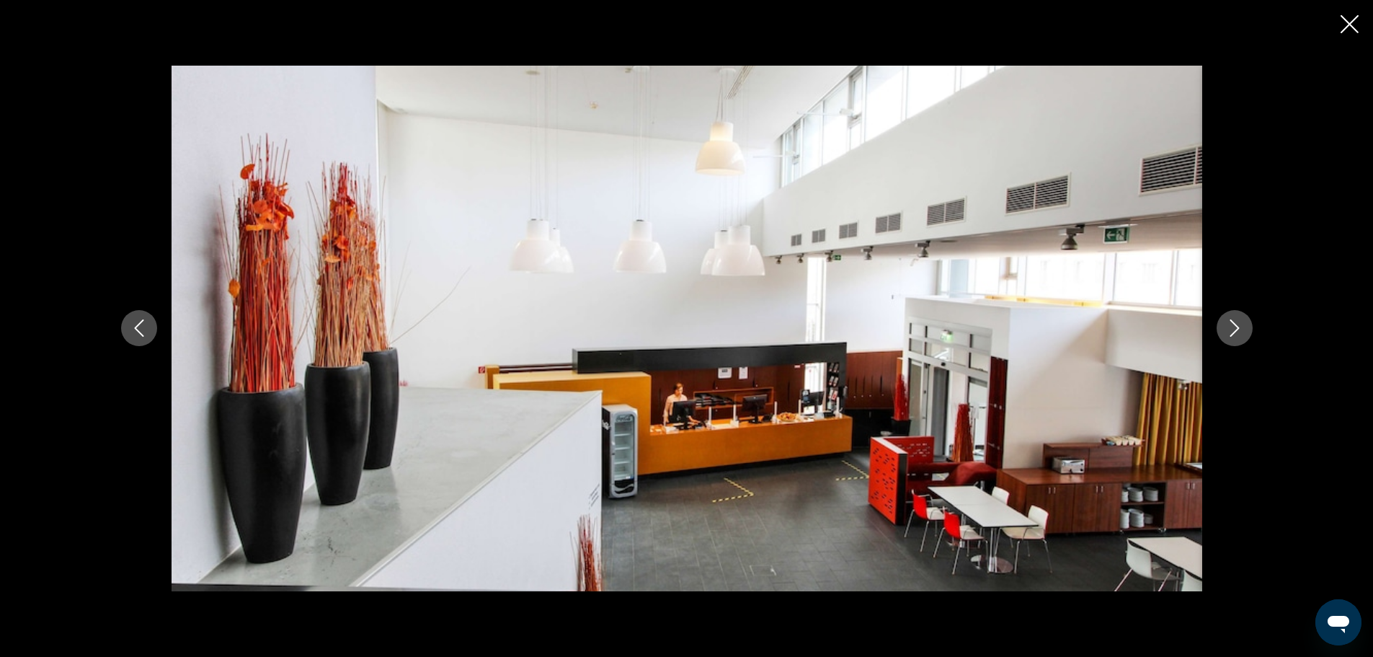
click at [1237, 334] on icon "Next image" at bounding box center [1234, 327] width 17 height 17
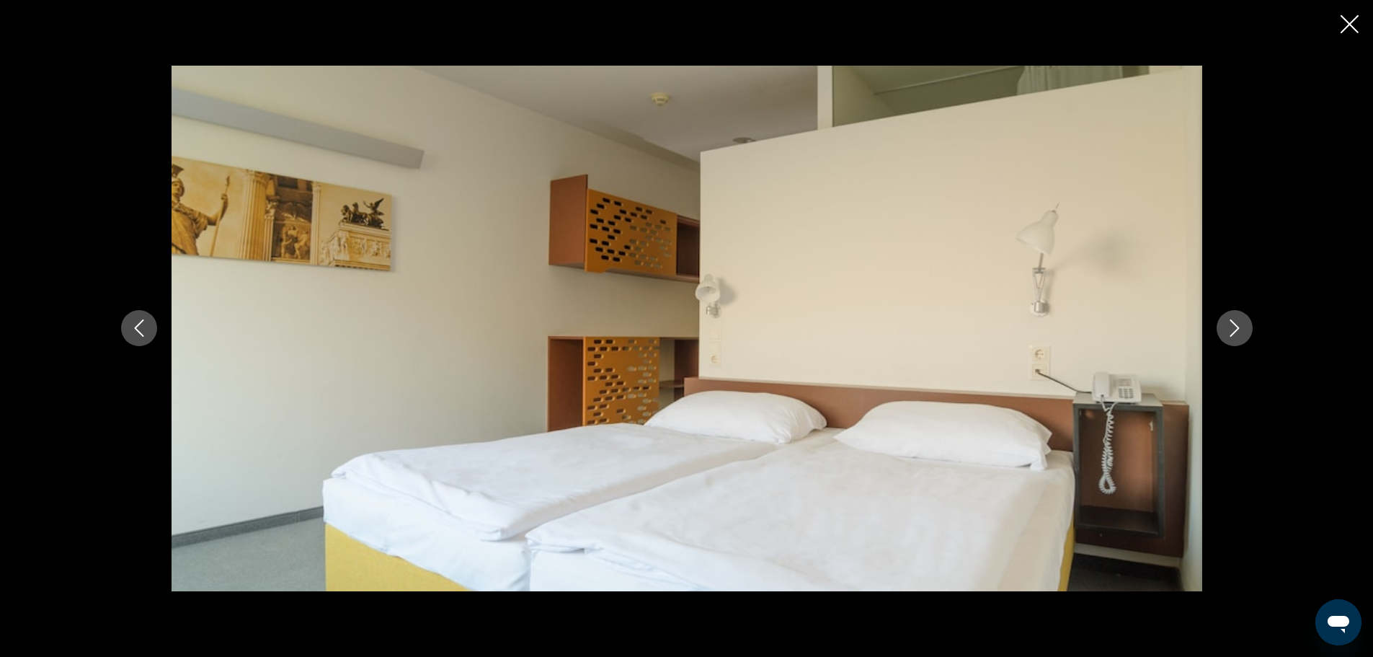
click at [1237, 333] on icon "Next image" at bounding box center [1234, 327] width 17 height 17
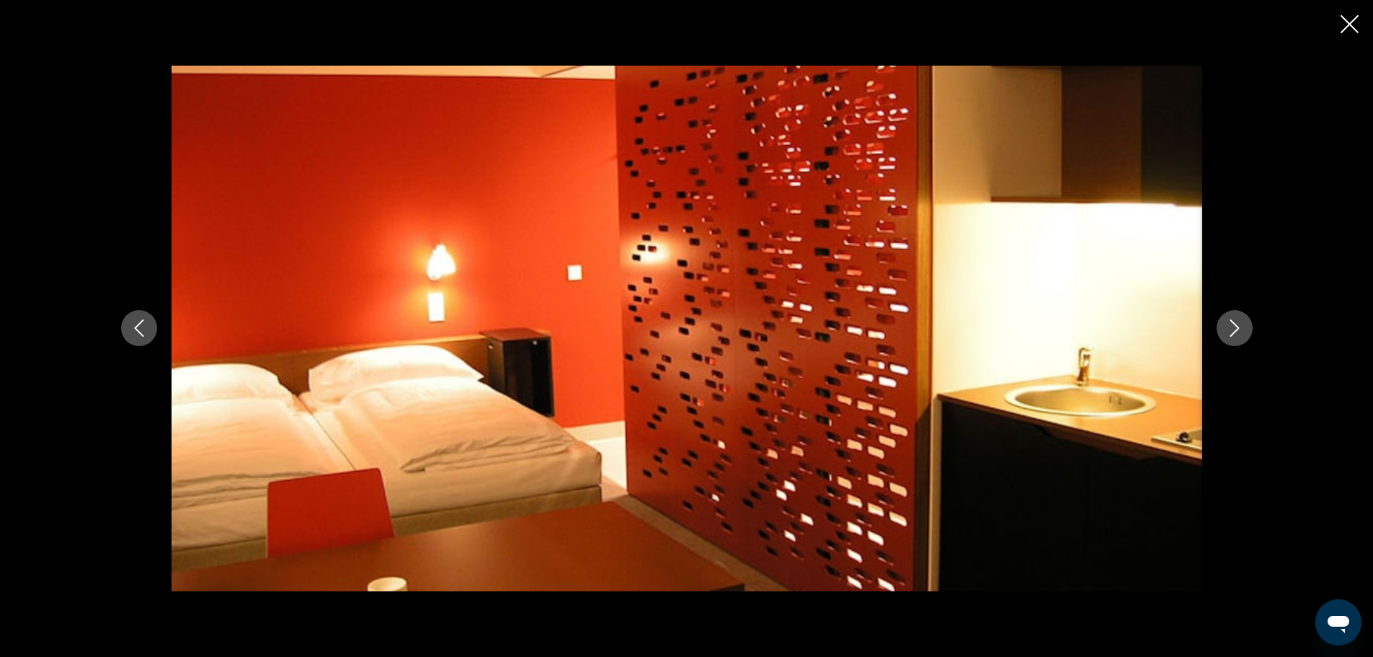
click at [1237, 333] on icon "Next image" at bounding box center [1234, 327] width 17 height 17
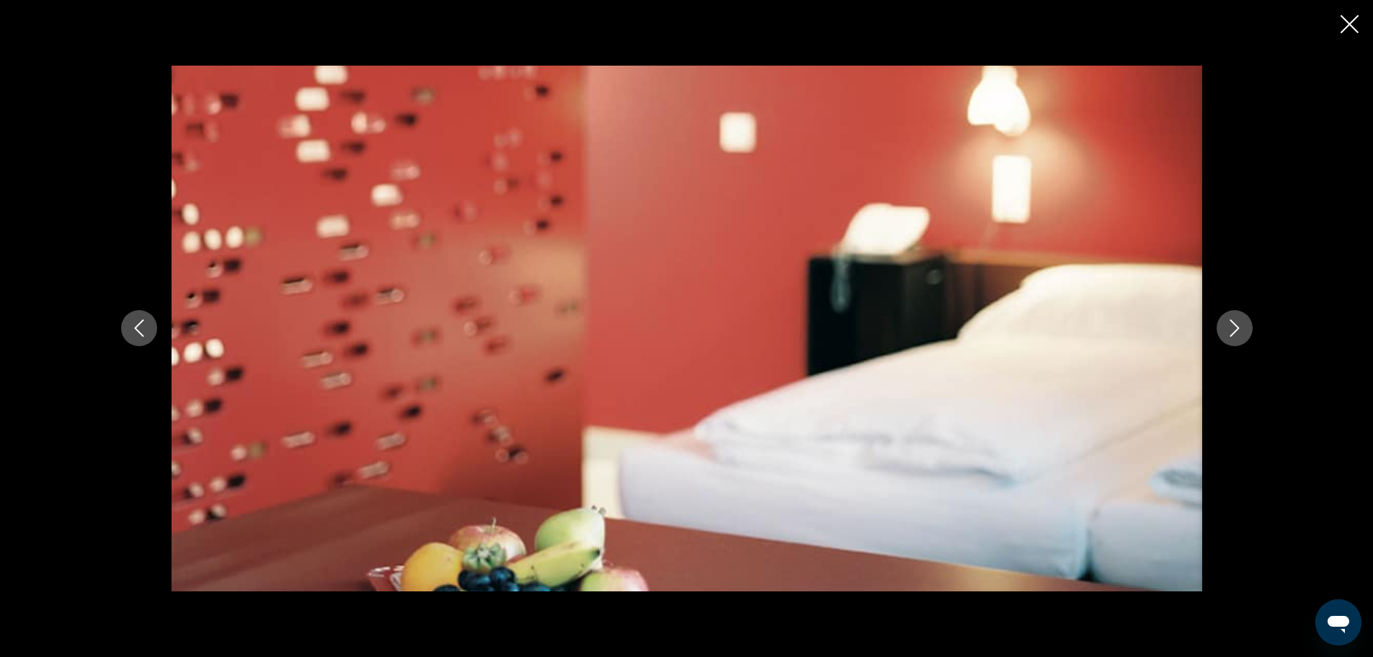
click at [1237, 333] on icon "Next image" at bounding box center [1234, 327] width 17 height 17
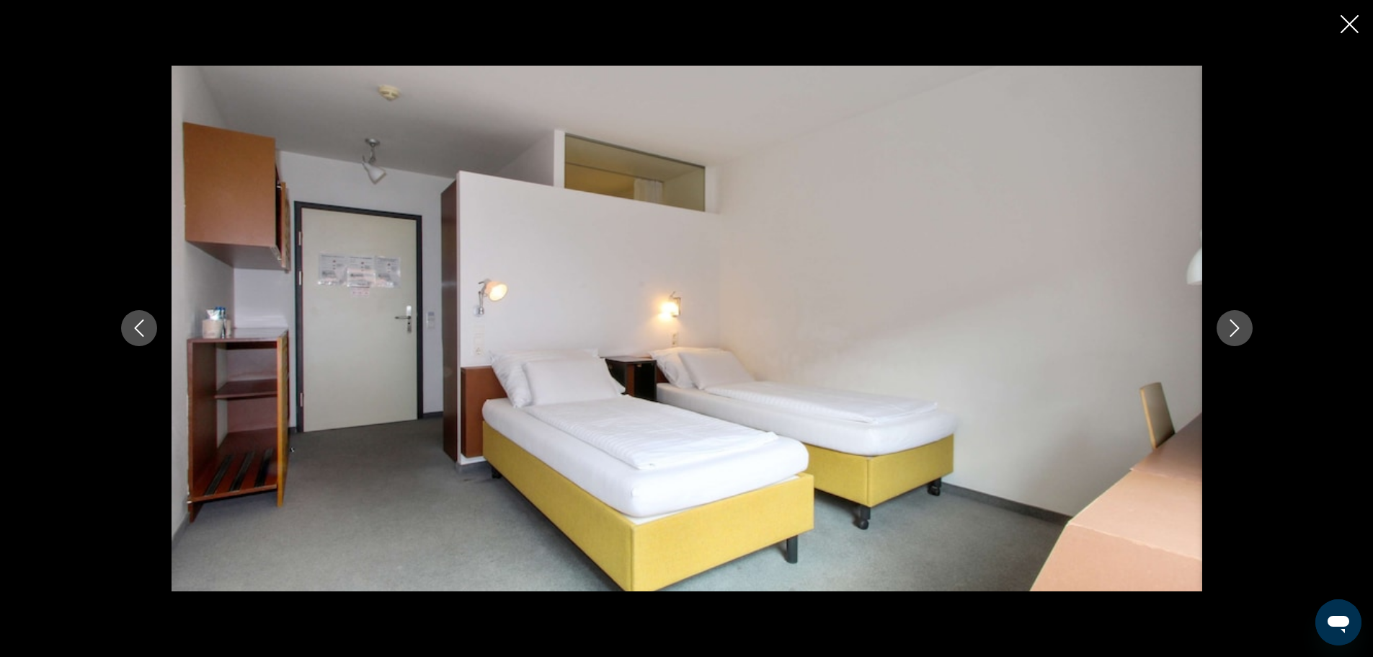
click at [1237, 333] on icon "Next image" at bounding box center [1234, 327] width 17 height 17
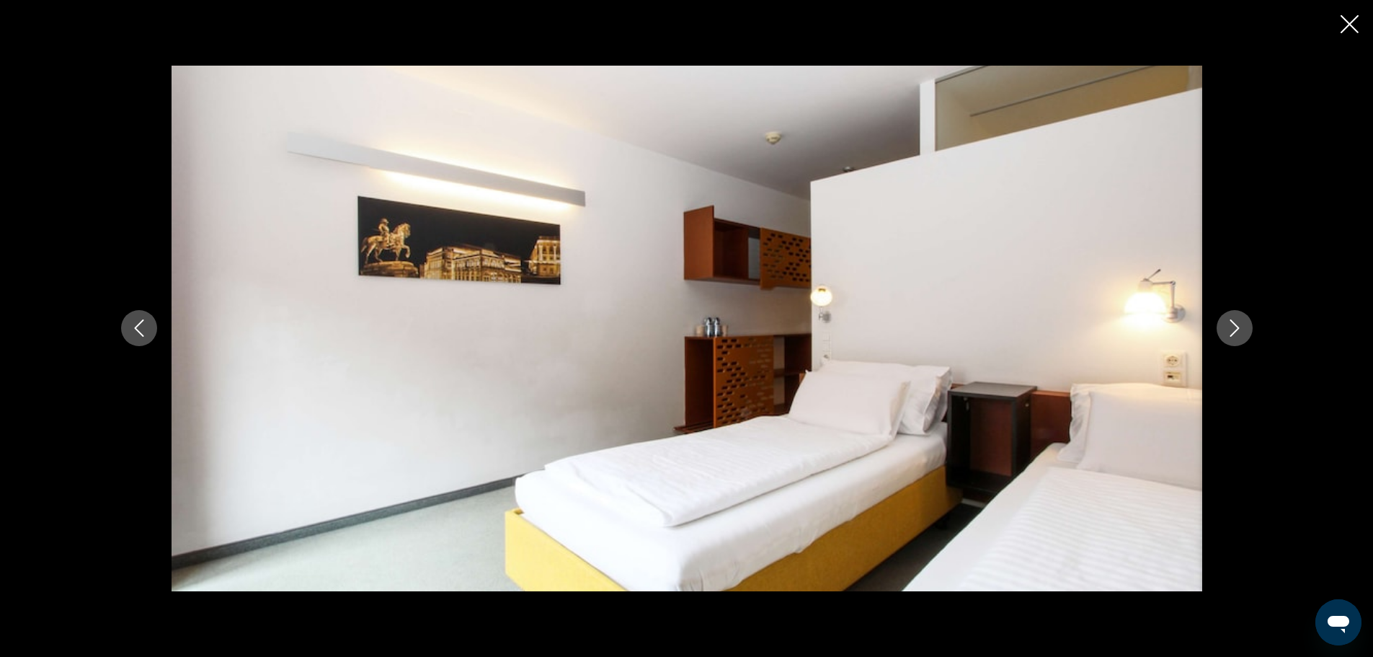
click at [1238, 332] on icon "Next image" at bounding box center [1234, 327] width 17 height 17
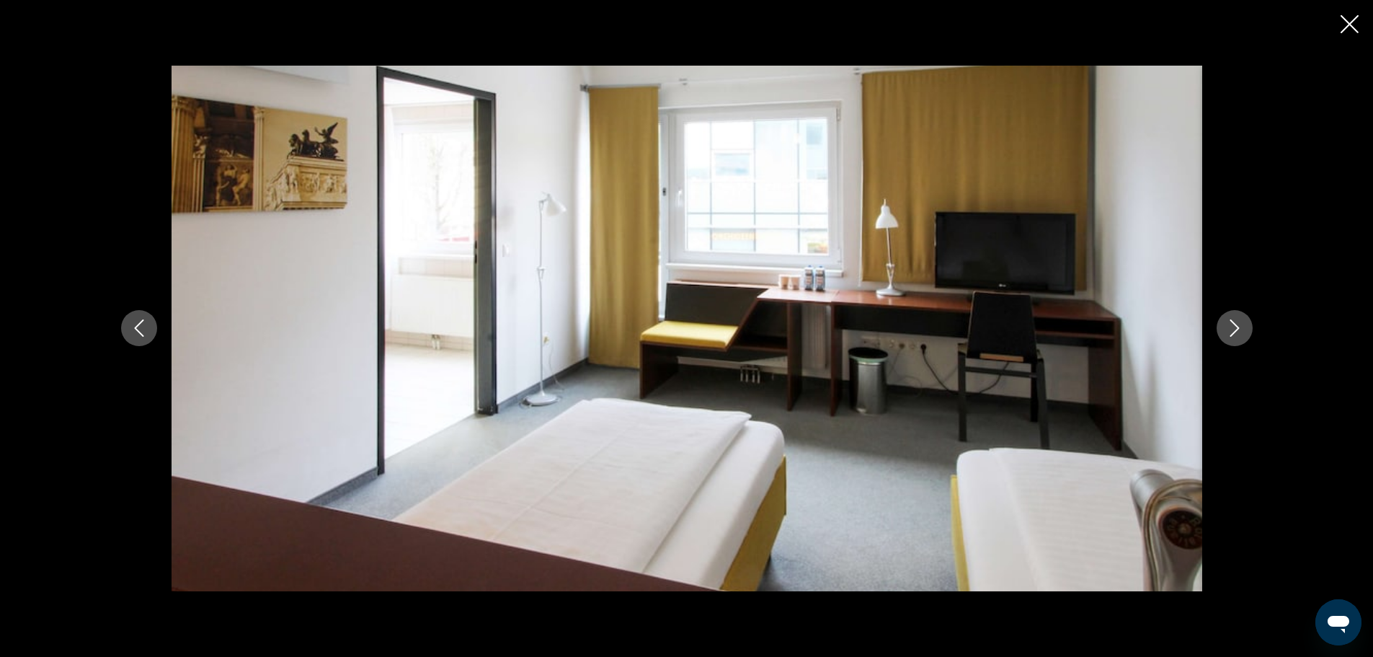
click at [1238, 332] on icon "Next image" at bounding box center [1234, 327] width 17 height 17
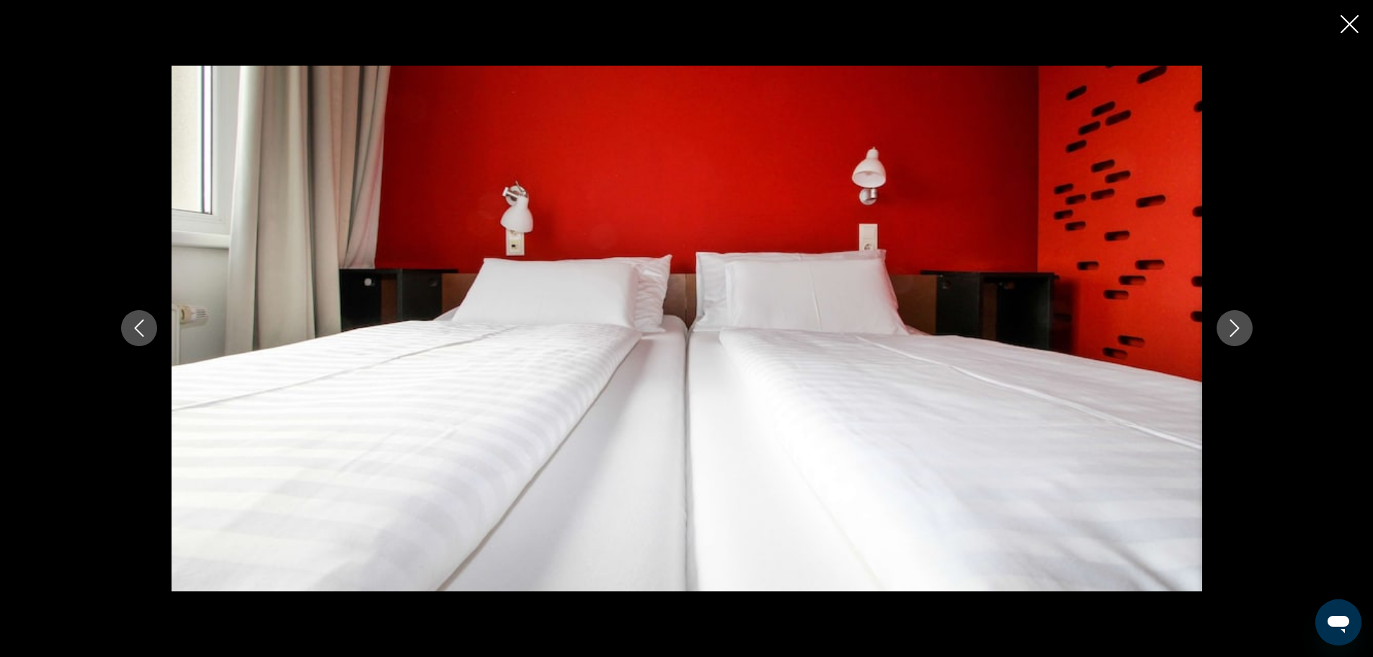
click at [1238, 332] on icon "Next image" at bounding box center [1234, 327] width 17 height 17
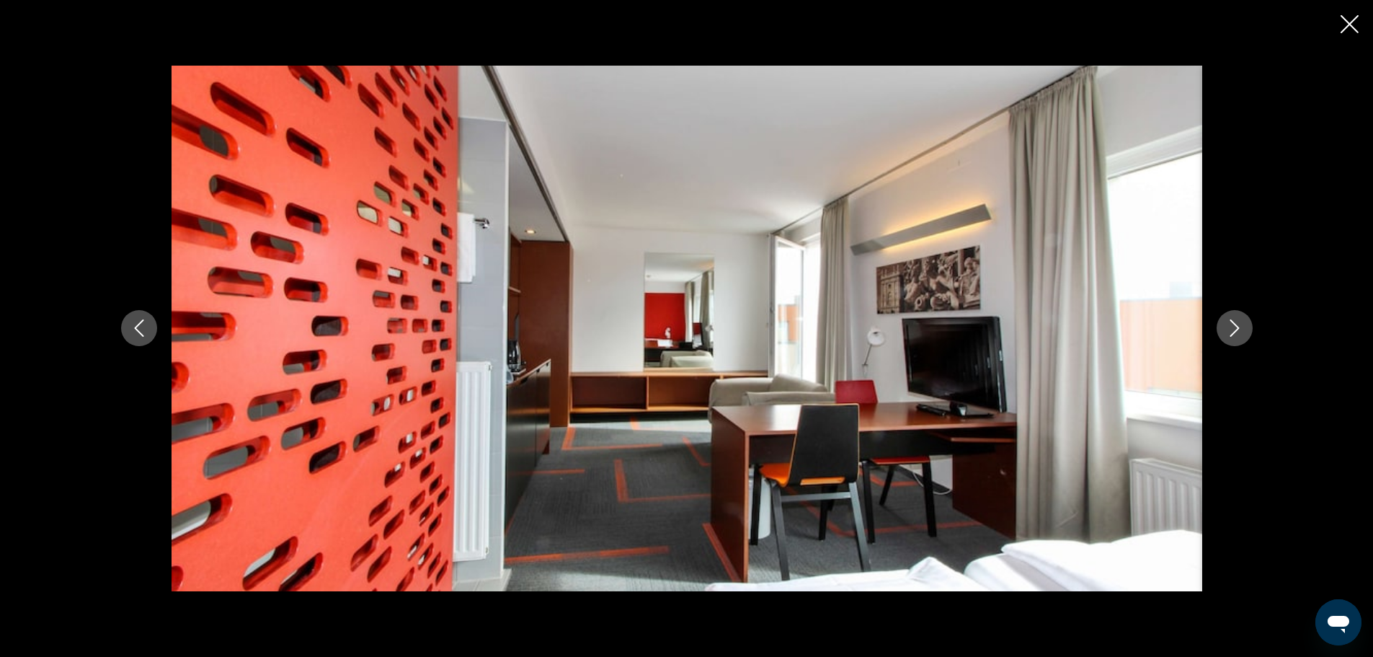
click at [1238, 332] on icon "Next image" at bounding box center [1234, 327] width 17 height 17
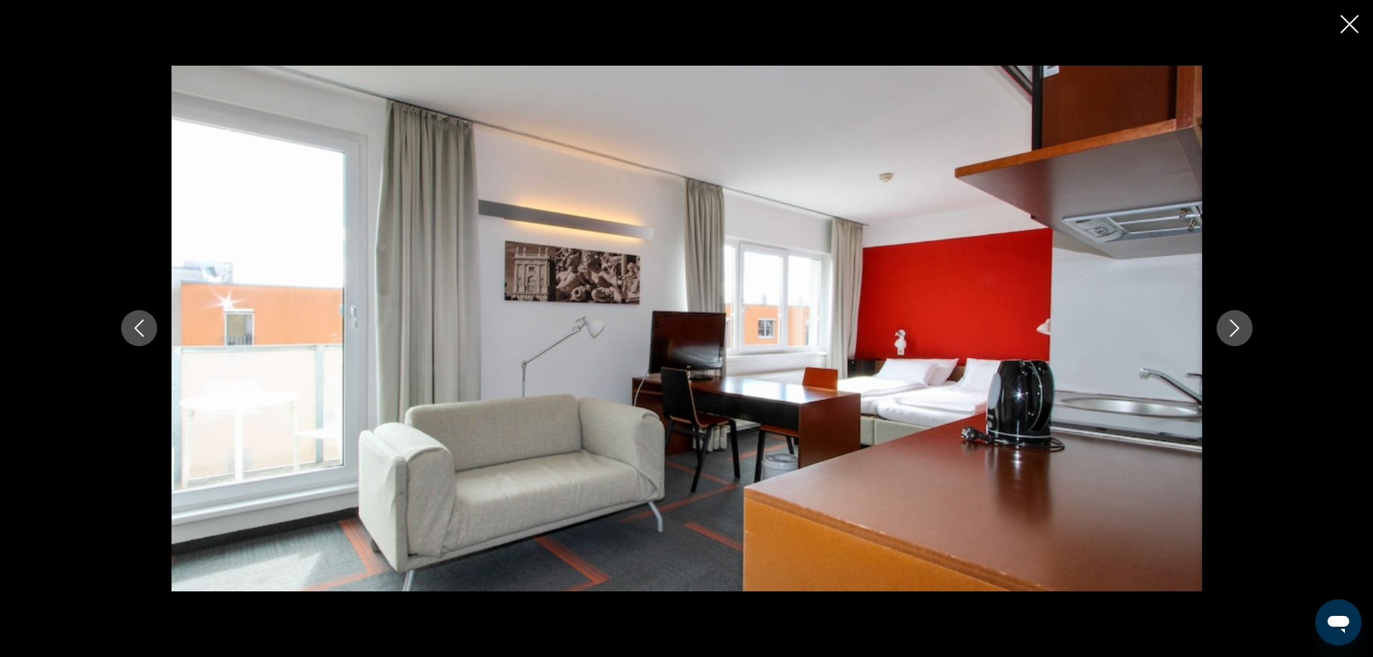
click at [1238, 332] on icon "Next image" at bounding box center [1234, 327] width 17 height 17
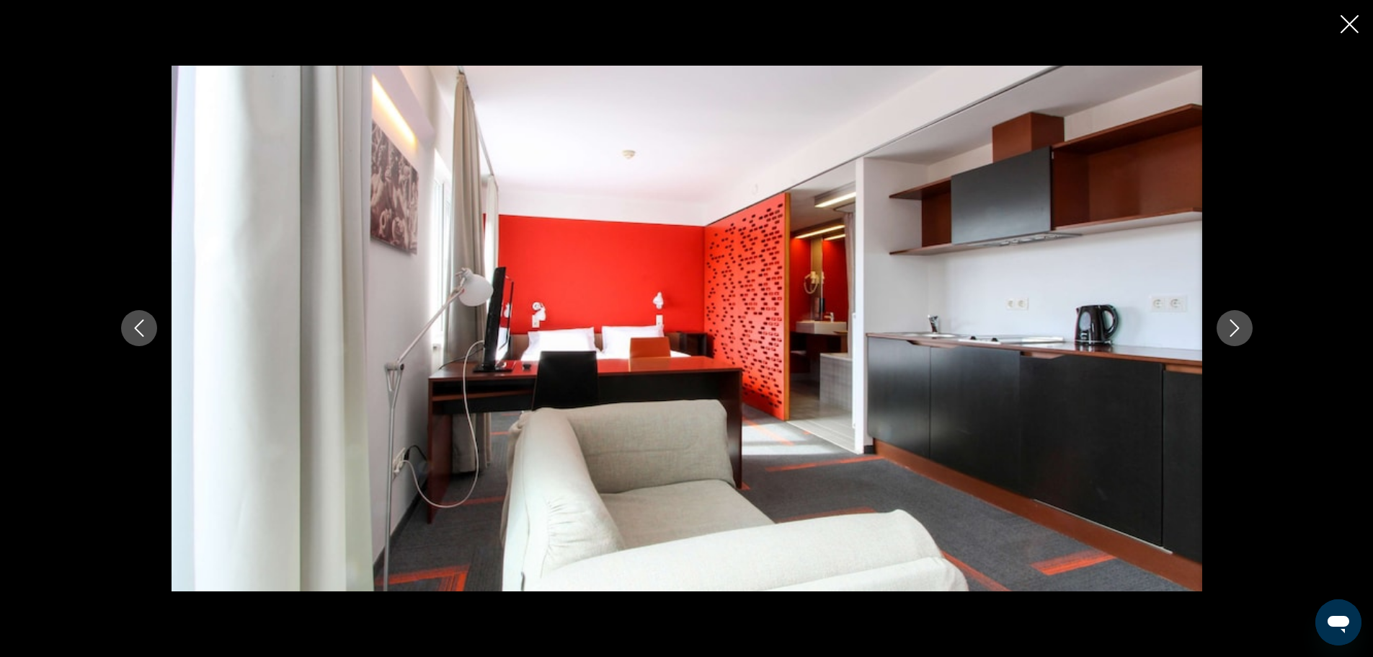
click at [1238, 332] on icon "Next image" at bounding box center [1234, 327] width 17 height 17
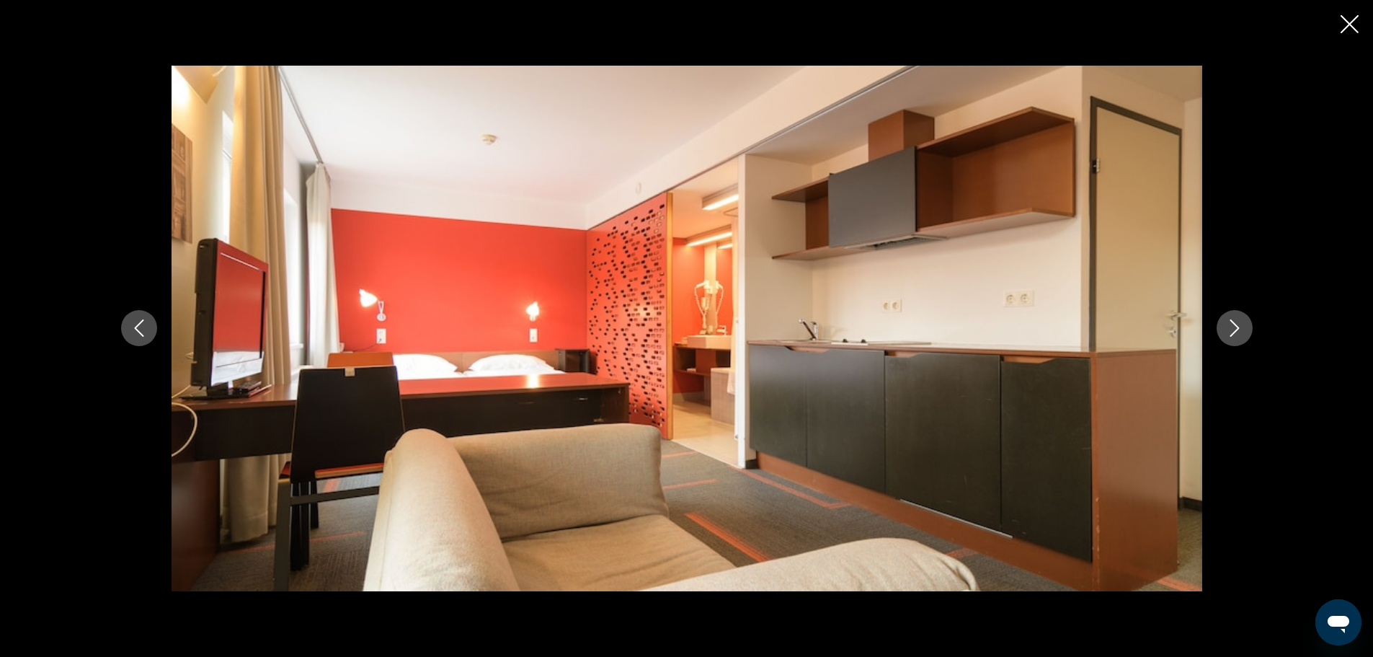
click at [1238, 332] on icon "Next image" at bounding box center [1234, 327] width 17 height 17
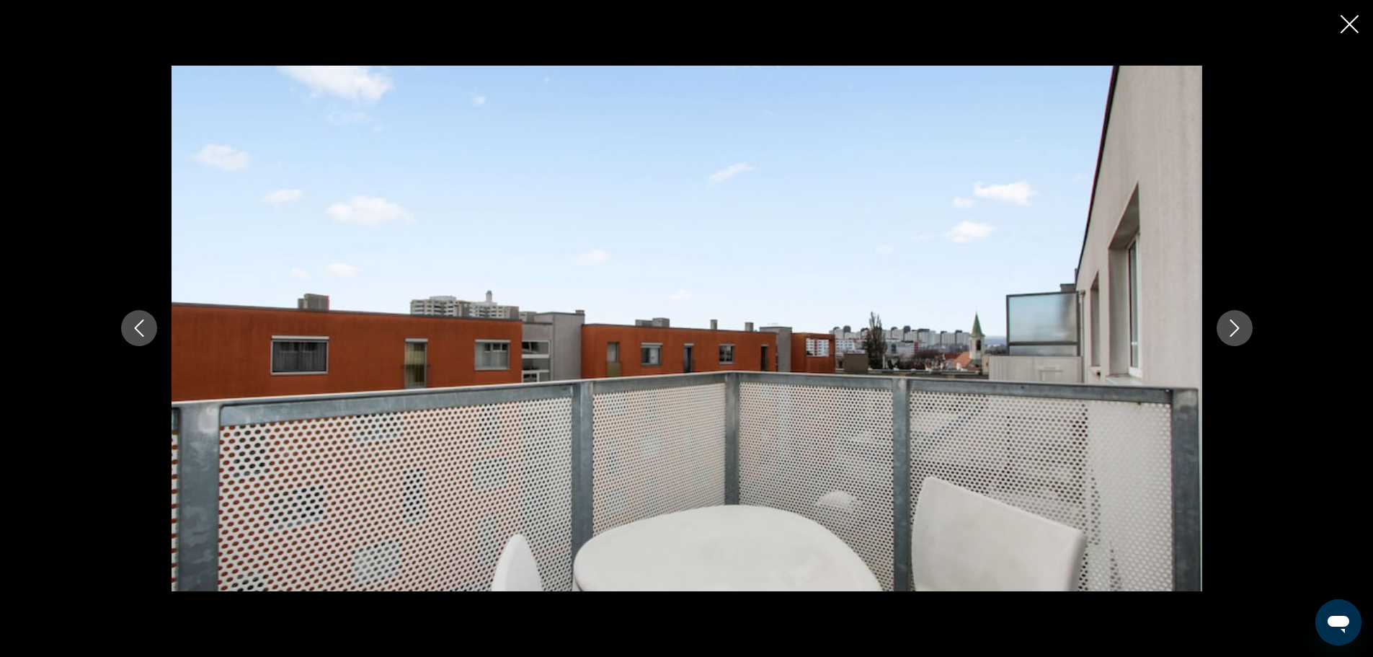
click at [1238, 332] on icon "Next image" at bounding box center [1234, 327] width 17 height 17
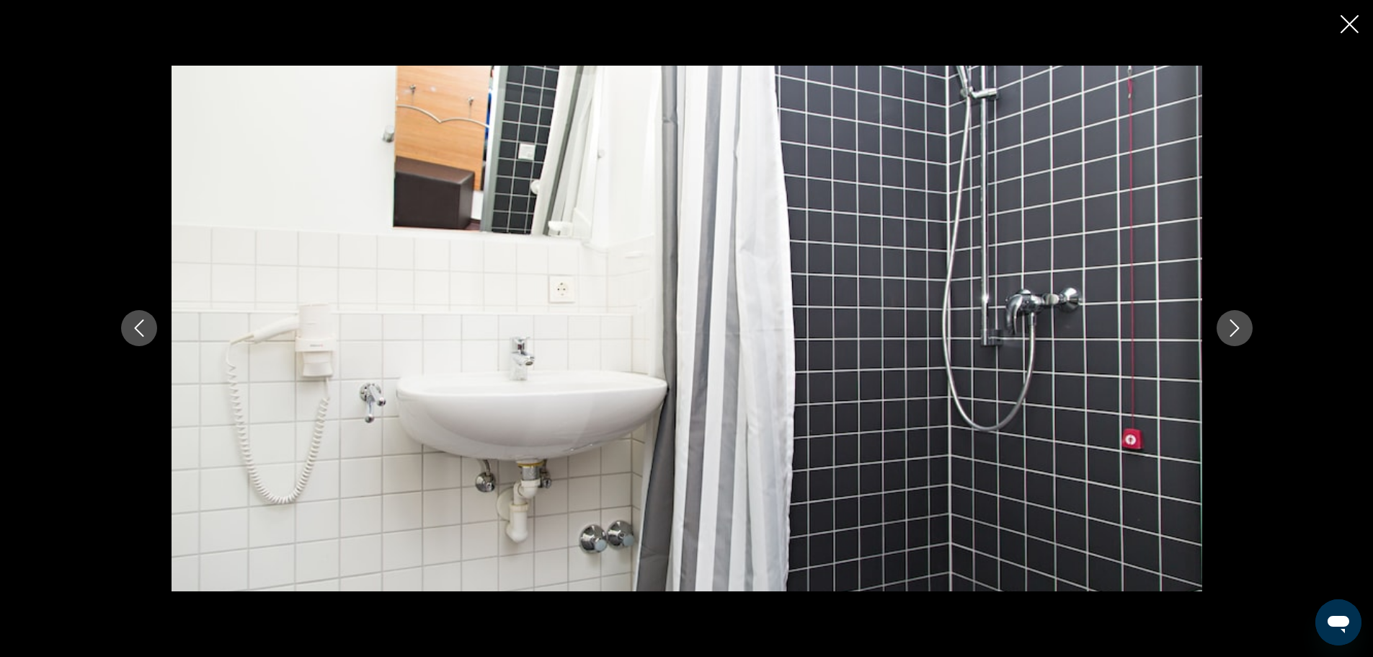
click at [1238, 332] on icon "Next image" at bounding box center [1234, 327] width 17 height 17
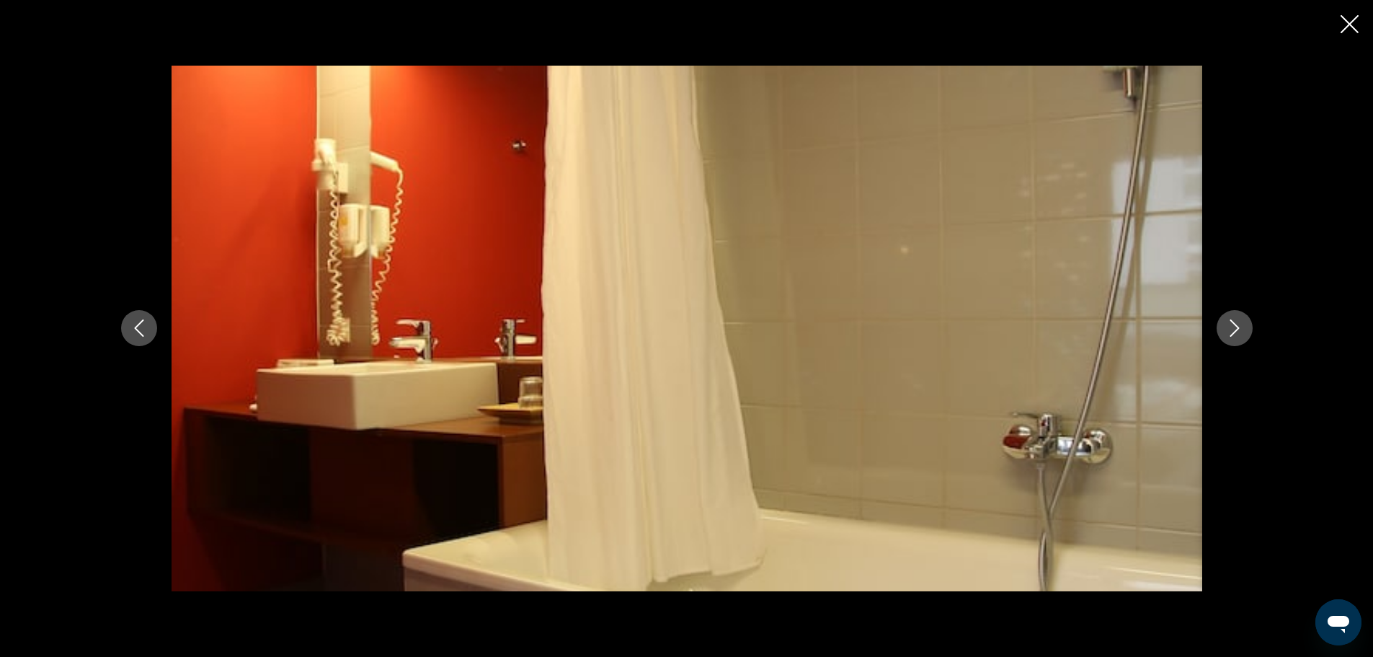
click at [1238, 332] on icon "Next image" at bounding box center [1234, 327] width 17 height 17
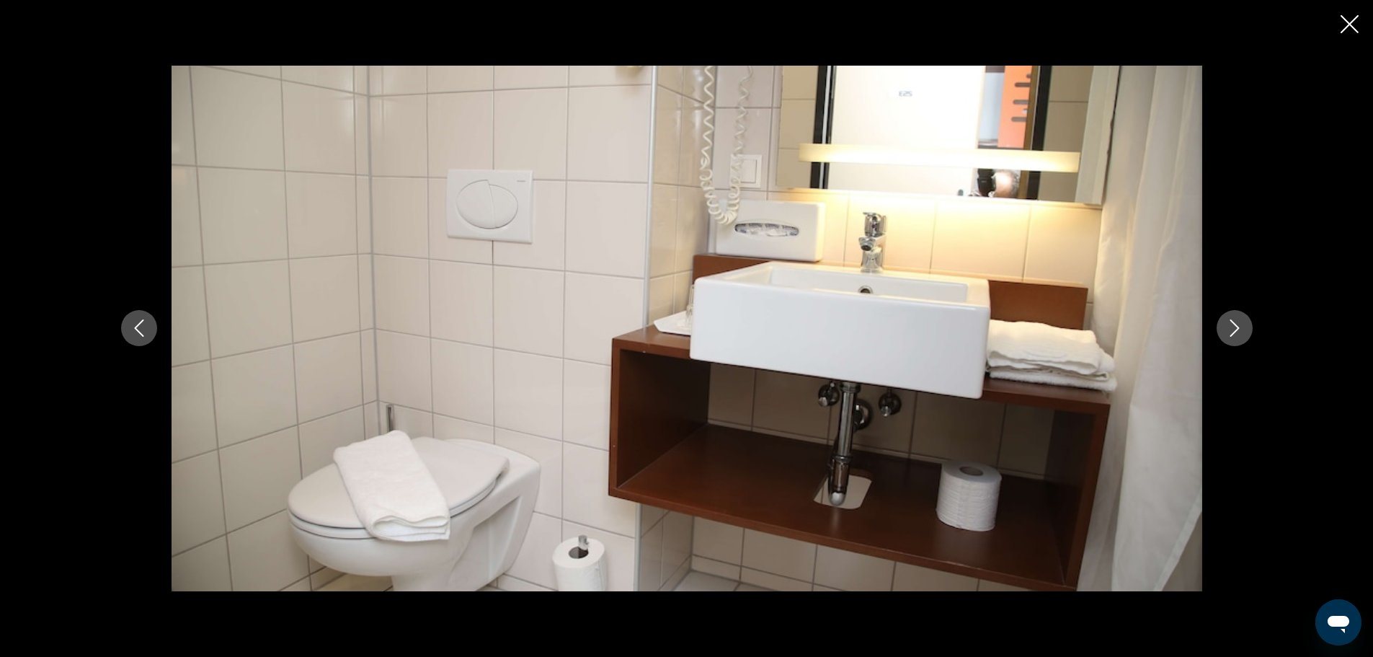
click at [1238, 332] on icon "Next image" at bounding box center [1234, 327] width 17 height 17
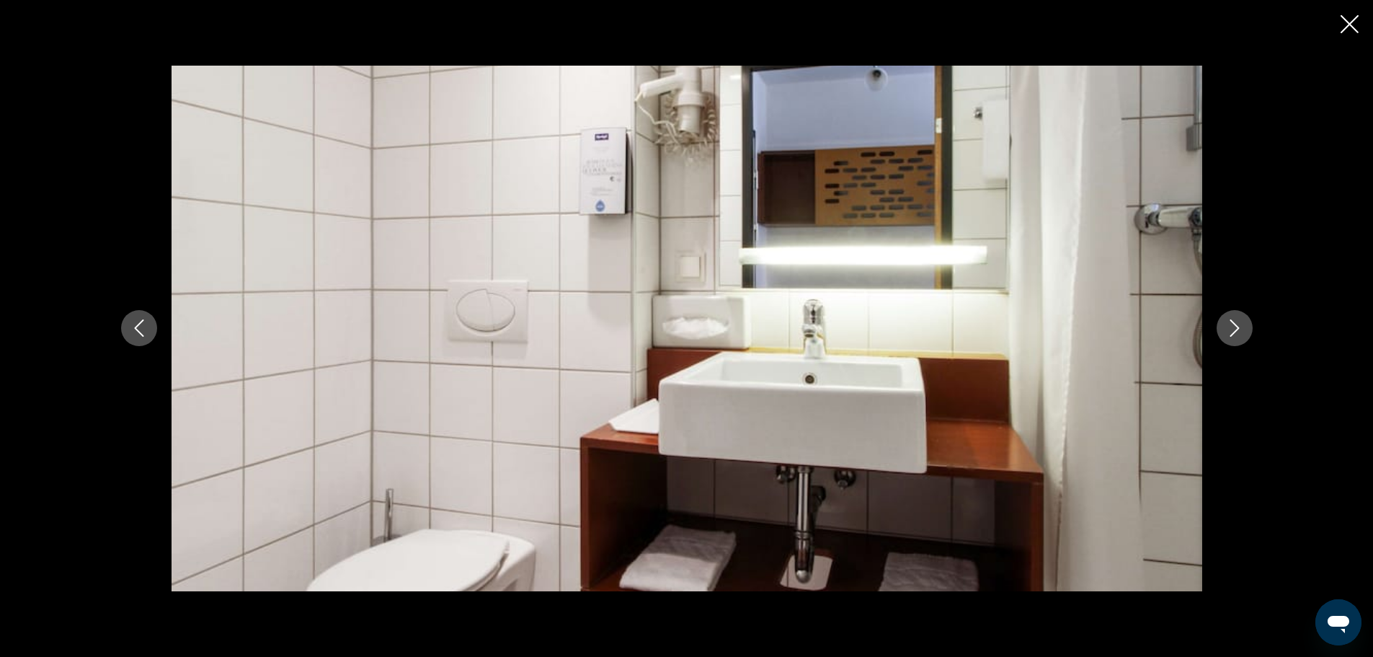
click at [1238, 332] on icon "Next image" at bounding box center [1234, 327] width 17 height 17
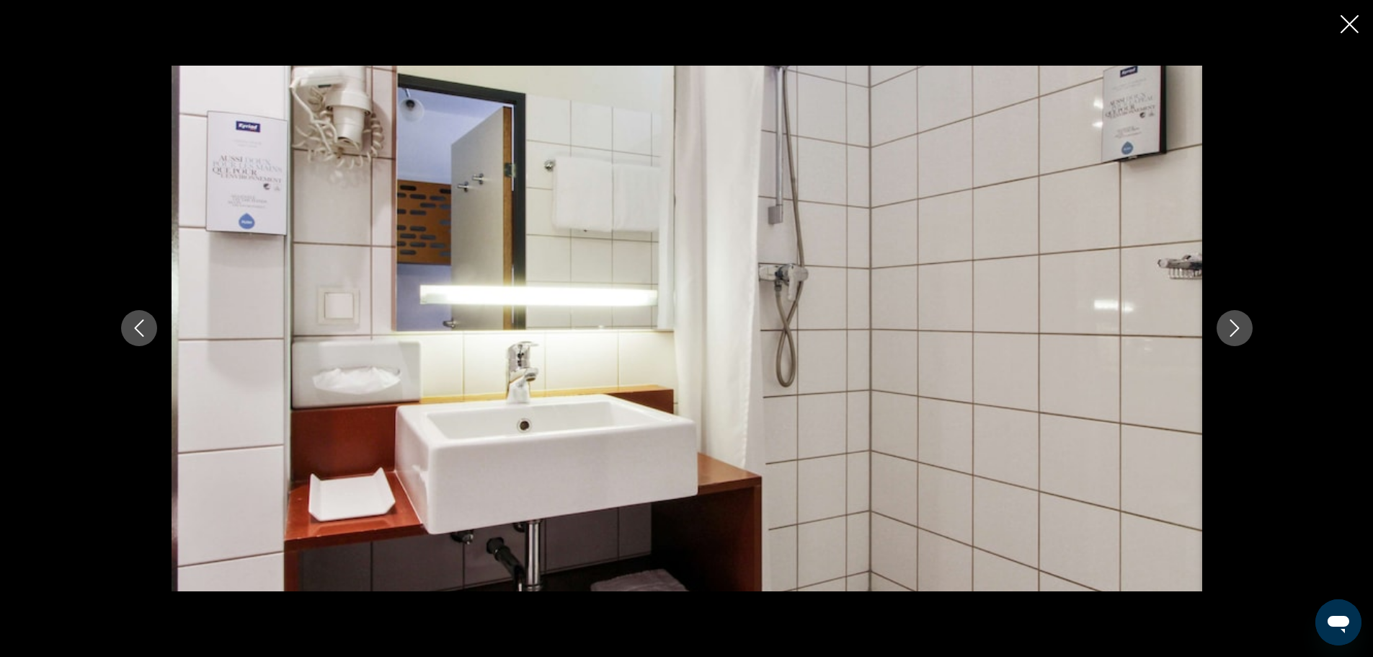
click at [1238, 332] on icon "Next image" at bounding box center [1234, 327] width 17 height 17
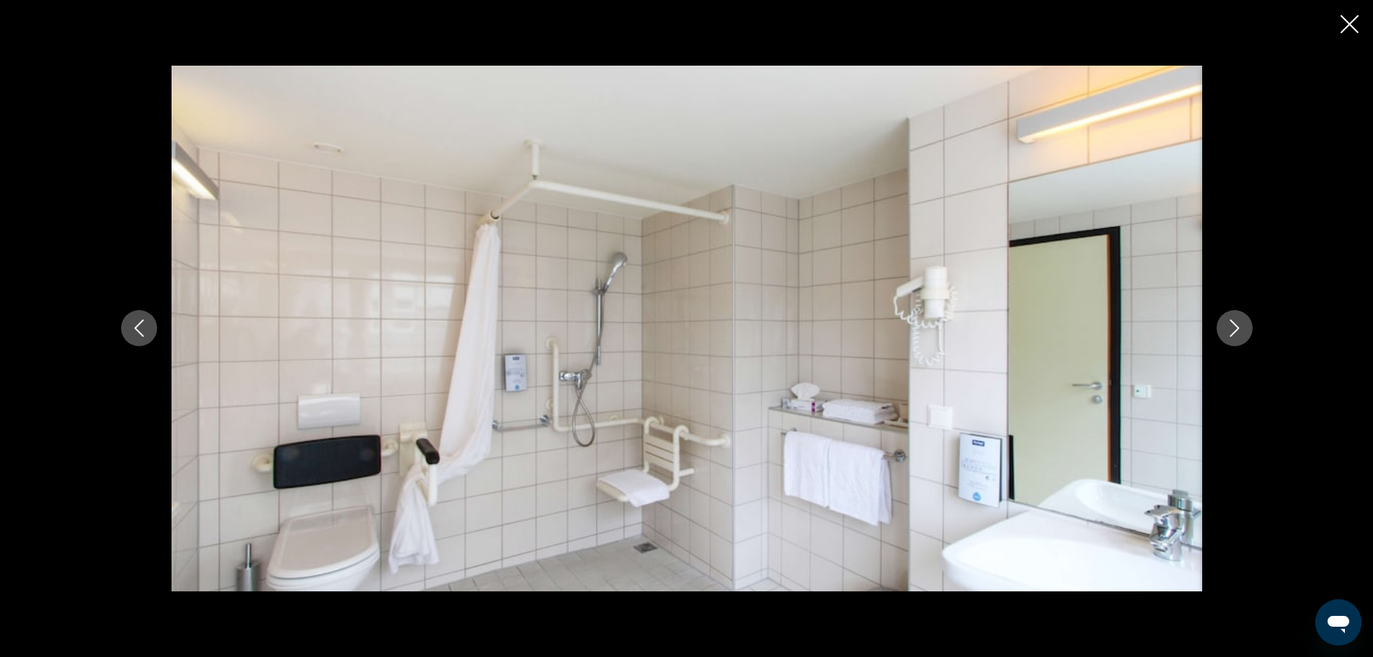
click at [1238, 332] on icon "Next image" at bounding box center [1234, 327] width 17 height 17
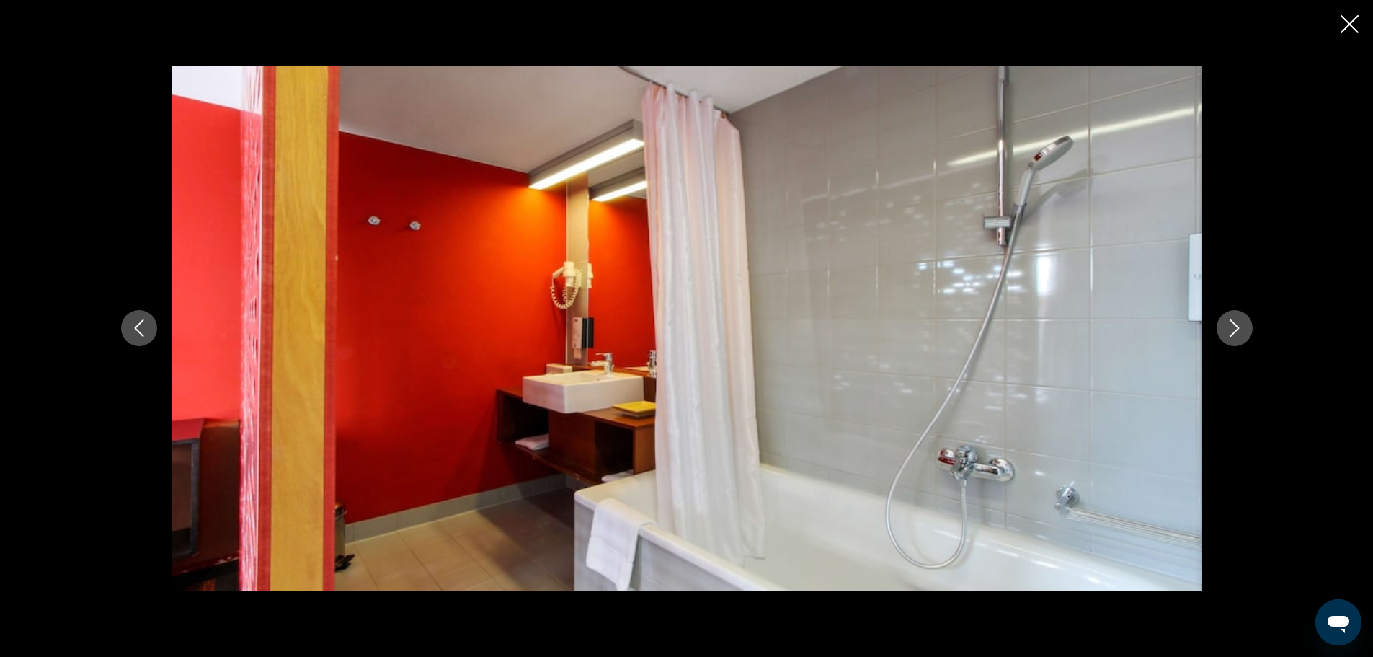
click at [1238, 332] on icon "Next image" at bounding box center [1234, 327] width 17 height 17
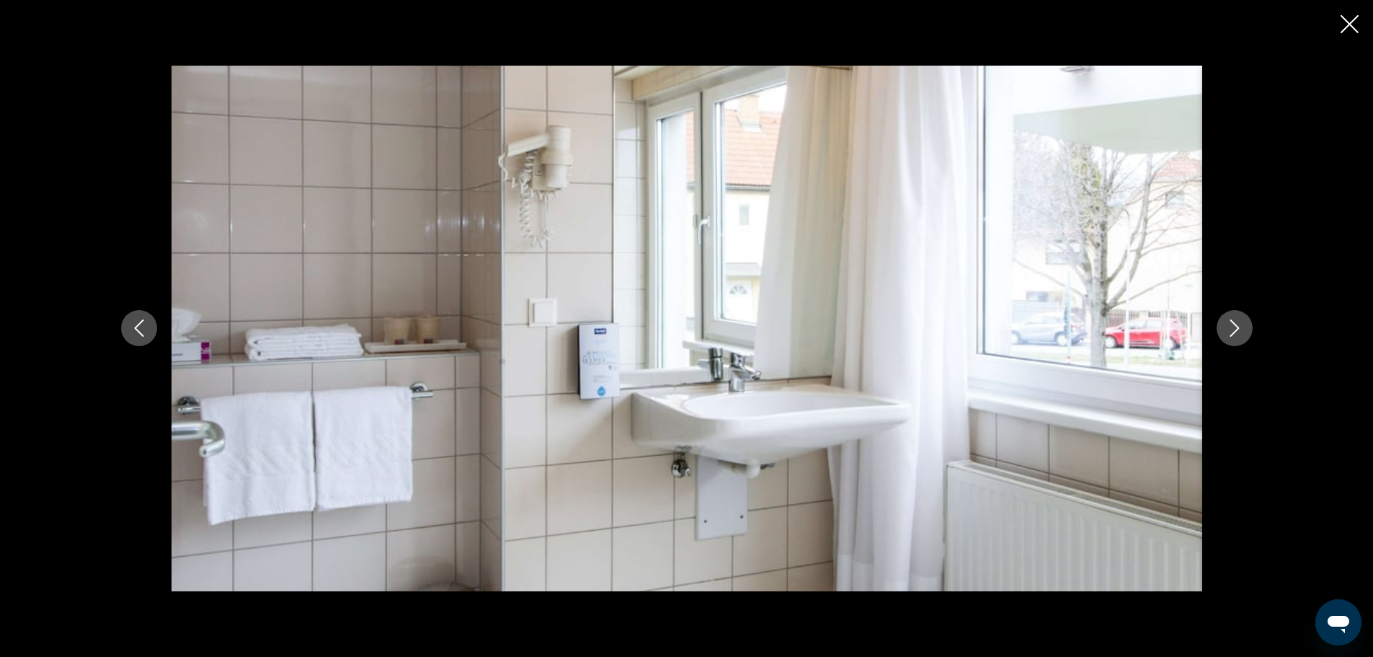
click at [1238, 332] on icon "Next image" at bounding box center [1234, 327] width 17 height 17
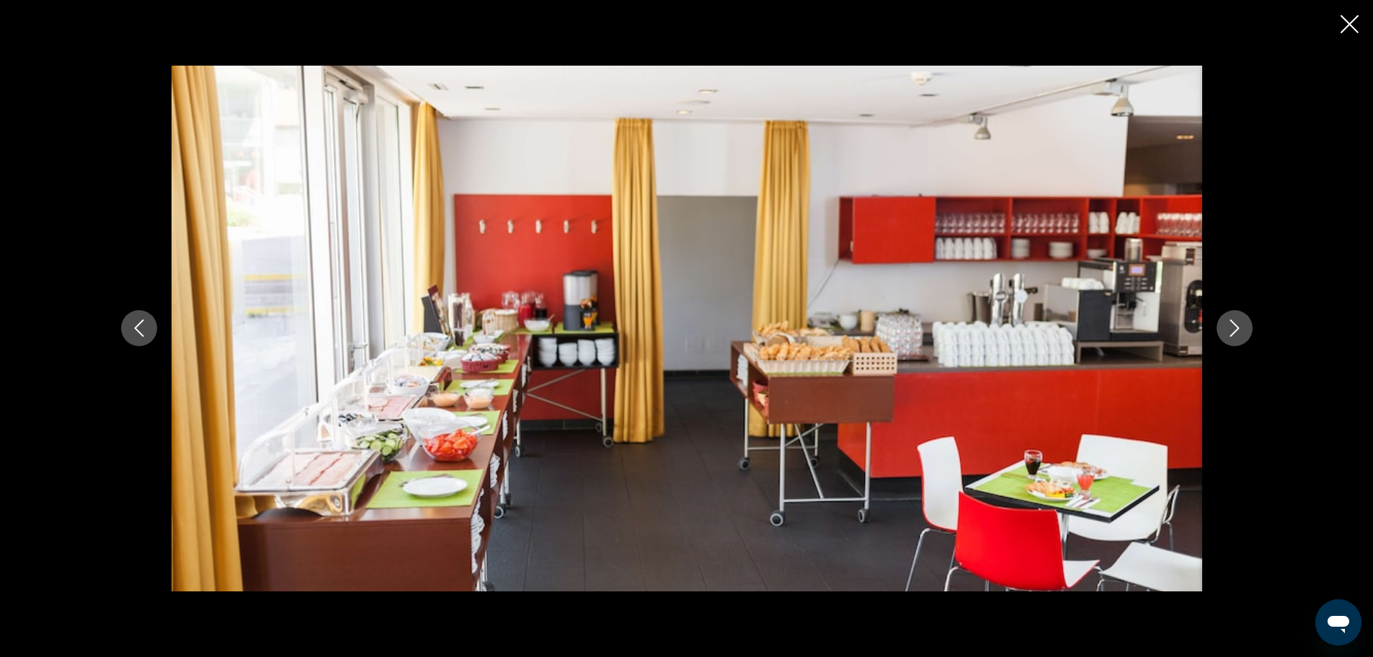
click at [1238, 332] on icon "Next image" at bounding box center [1234, 327] width 17 height 17
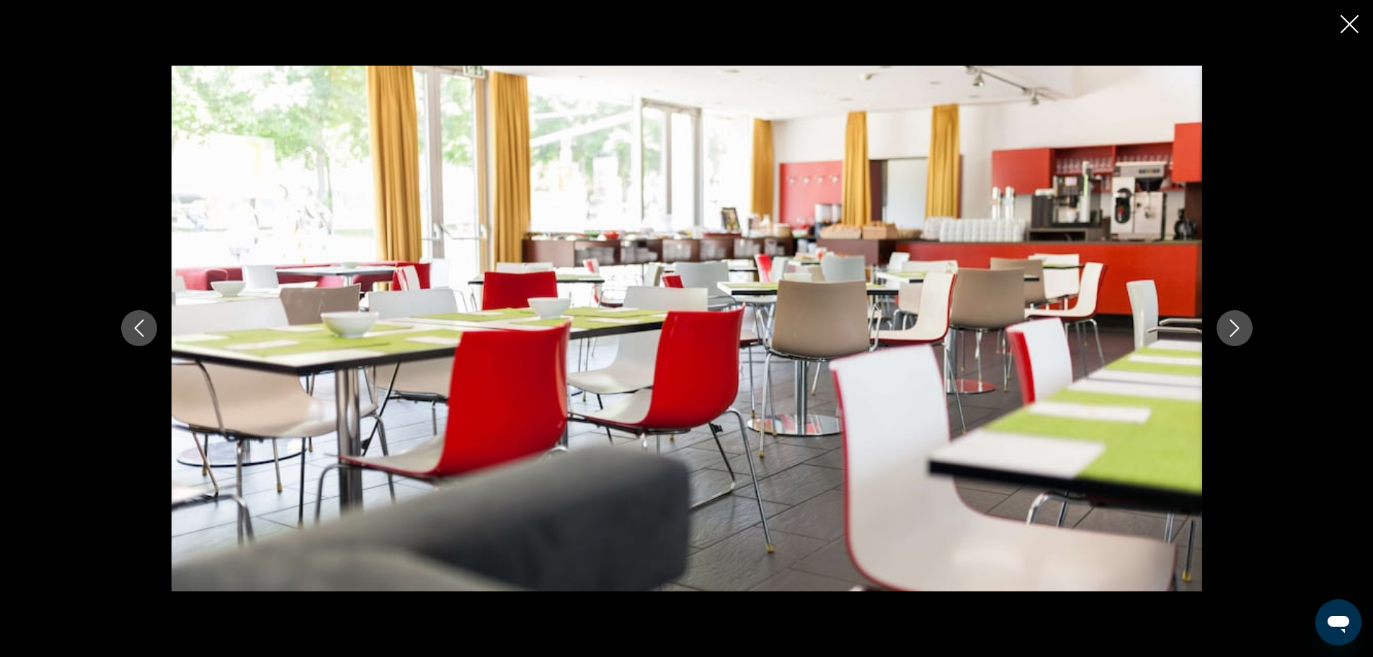
click at [1237, 327] on icon "Next image" at bounding box center [1234, 328] width 9 height 17
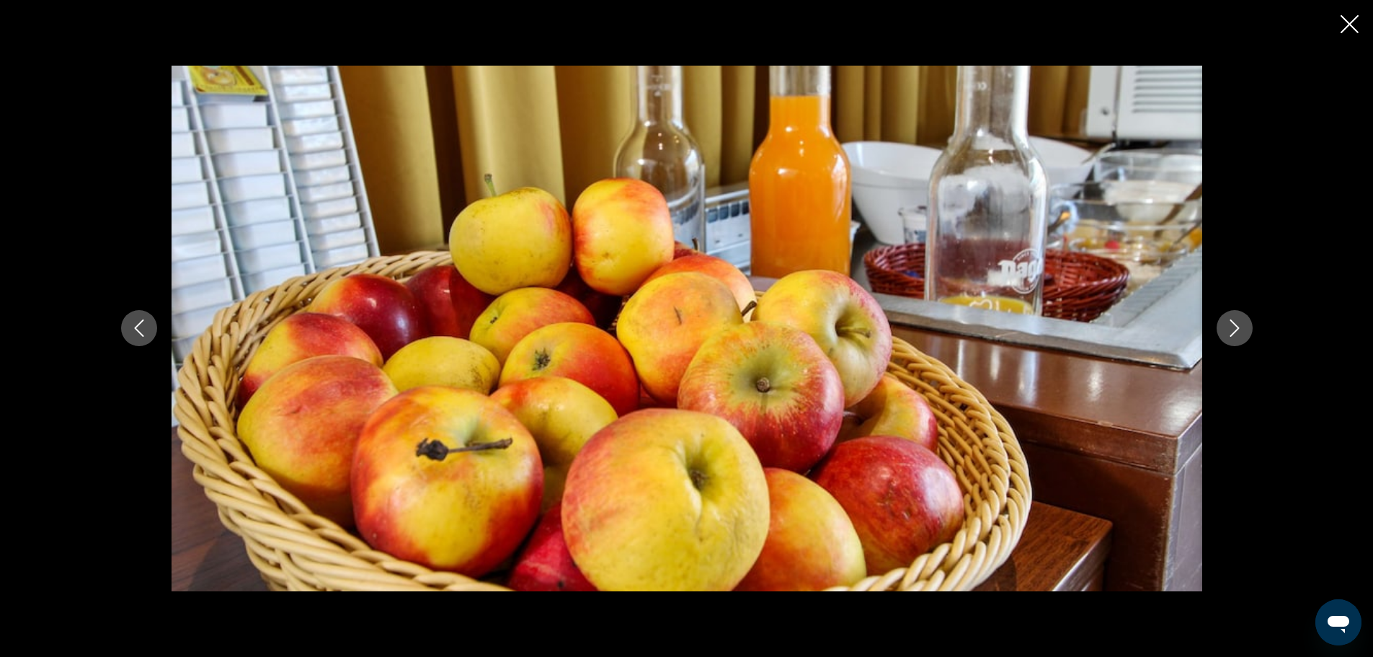
click at [123, 326] on button "Previous image" at bounding box center [139, 328] width 36 height 36
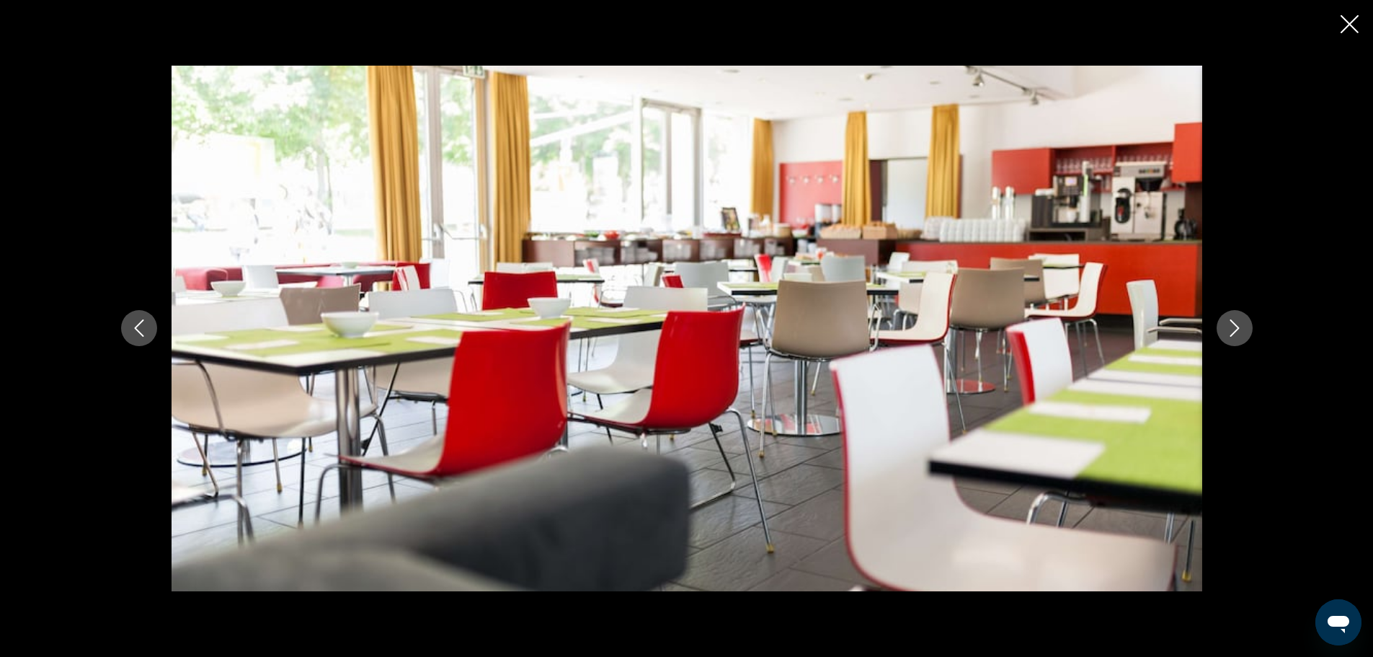
click at [133, 329] on icon "Previous image" at bounding box center [138, 327] width 17 height 17
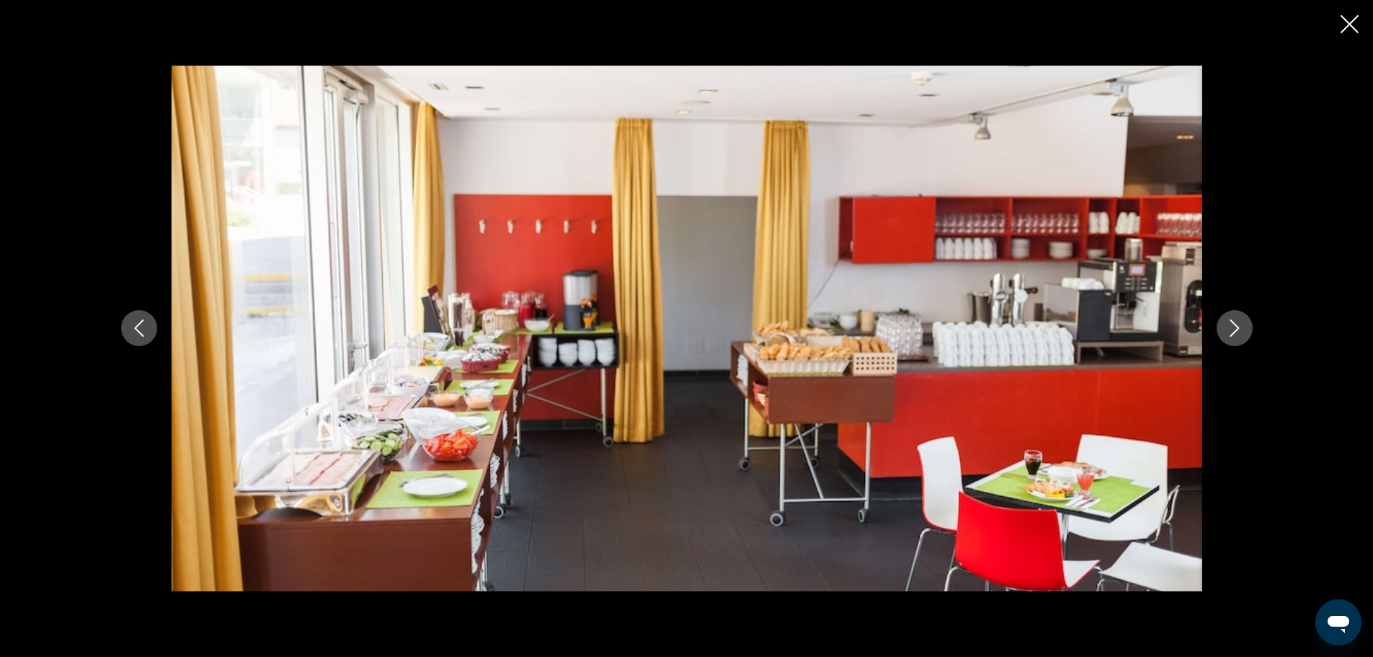
click at [1359, 29] on div "Main content" at bounding box center [686, 328] width 1373 height 657
click at [1344, 25] on icon "Close slideshow" at bounding box center [1350, 24] width 18 height 18
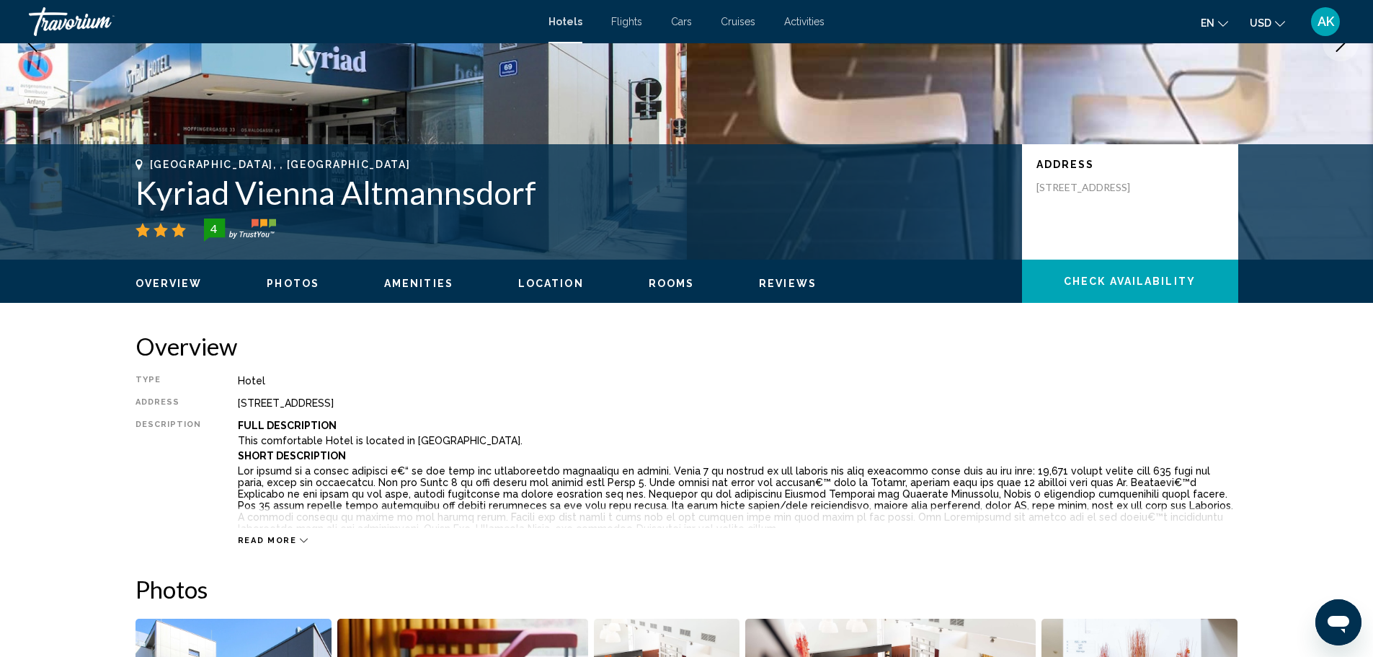
click at [1139, 277] on span "Check Availability" at bounding box center [1130, 282] width 132 height 12
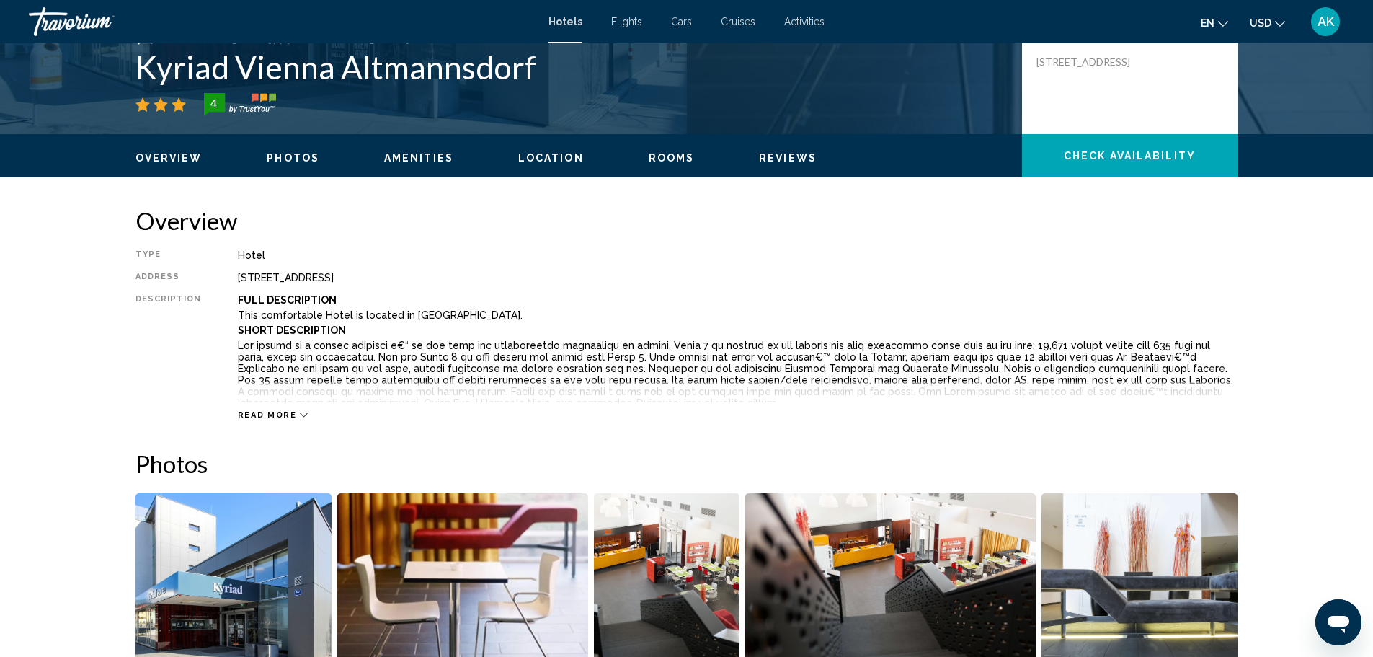
scroll to position [166, 0]
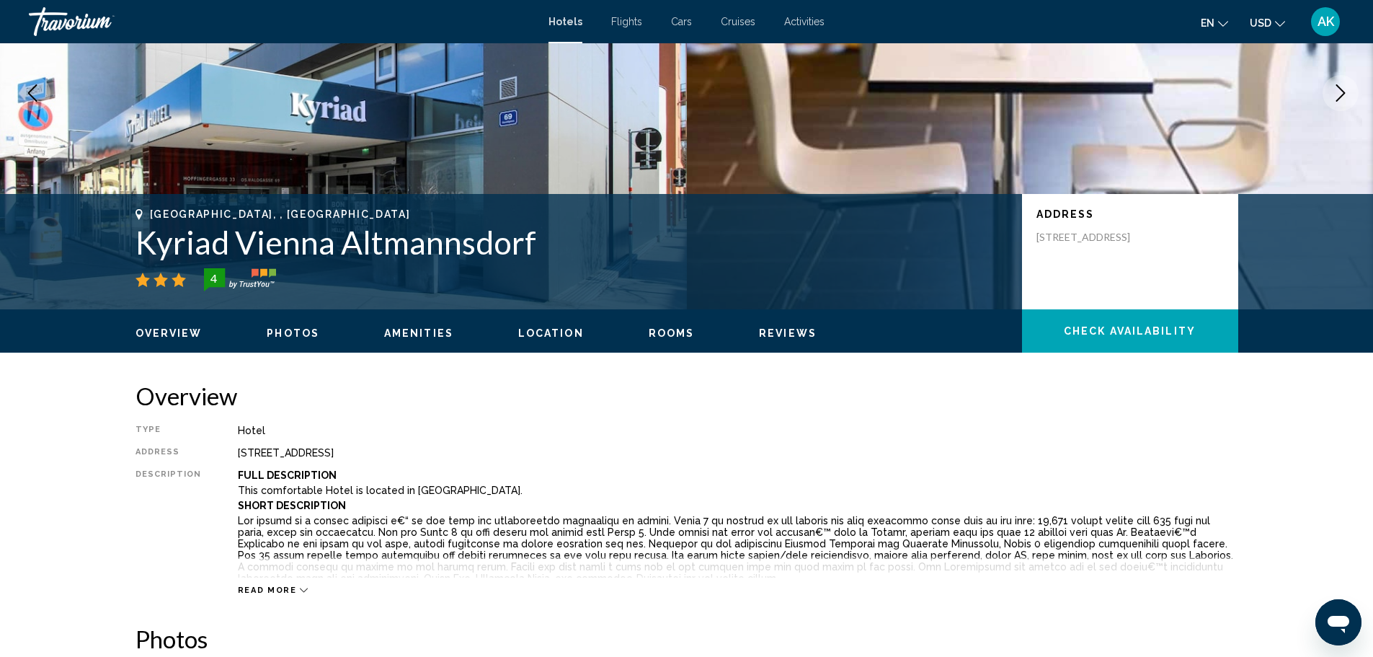
drag, startPoint x: 419, startPoint y: 456, endPoint x: 233, endPoint y: 458, distance: 185.9
click at [238, 458] on div "[STREET_ADDRESS]" at bounding box center [738, 453] width 1000 height 12
copy div "[STREET_ADDRESS]"
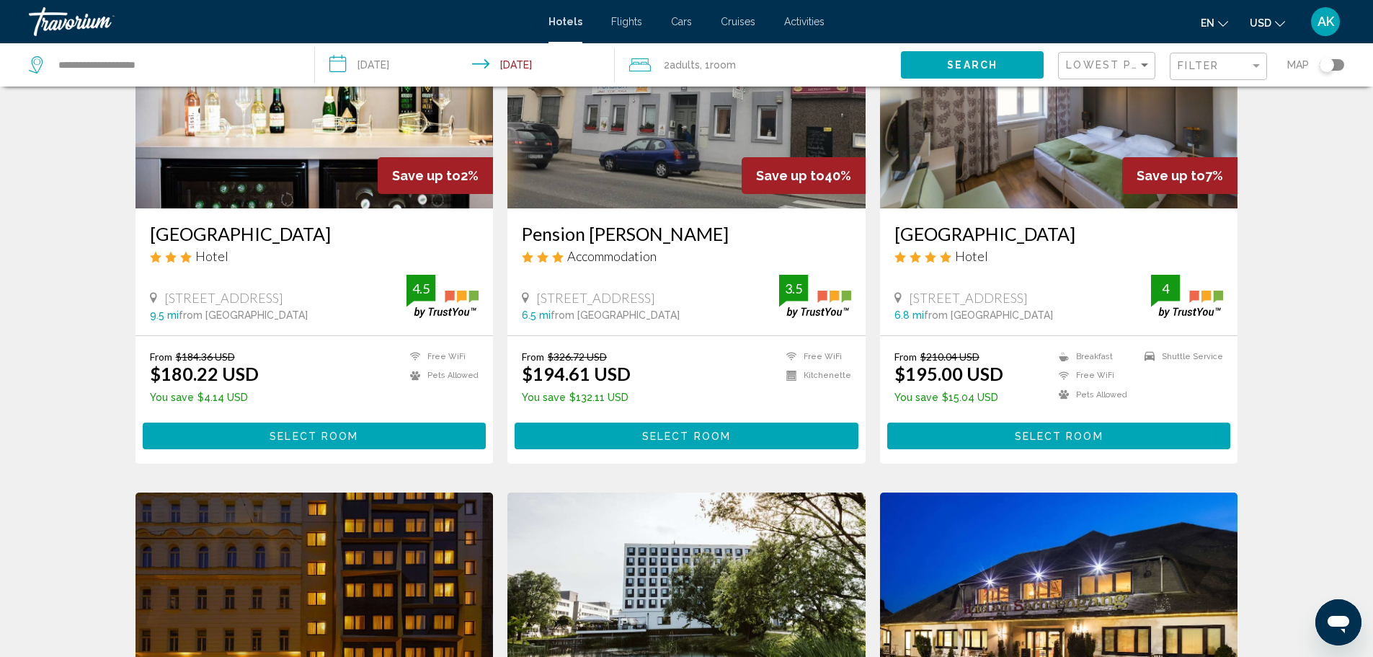
scroll to position [649, 0]
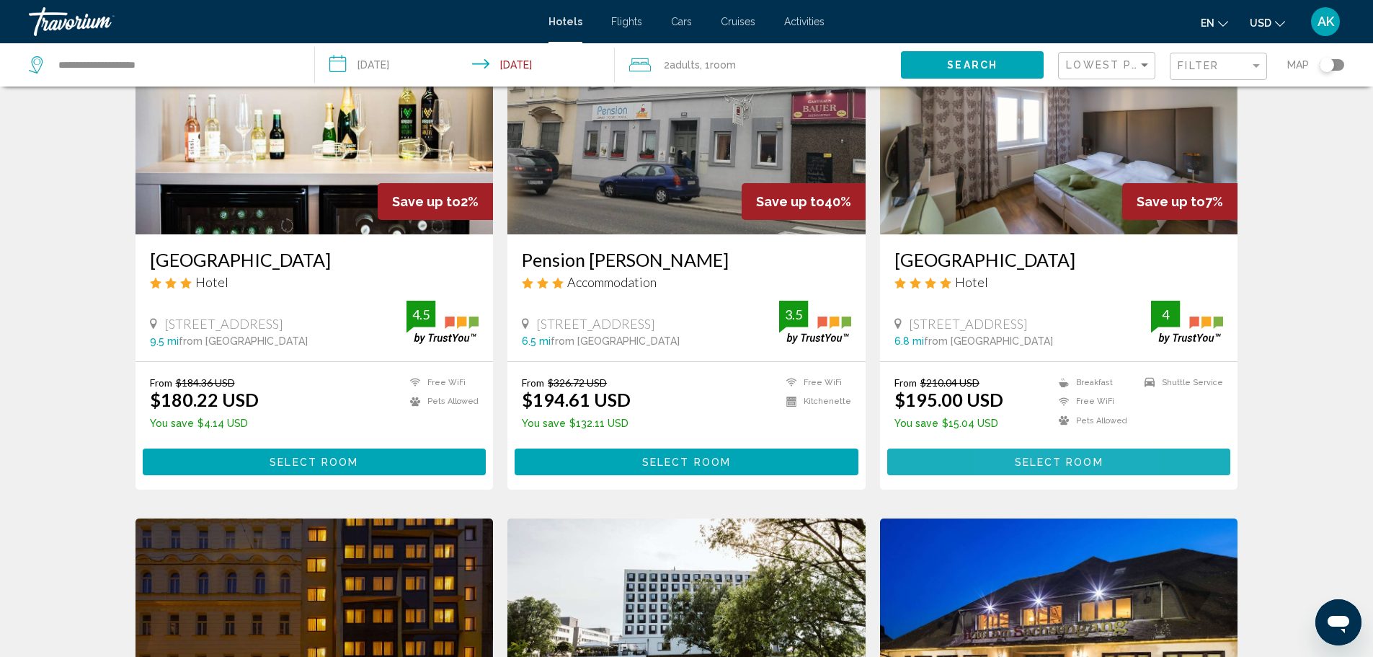
click at [1011, 460] on button "Select Room" at bounding box center [1059, 461] width 344 height 27
